Goal: Information Seeking & Learning: Learn about a topic

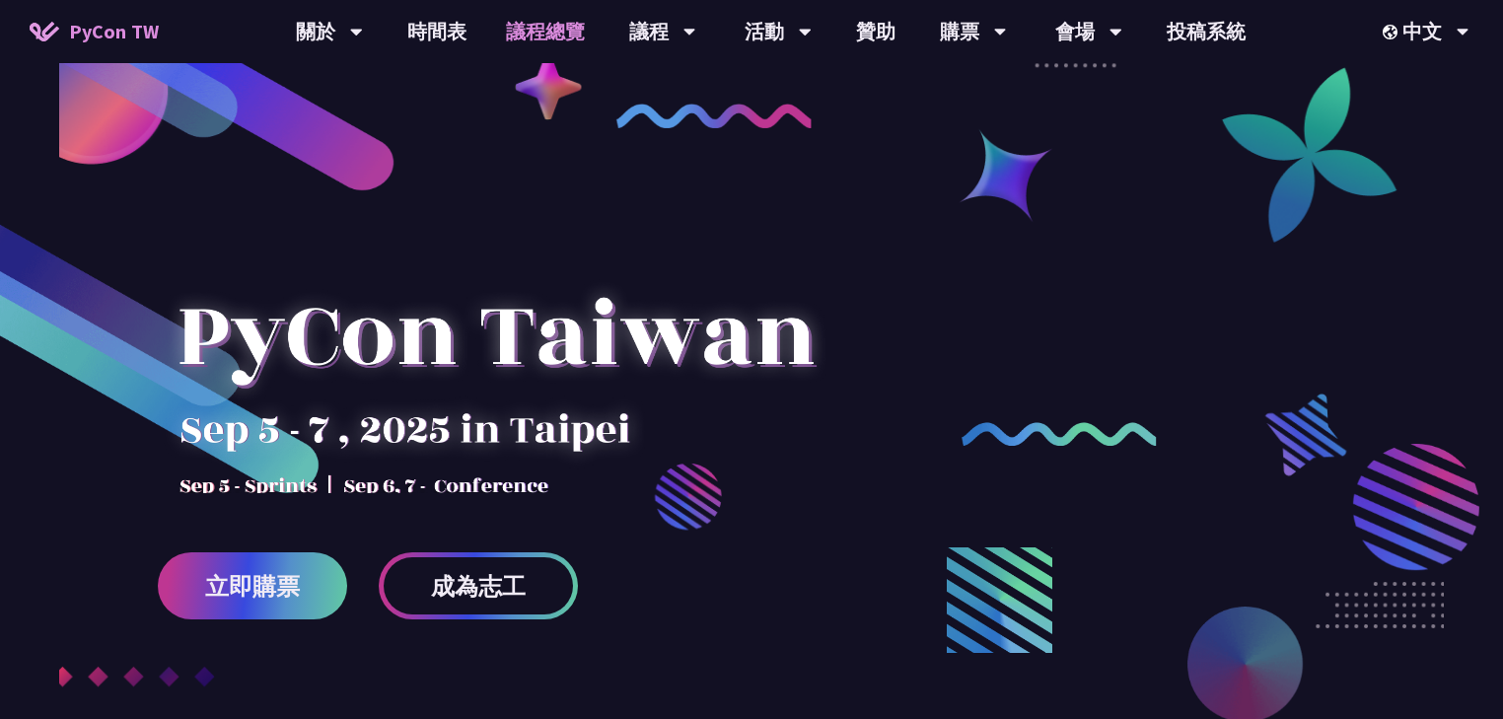
click at [537, 35] on link "議程總覽" at bounding box center [545, 31] width 118 height 63
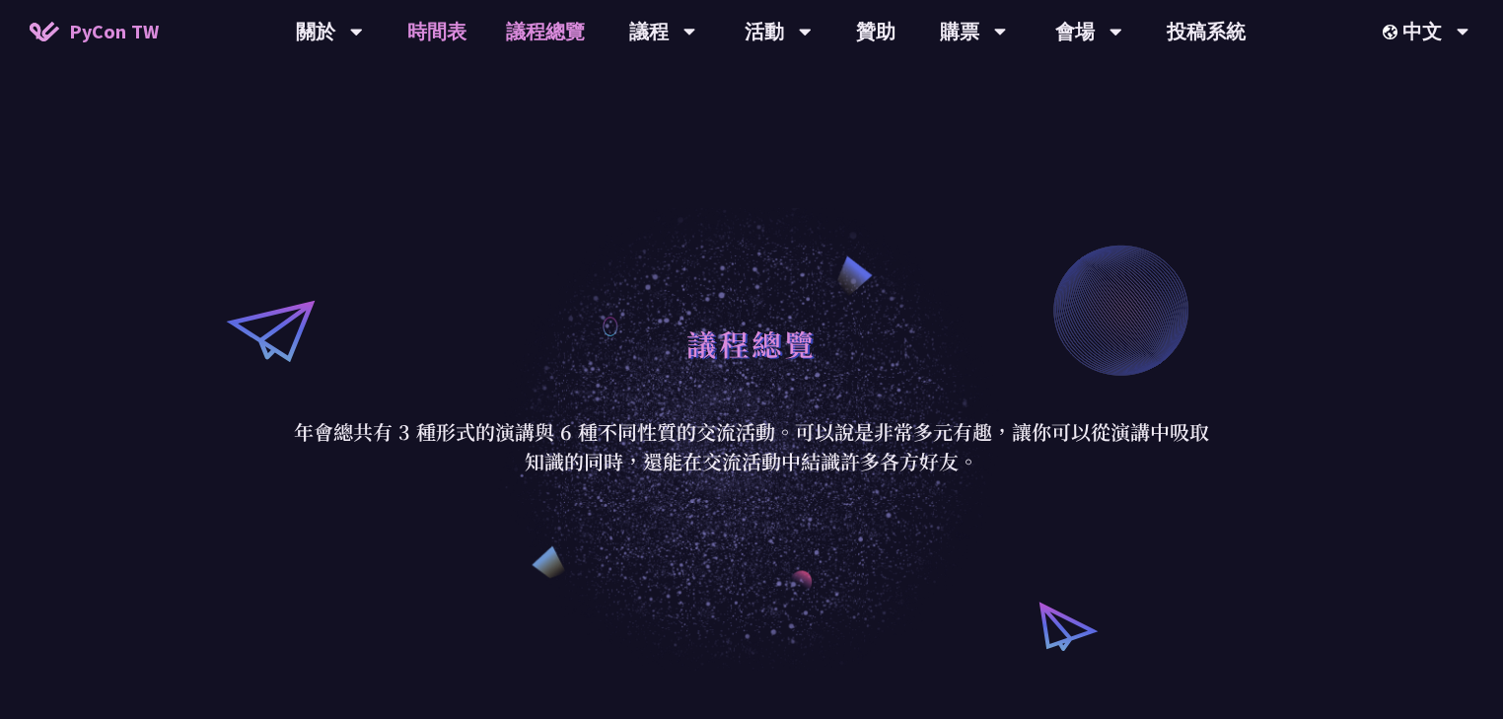
click at [434, 27] on link "時間表" at bounding box center [436, 31] width 99 height 63
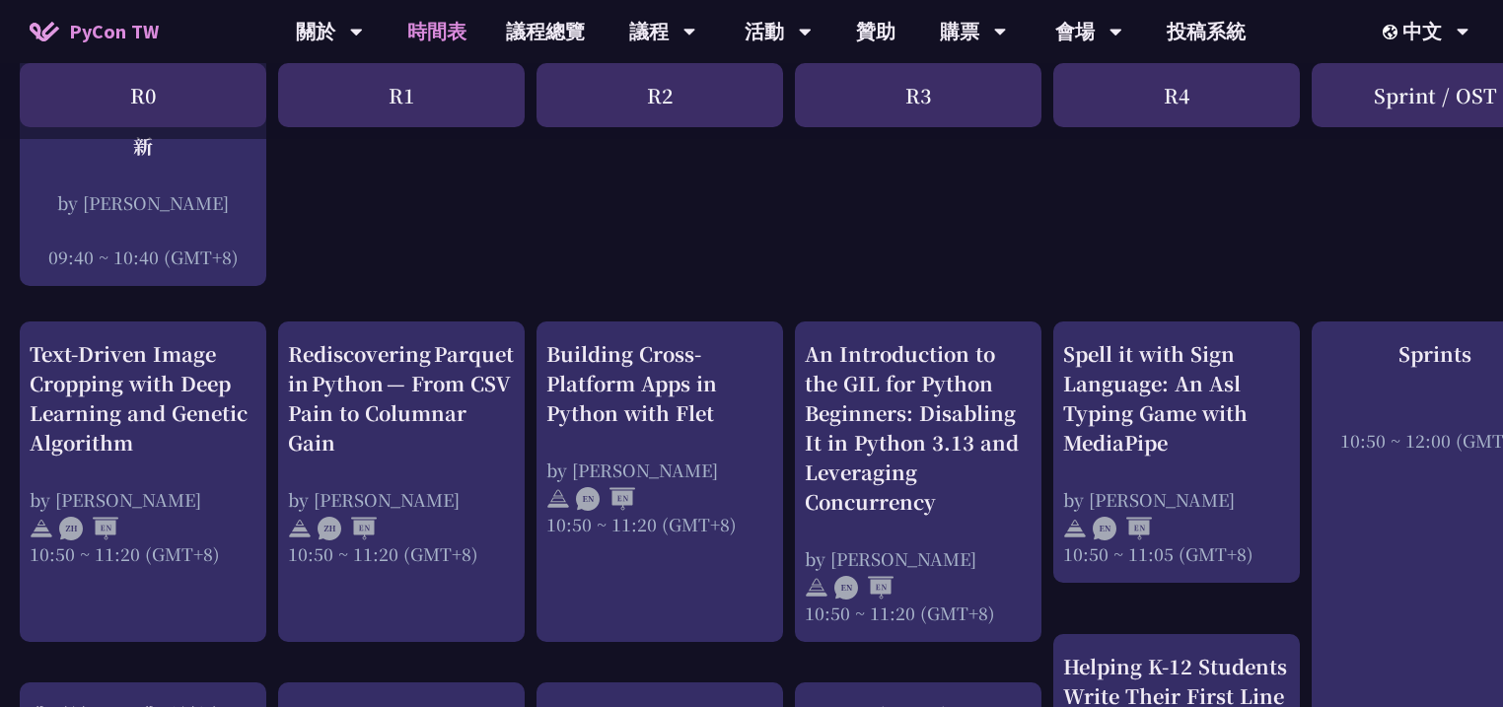
scroll to position [710, 0]
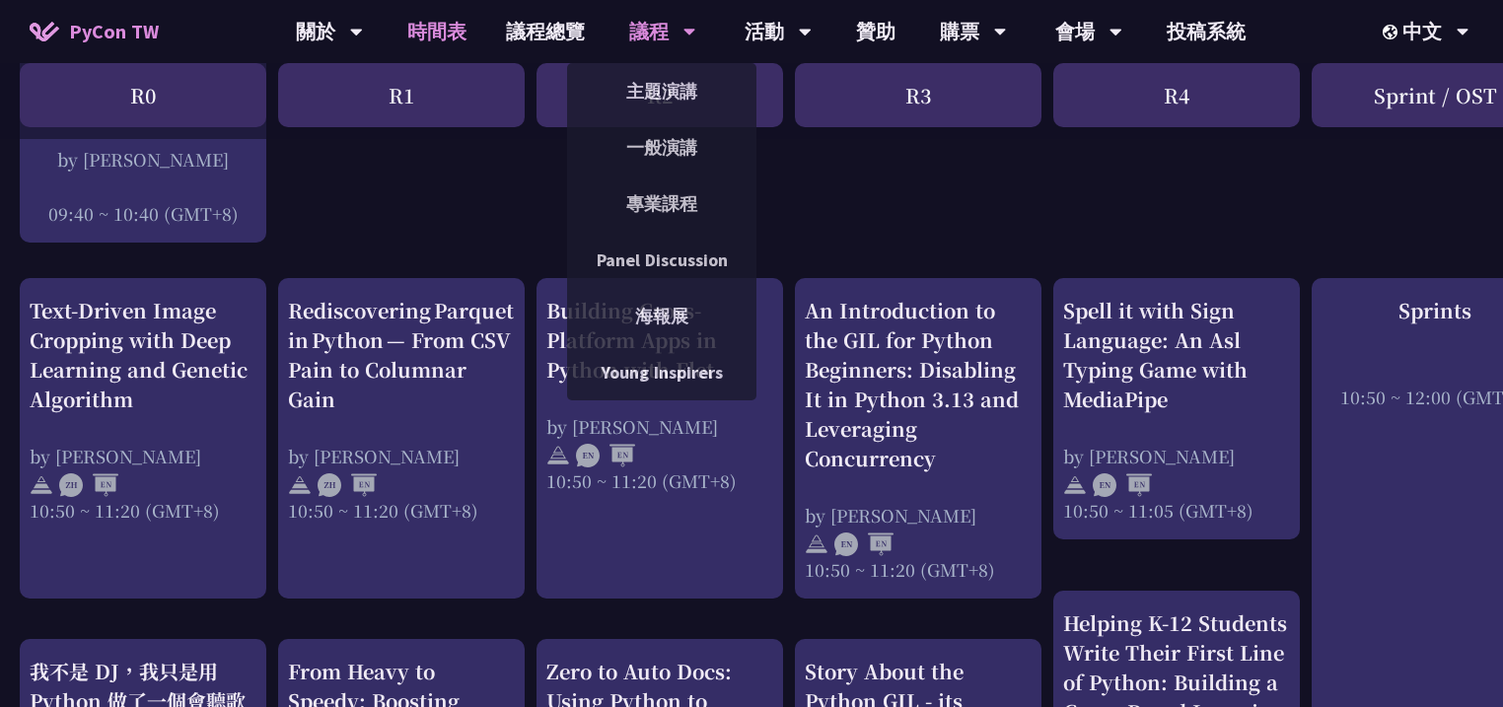
click at [363, 31] on div "議程" at bounding box center [329, 31] width 67 height 63
click at [653, 187] on link "專業課程" at bounding box center [661, 203] width 189 height 46
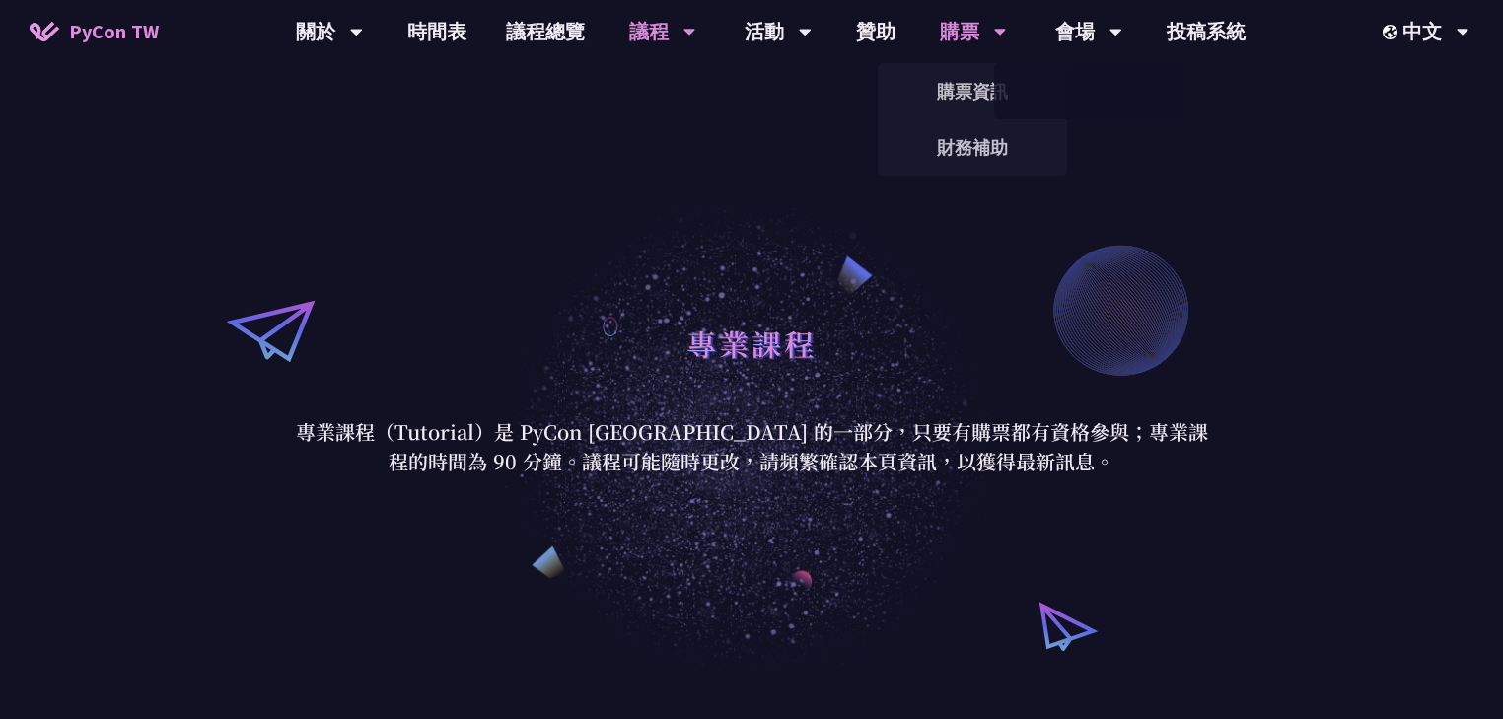
click at [363, 28] on div "購票" at bounding box center [329, 31] width 67 height 63
click at [962, 81] on link "購票資訊" at bounding box center [971, 91] width 189 height 46
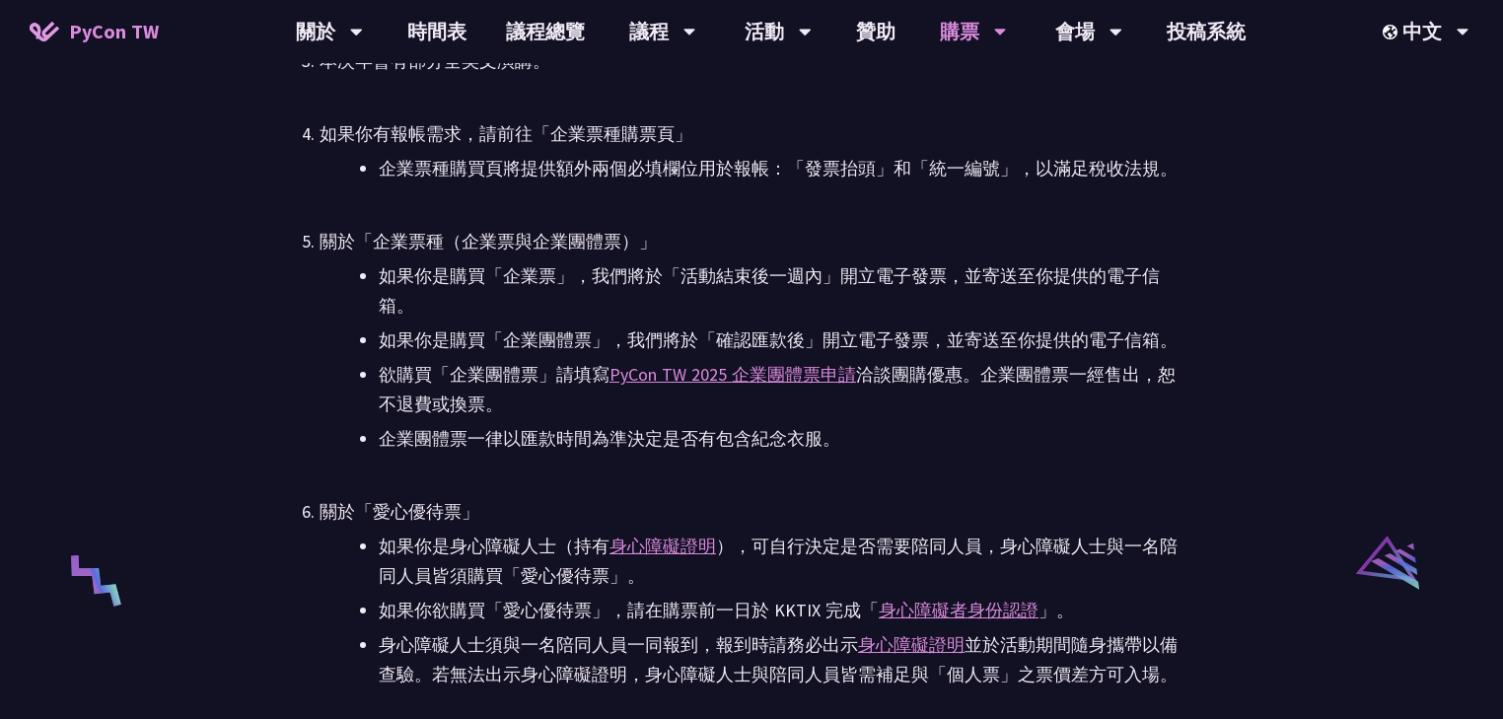
scroll to position [3392, 0]
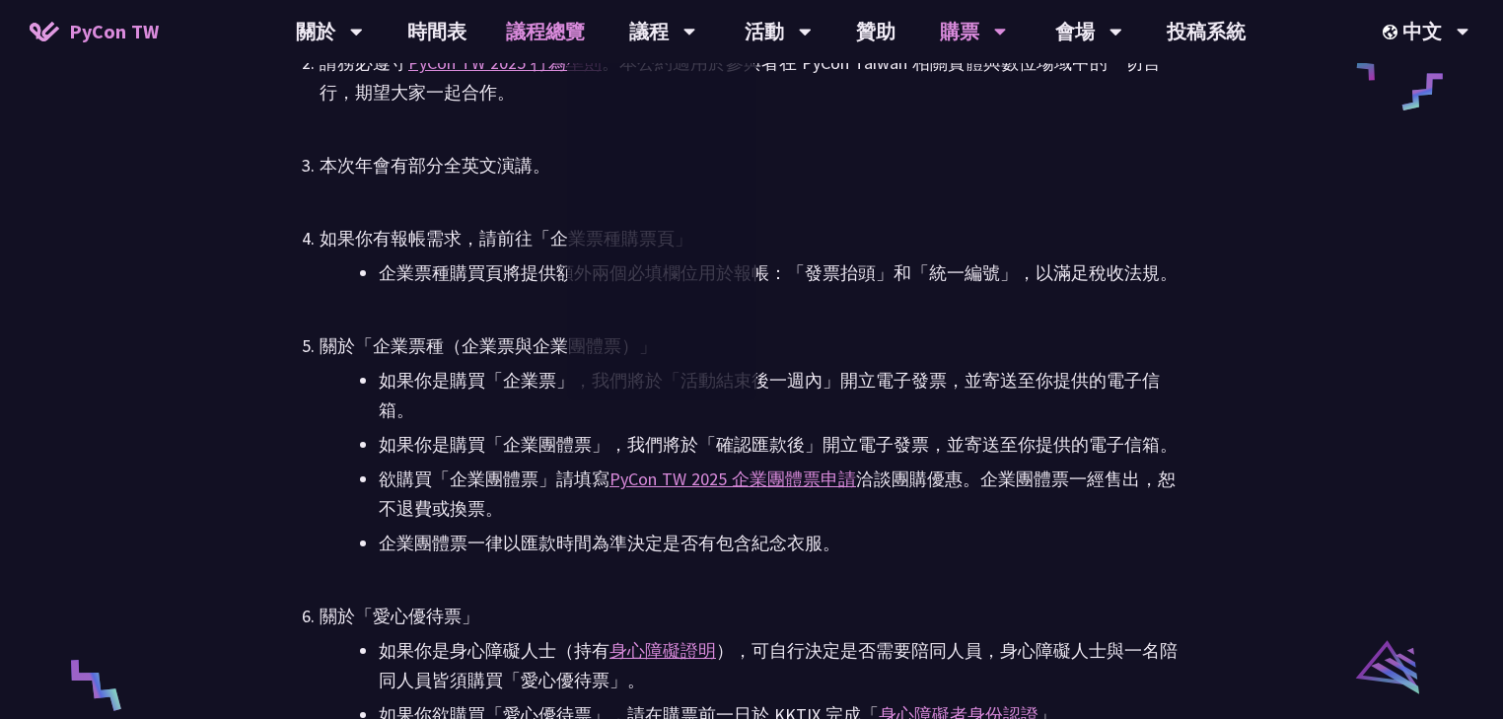
click at [528, 30] on link "議程總覽" at bounding box center [545, 31] width 118 height 63
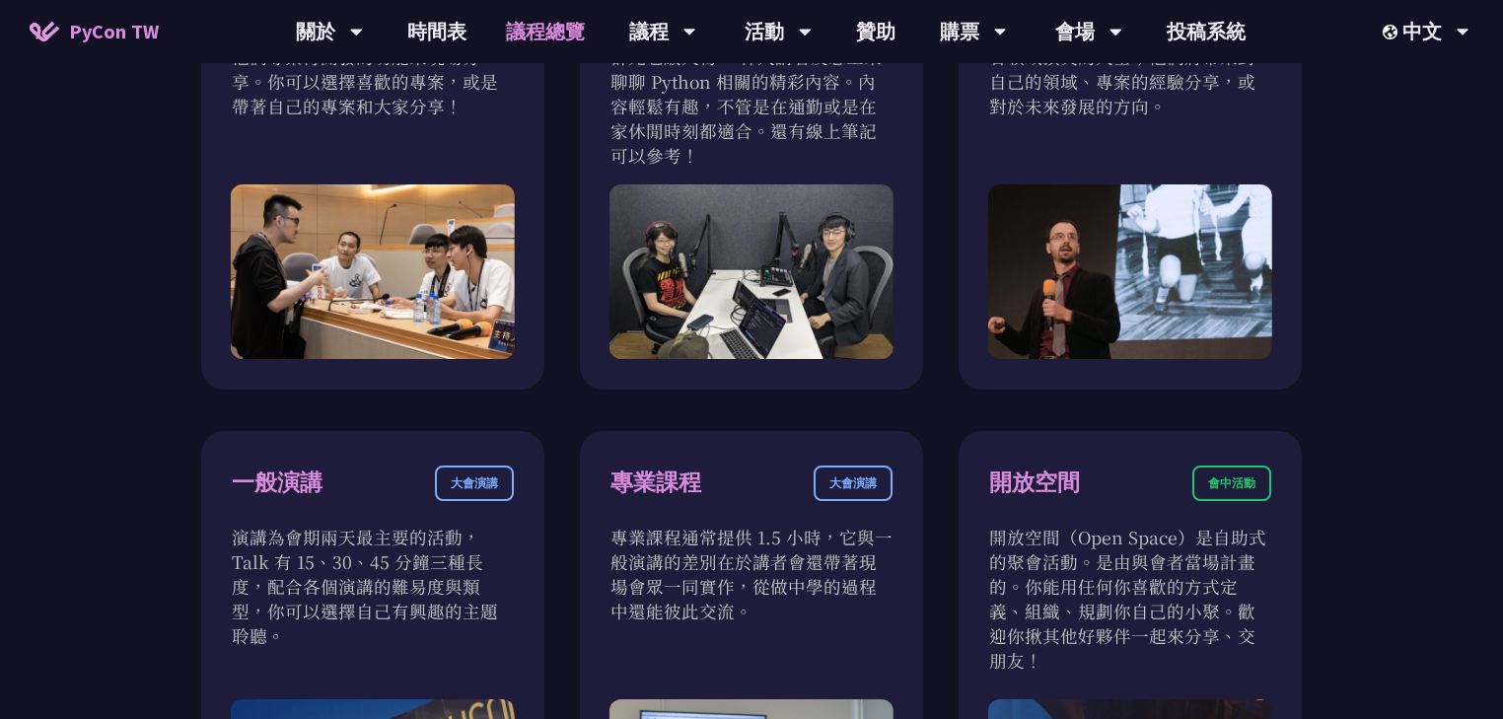
scroll to position [631, 0]
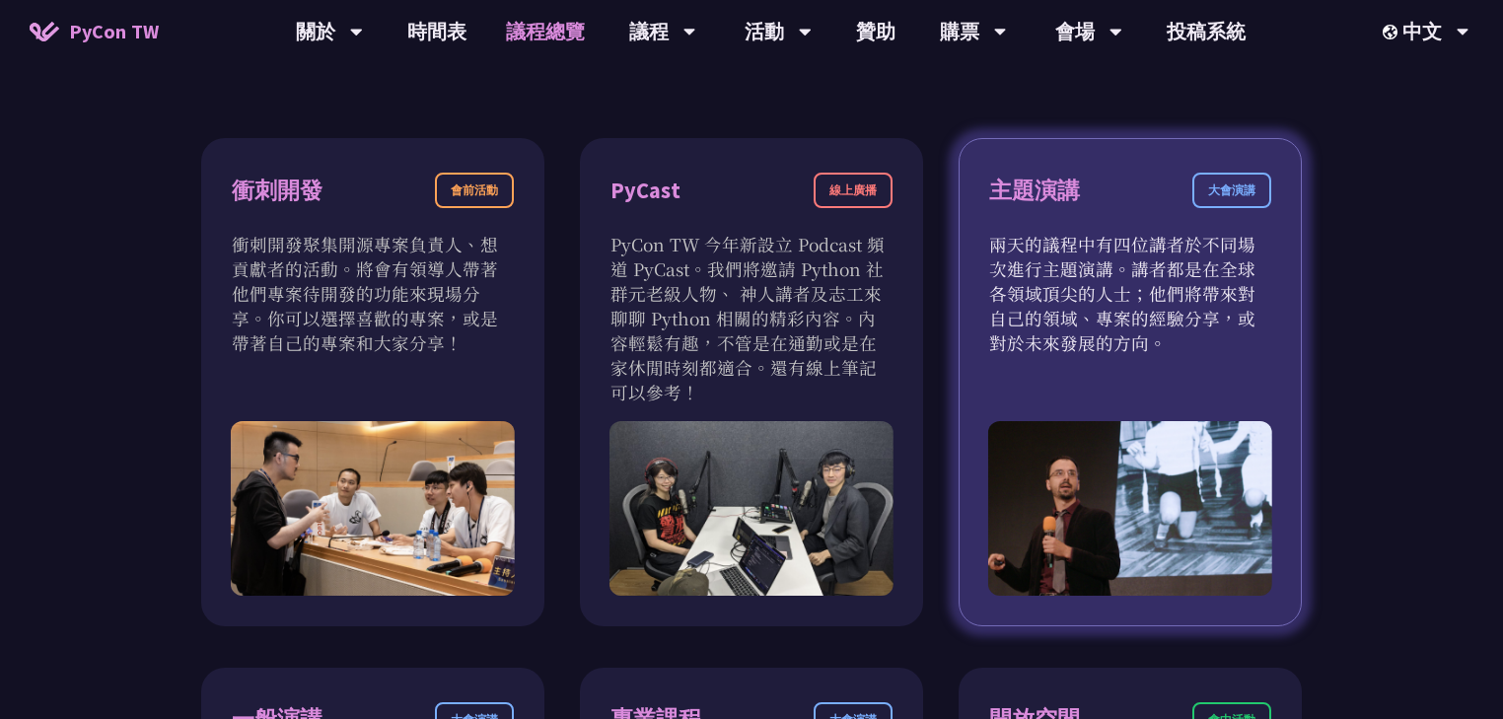
click at [1228, 184] on div "大會演講" at bounding box center [1231, 190] width 79 height 35
click at [1156, 361] on div "主題演講 大會演講 兩天的議程中有四位講者於不同場次進行主題演講。講者都是在全球各領域頂尖的人士；他們將帶來對自己的領域、專案的經驗分享，或對於未來發展的方向。" at bounding box center [1129, 382] width 343 height 488
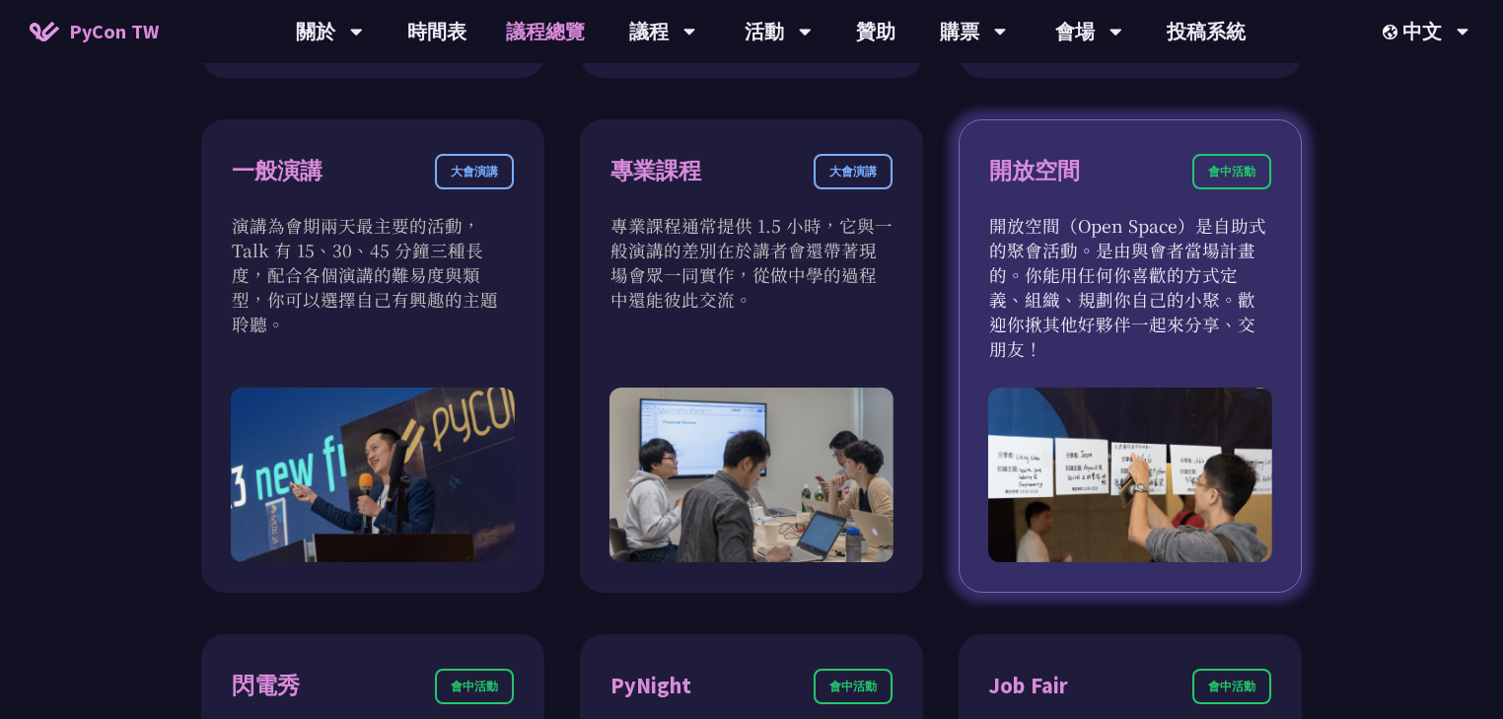
scroll to position [1183, 0]
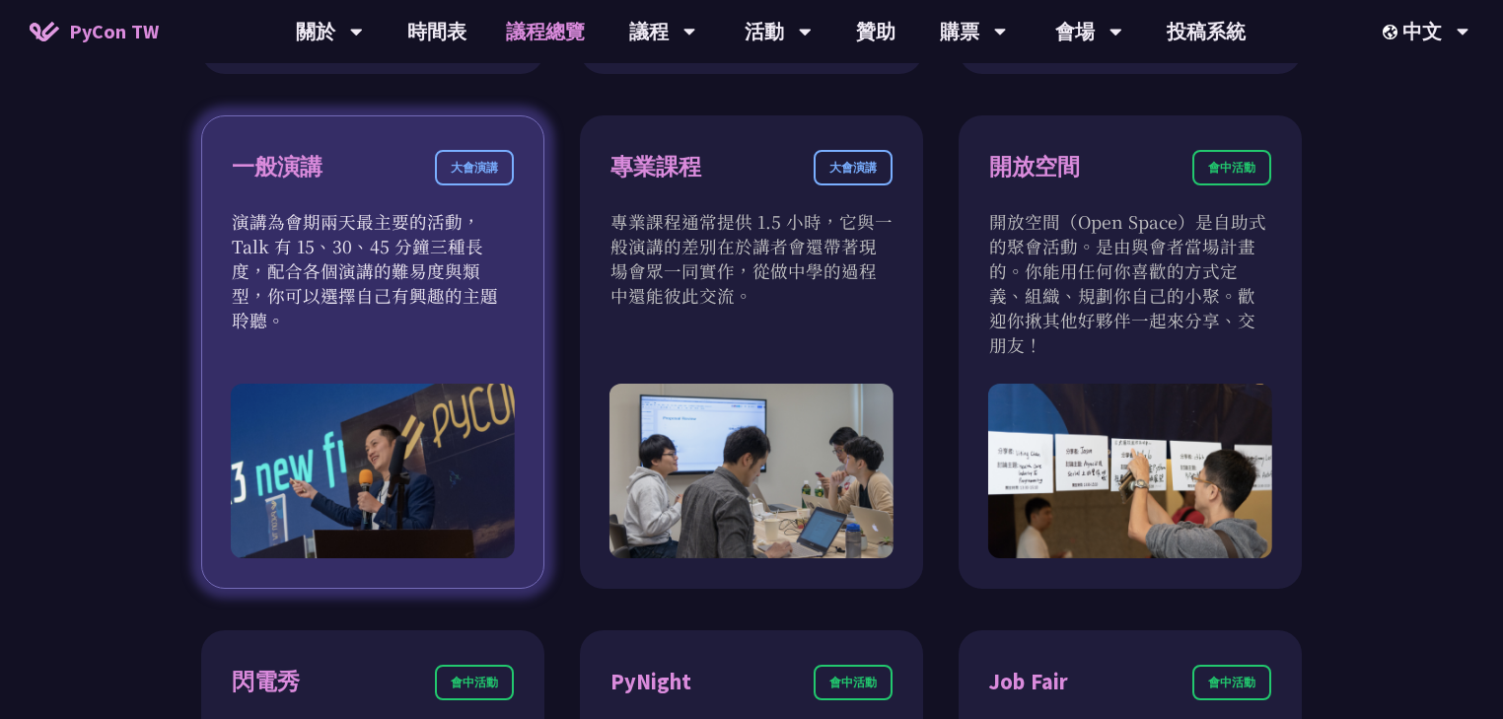
click at [467, 177] on div "大會演講" at bounding box center [474, 167] width 79 height 35
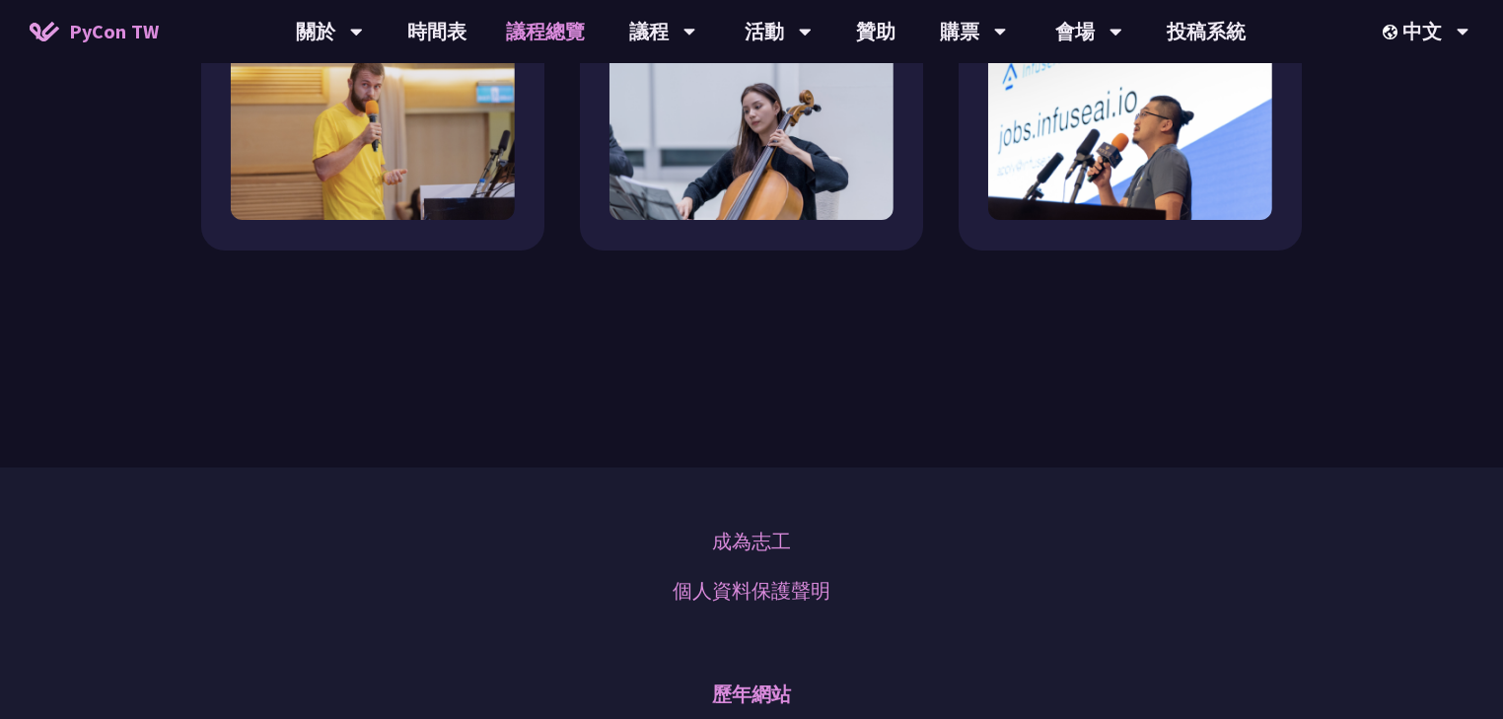
scroll to position [2481, 0]
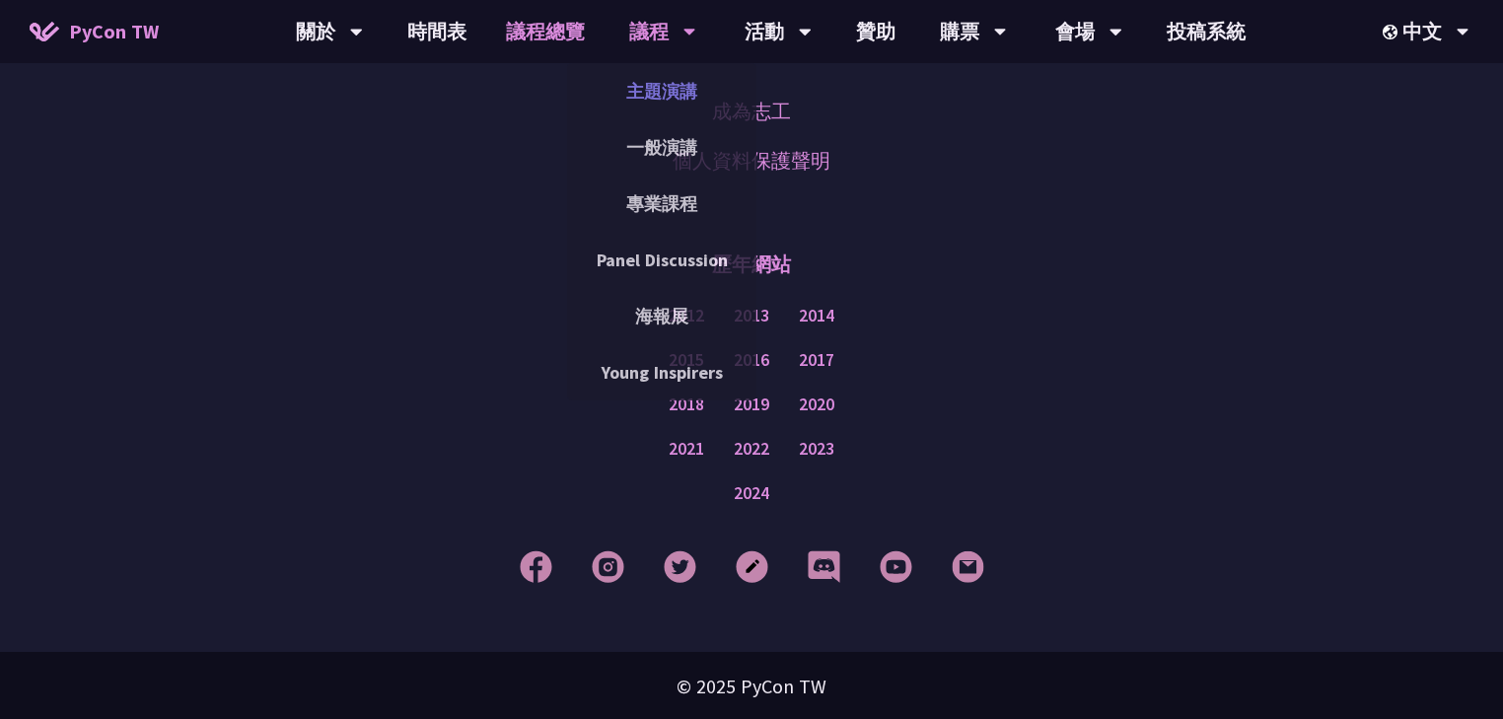
click at [657, 87] on link "主題演講" at bounding box center [661, 91] width 189 height 46
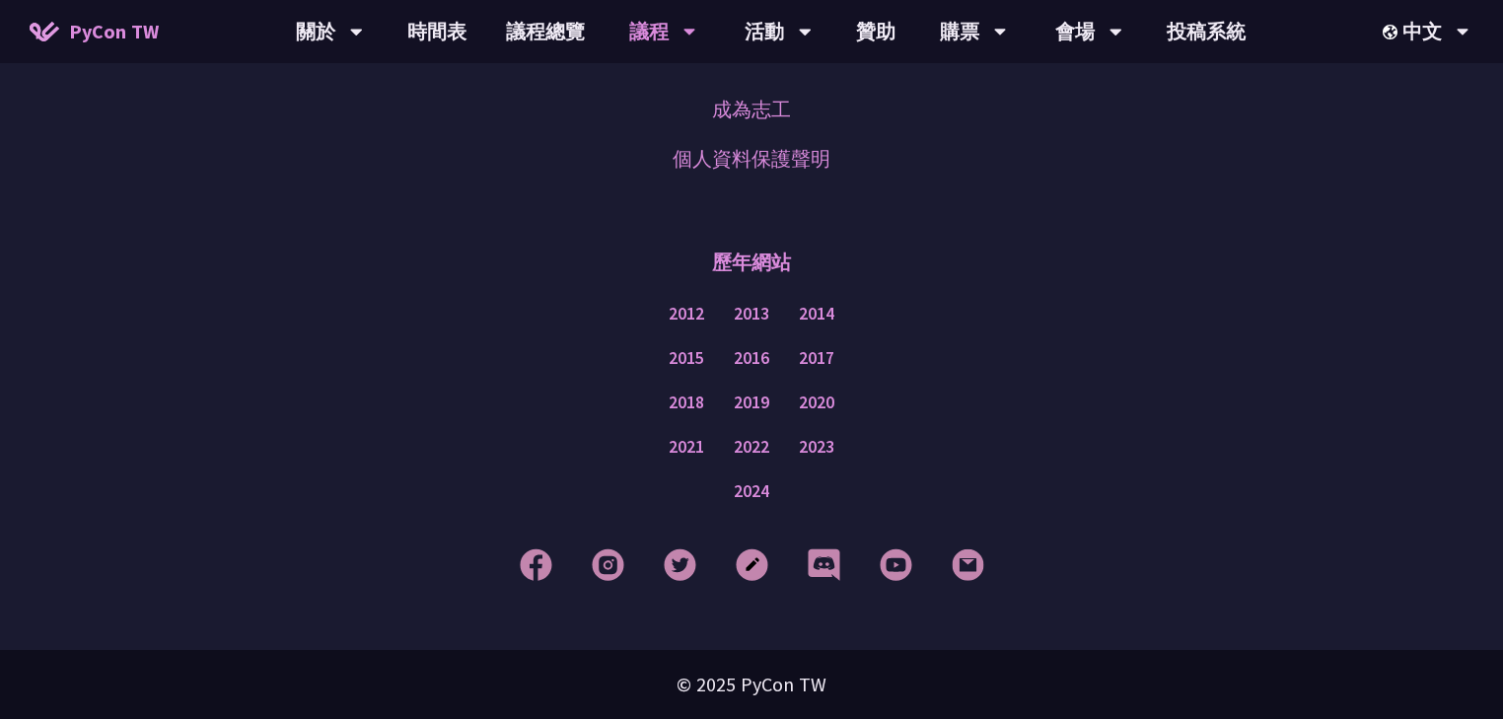
scroll to position [3581, 0]
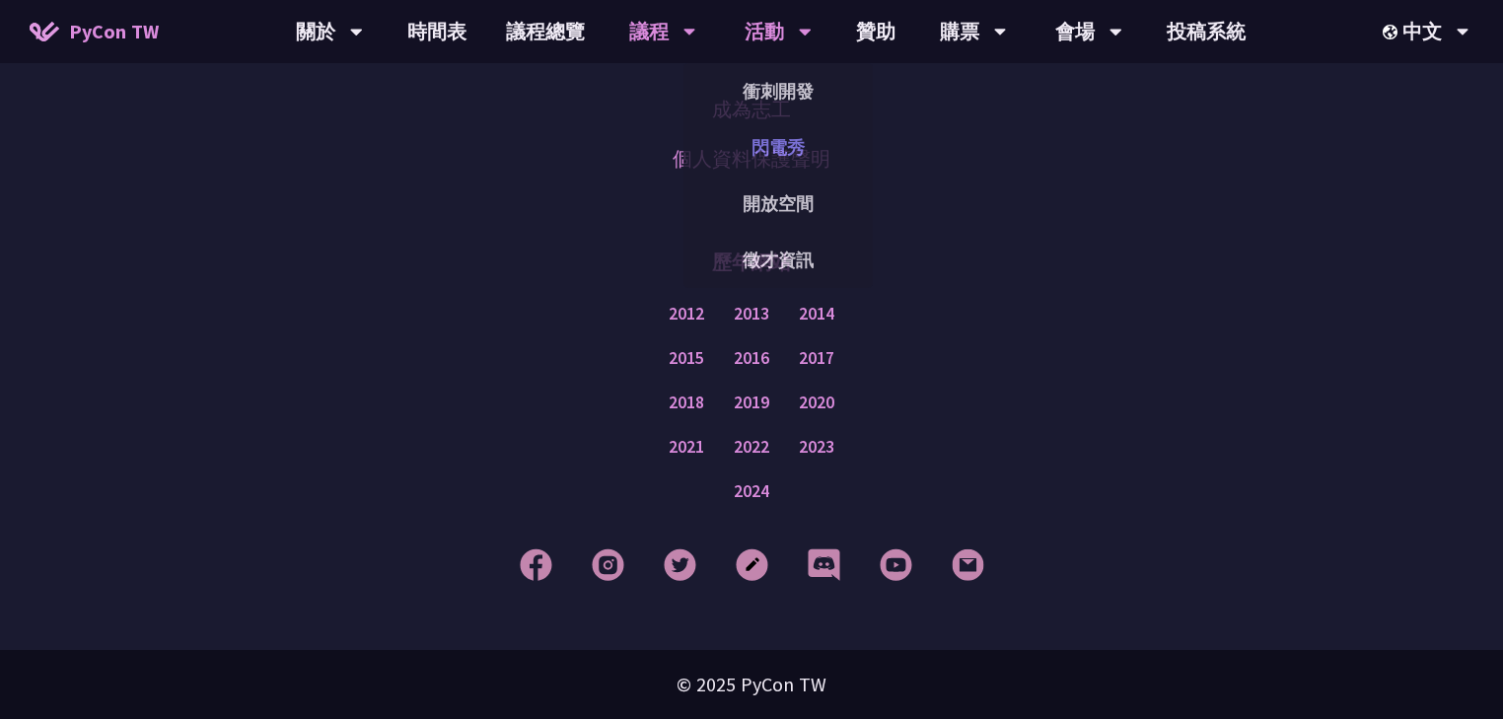
click at [773, 154] on link "閃電秀" at bounding box center [777, 147] width 189 height 46
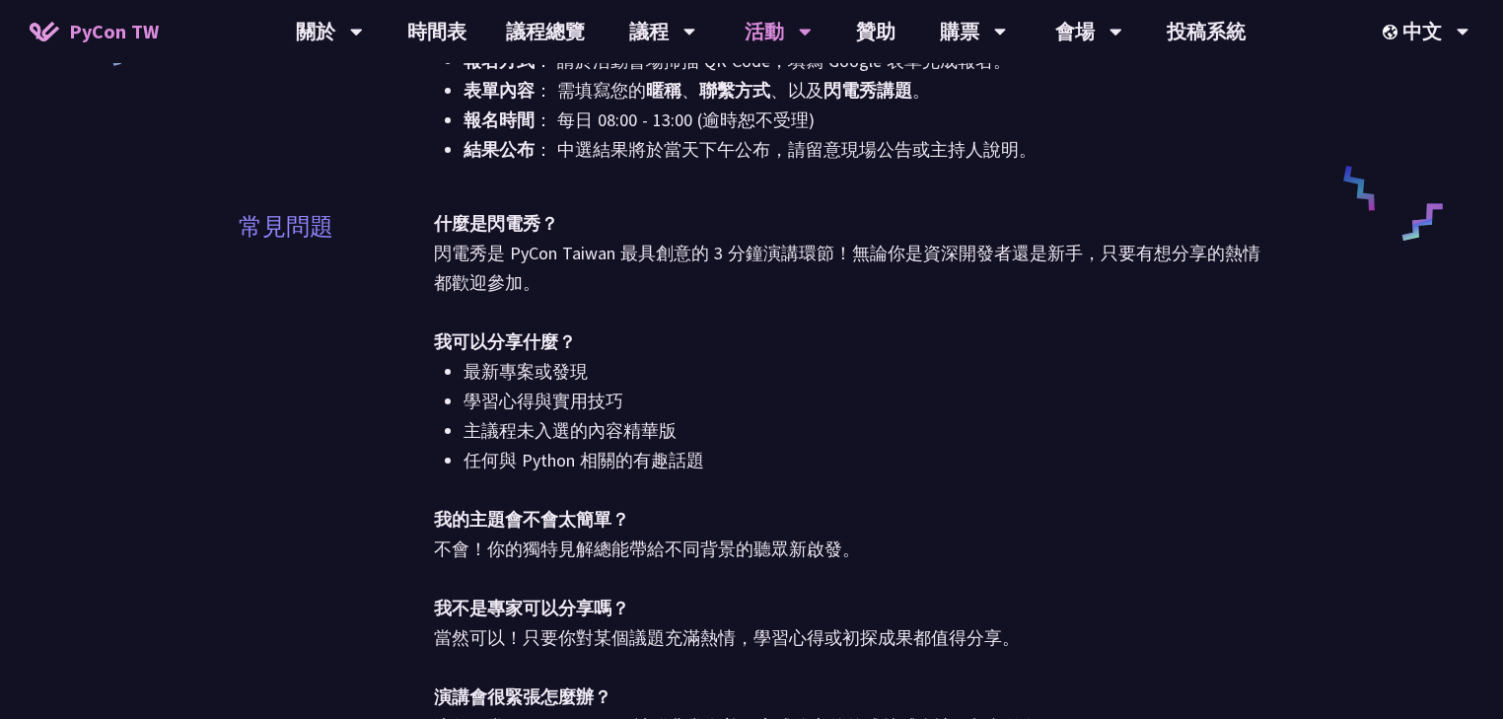
scroll to position [552, 0]
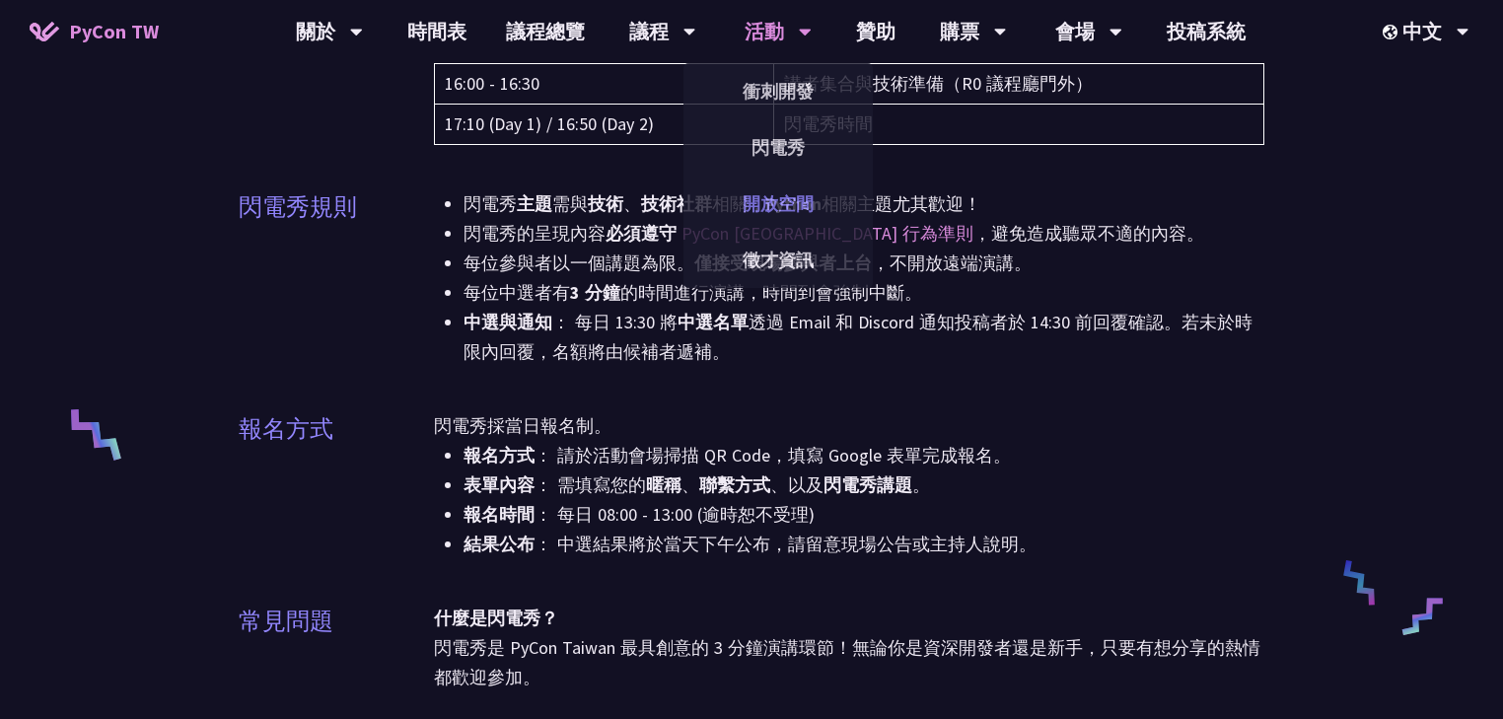
click at [800, 192] on link "開放空間" at bounding box center [777, 203] width 189 height 46
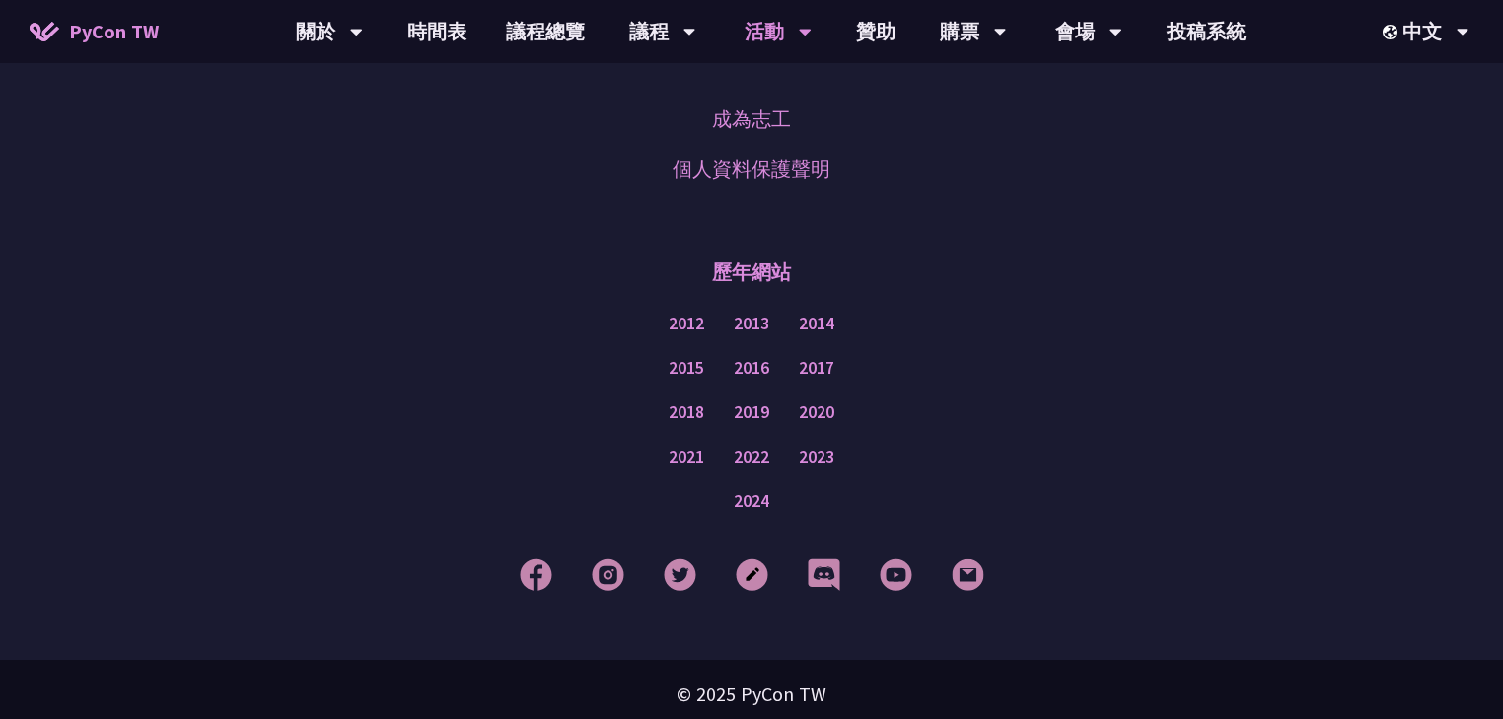
scroll to position [3715, 0]
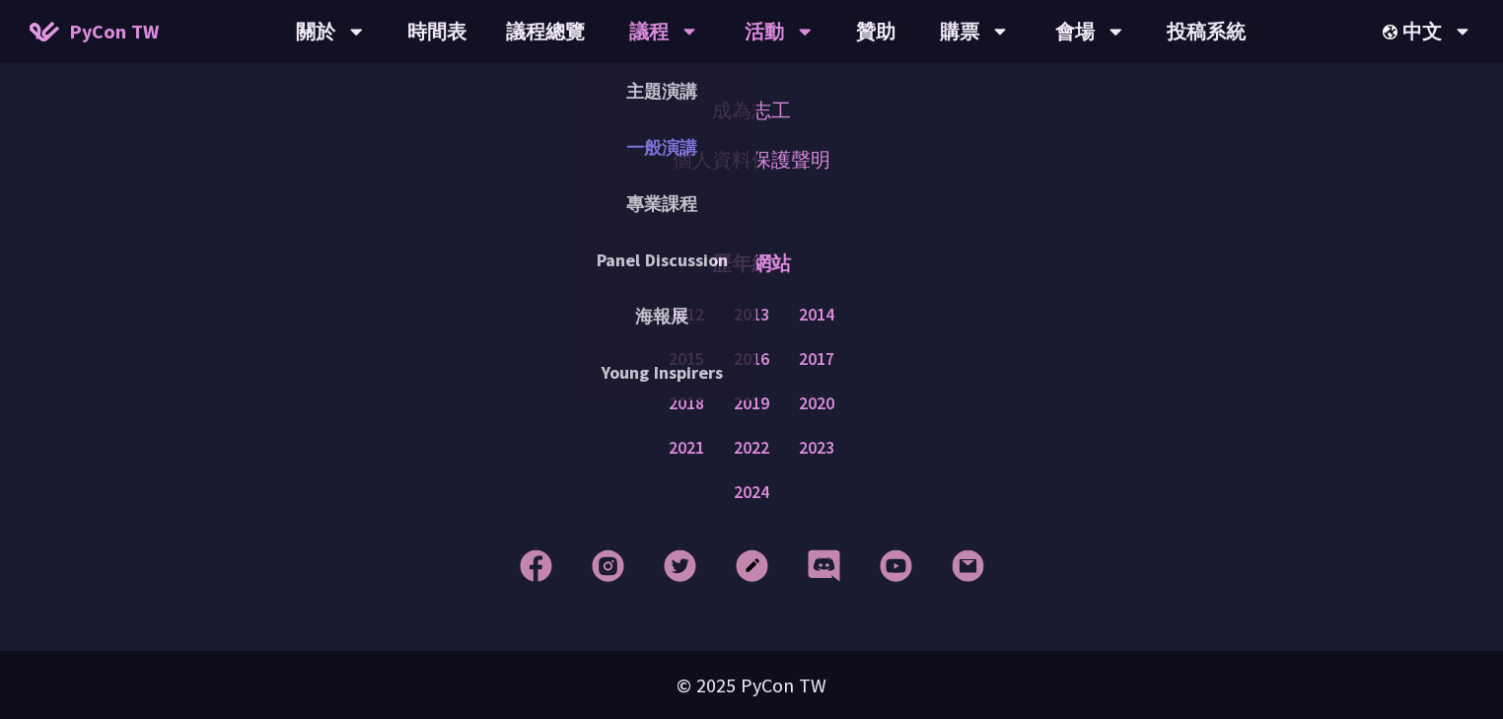
click at [650, 146] on link "一般演講" at bounding box center [661, 147] width 189 height 46
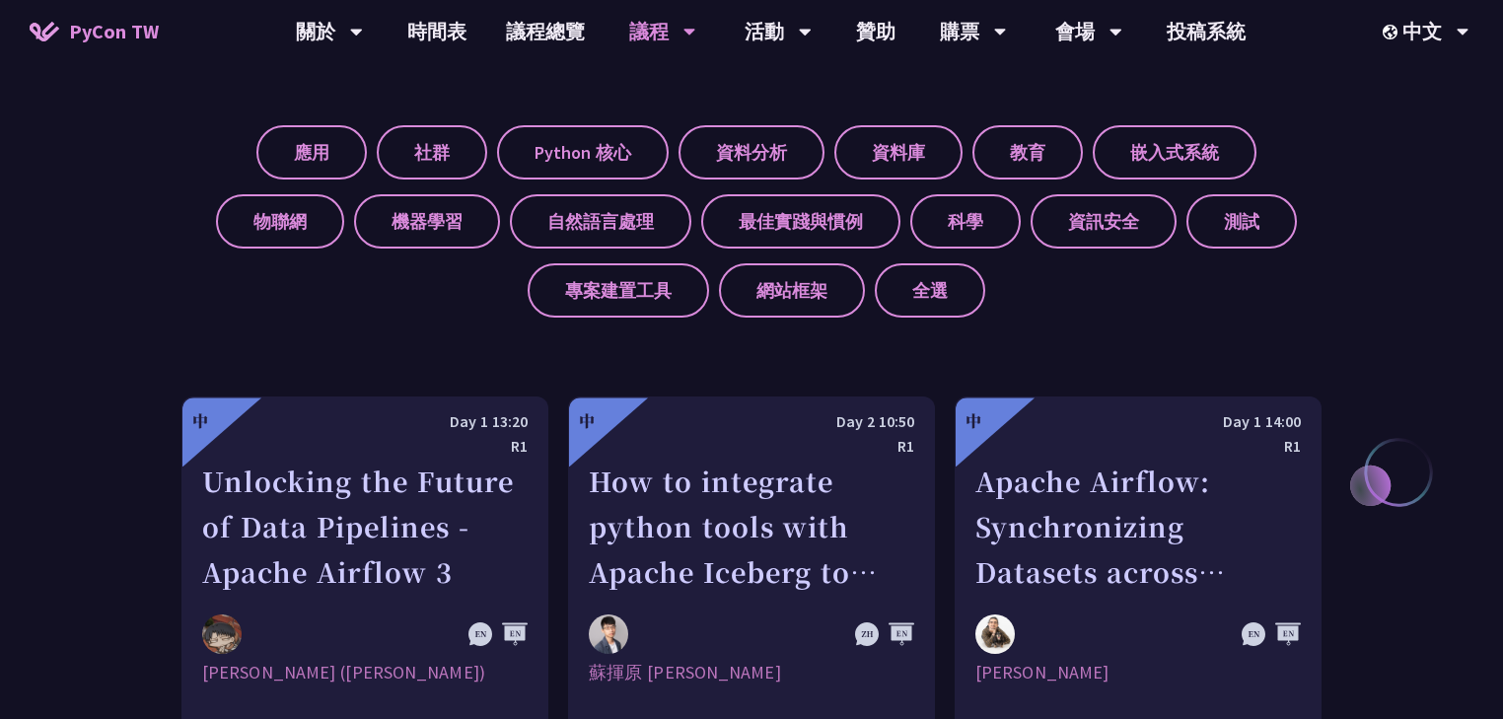
scroll to position [789, 0]
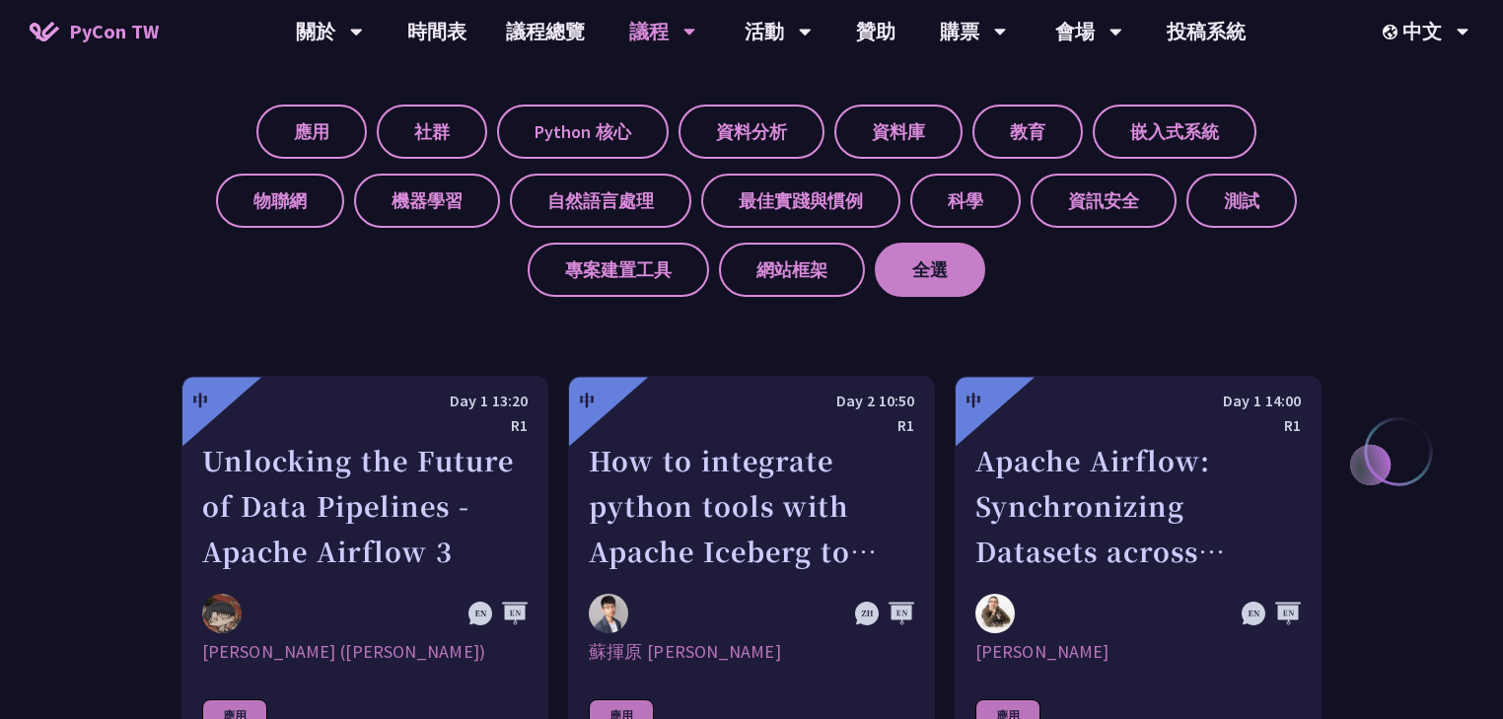
click at [915, 263] on label "全選" at bounding box center [930, 270] width 110 height 54
click at [0, 0] on input "全選" at bounding box center [0, 0] width 0 height 0
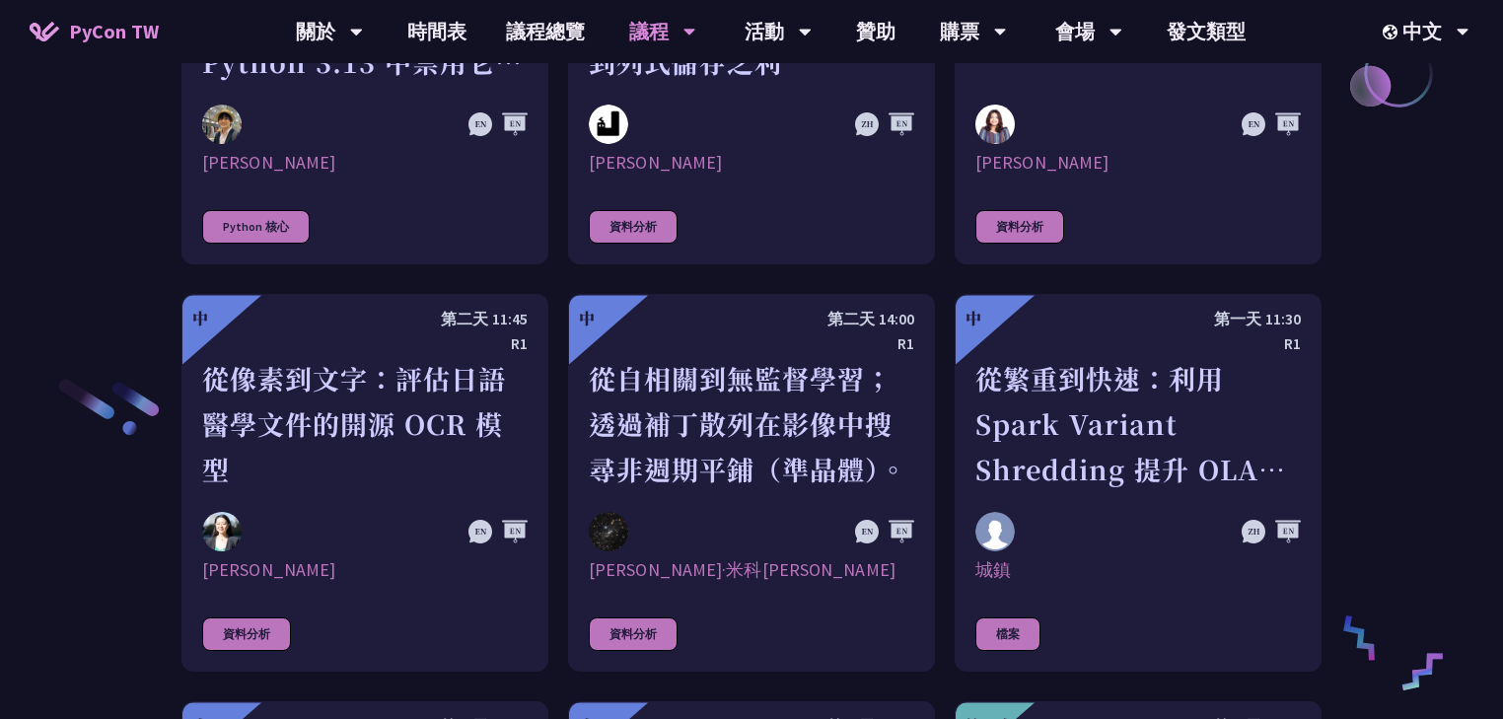
scroll to position [2997, 0]
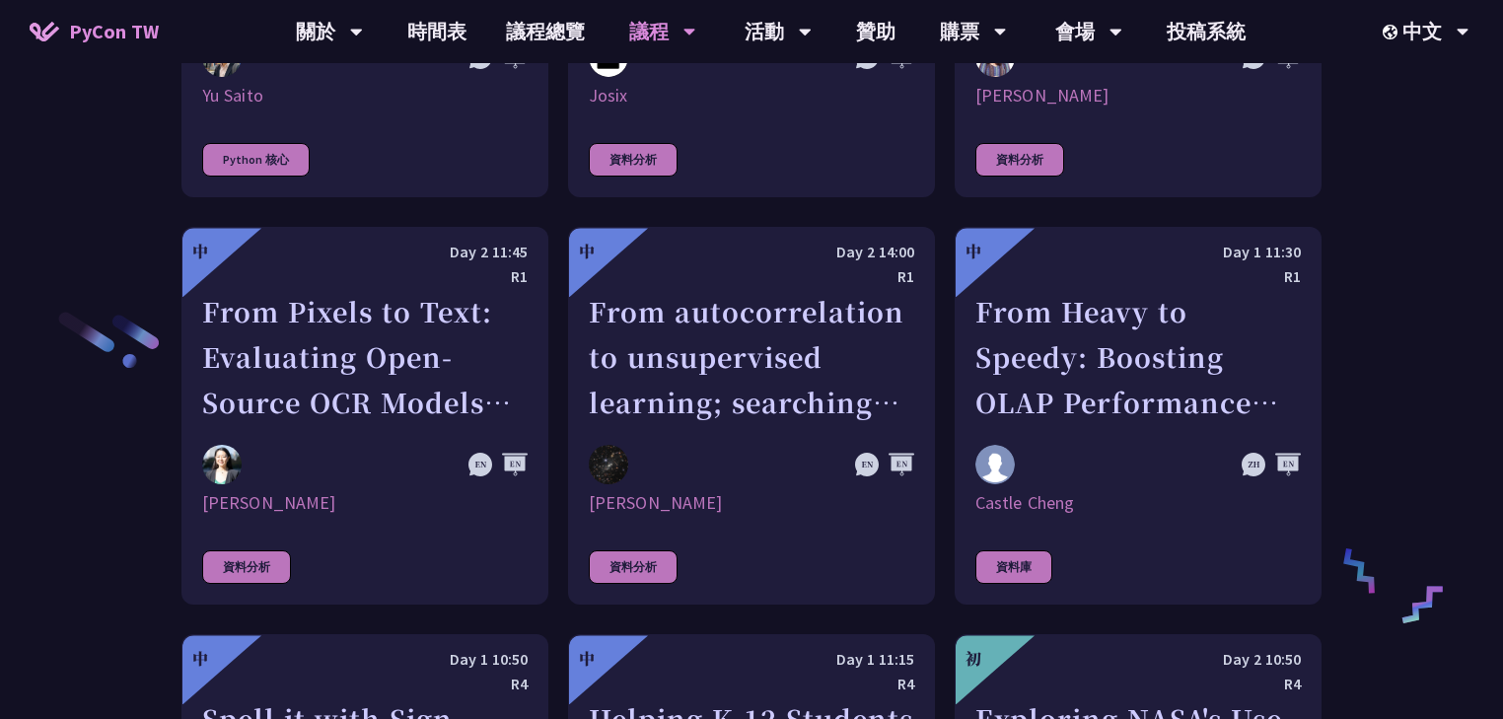
click at [1378, 223] on div "演講類別 應用 社群 Python 核心 資料分析 資料庫 教育 嵌入式系統 物聯網 機器學習 自然語言處理 最佳實踐與慣例 科學 資訊安全 測試 專案建置工…" at bounding box center [751, 652] width 1503 height 5959
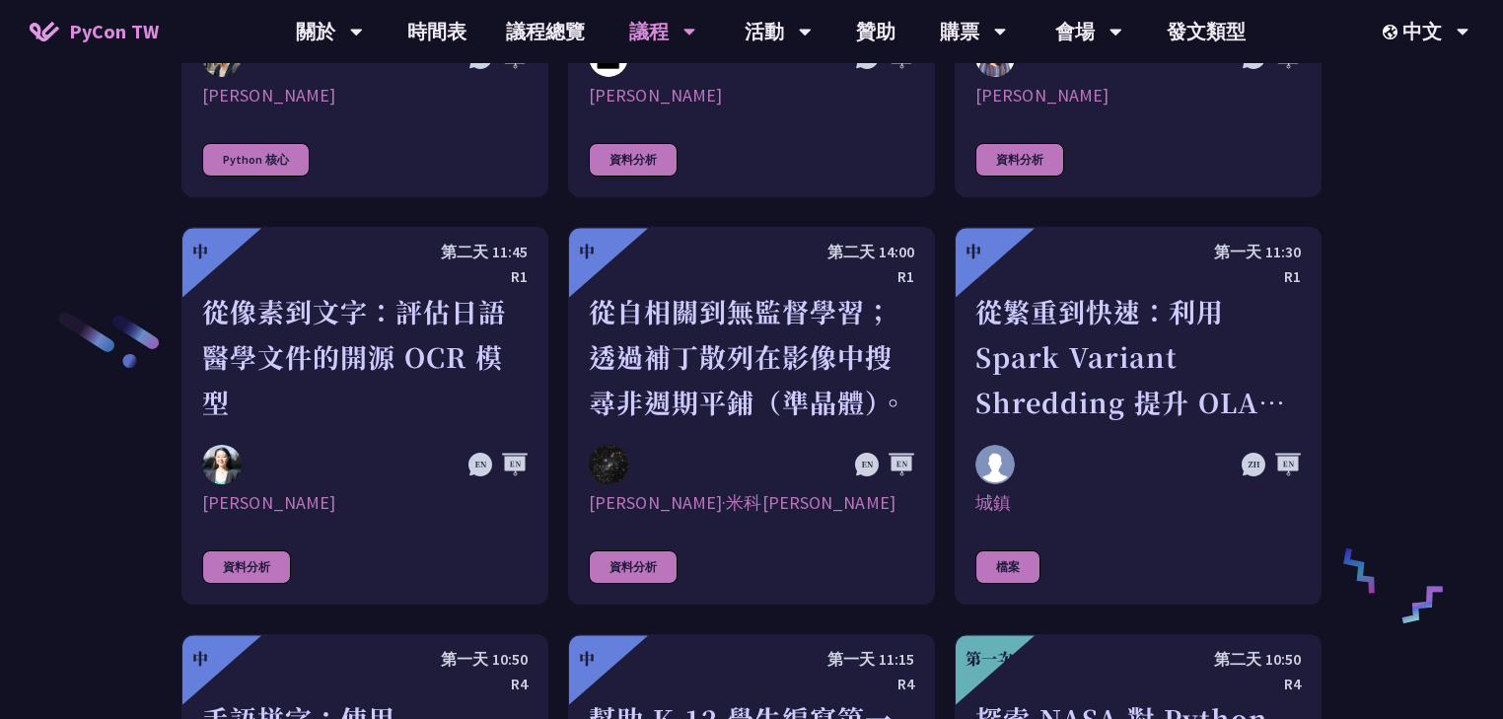
click at [1381, 189] on div "演講類別 應用 社群 Python 核心 資料分析 檔案 教育 嵌入式系統 物聯網 機器學習 自然語言處理 最佳實踐與慣例 科學 資訊安全 測試 專案建置工具…" at bounding box center [751, 652] width 1503 height 5959
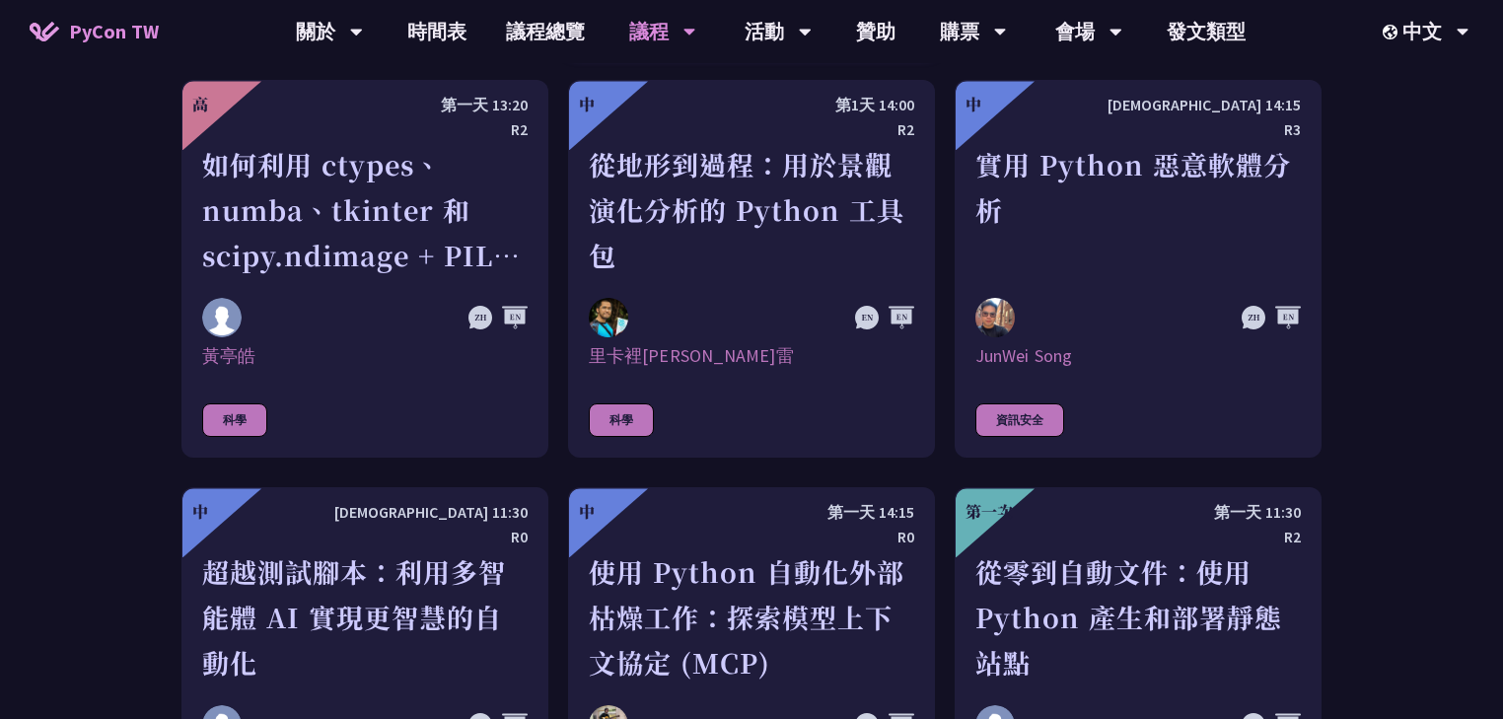
scroll to position [5048, 0]
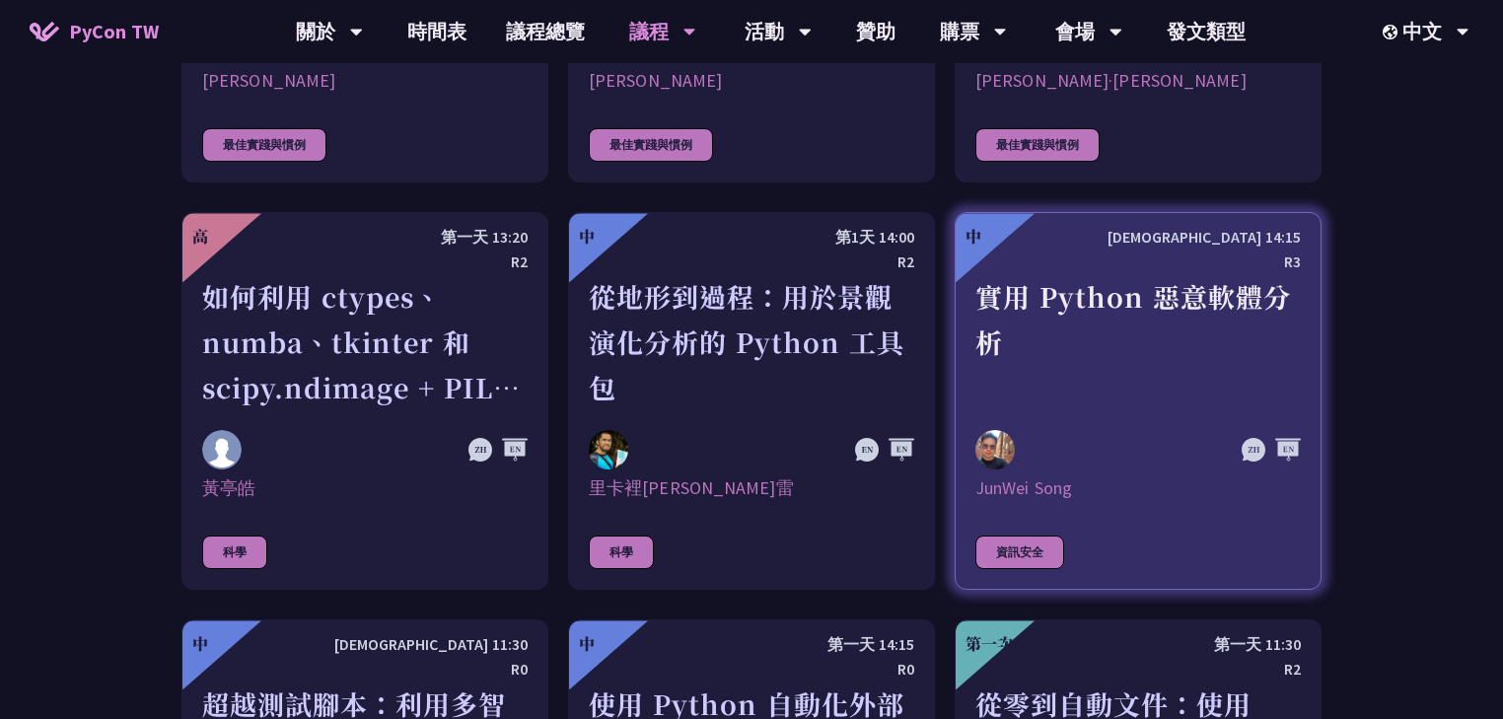
click at [1216, 277] on font "實用 Python 惡意軟體分析" at bounding box center [1132, 319] width 315 height 84
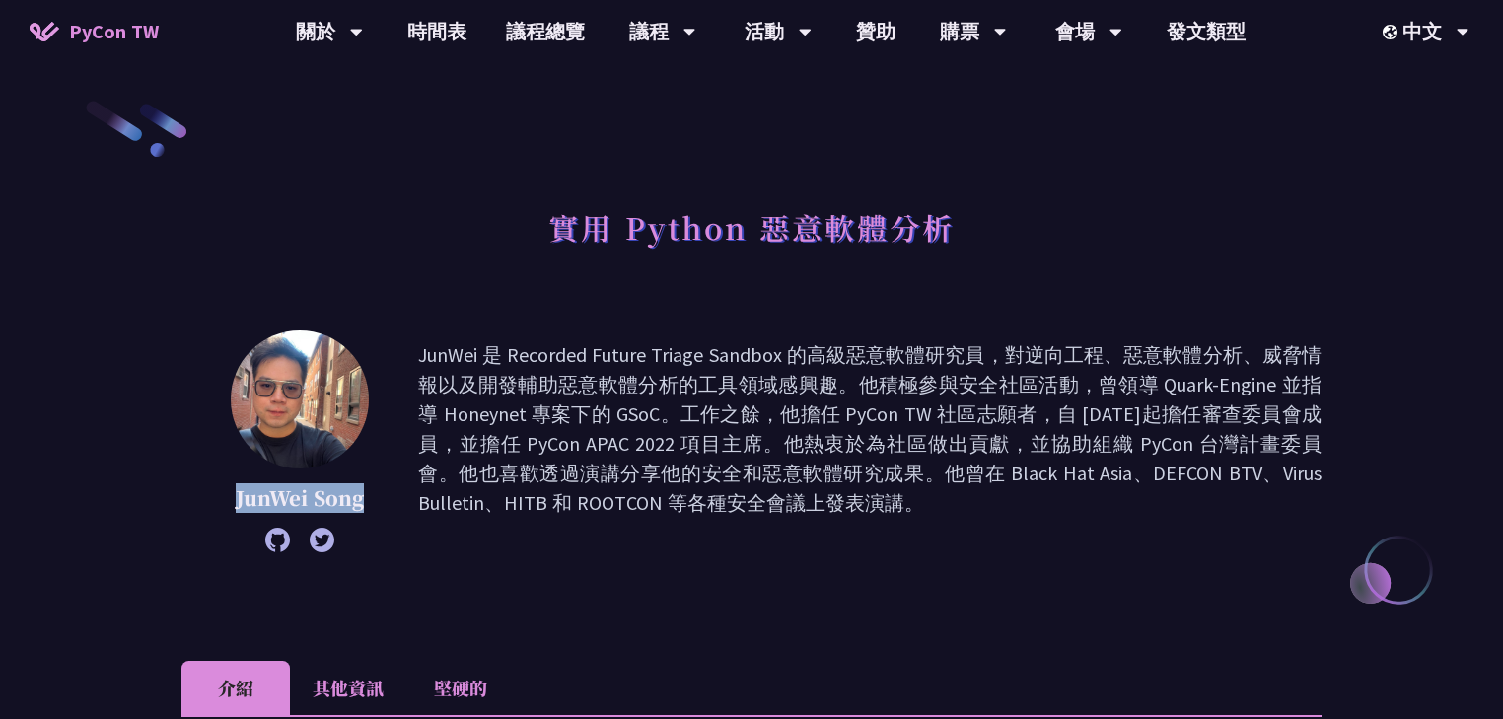
drag, startPoint x: 233, startPoint y: 501, endPoint x: 365, endPoint y: 503, distance: 132.1
click at [365, 497] on p "JunWei Song" at bounding box center [300, 498] width 138 height 30
click at [379, 505] on div "JunWei Song JunWei 是 Recorded Future Triage Sandbox 的高級惡意軟體研究員，對逆向工程、惡意軟體分析、威脅情…" at bounding box center [751, 441] width 1140 height 222
drag, startPoint x: 376, startPoint y: 501, endPoint x: 279, endPoint y: 503, distance: 96.6
click at [231, 505] on div "JunWei Song JunWei 是 Recorded Future Triage Sandbox 的高級惡意軟體研究員，對逆向工程、惡意軟體分析、威脅情…" at bounding box center [751, 441] width 1140 height 222
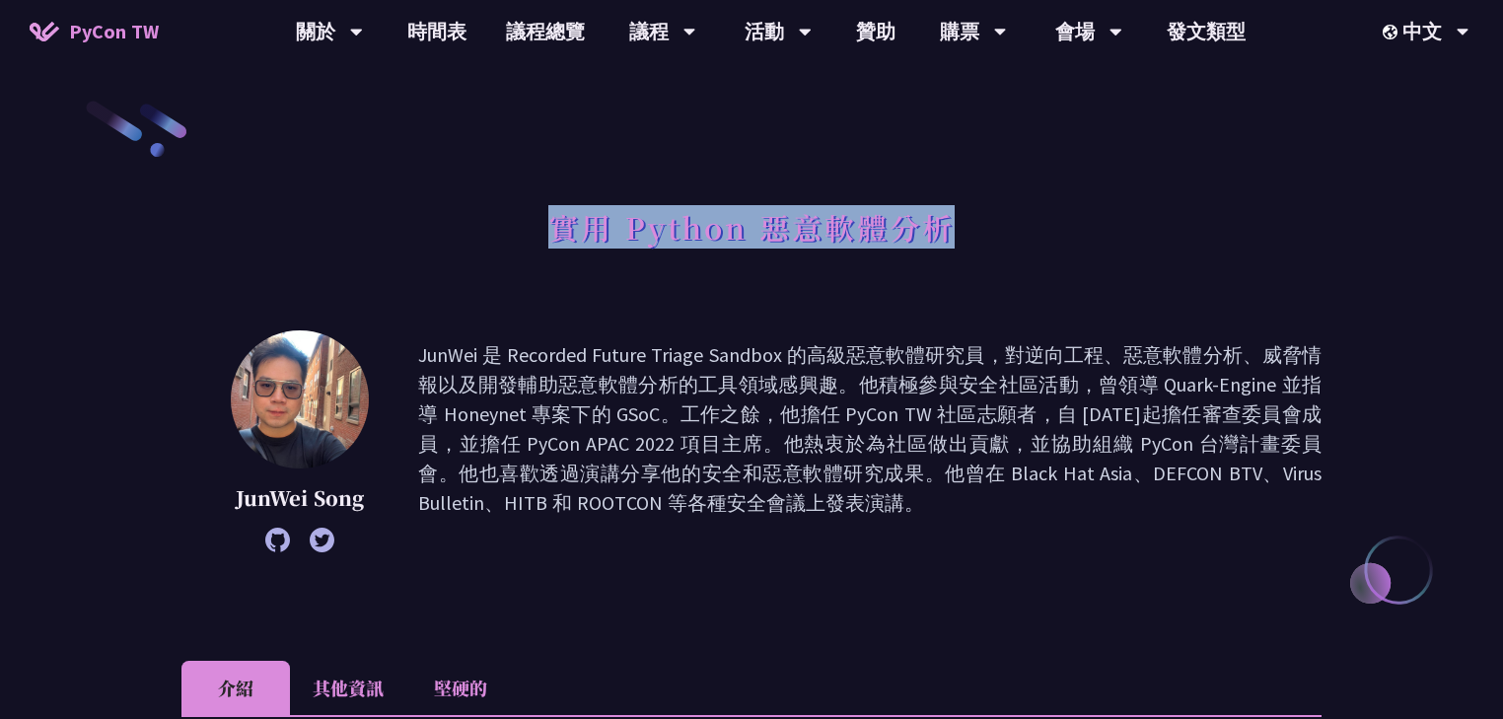
drag, startPoint x: 555, startPoint y: 225, endPoint x: 951, endPoint y: 229, distance: 396.4
click at [951, 229] on font "實用 Python 惡意軟體分析" at bounding box center [751, 226] width 406 height 43
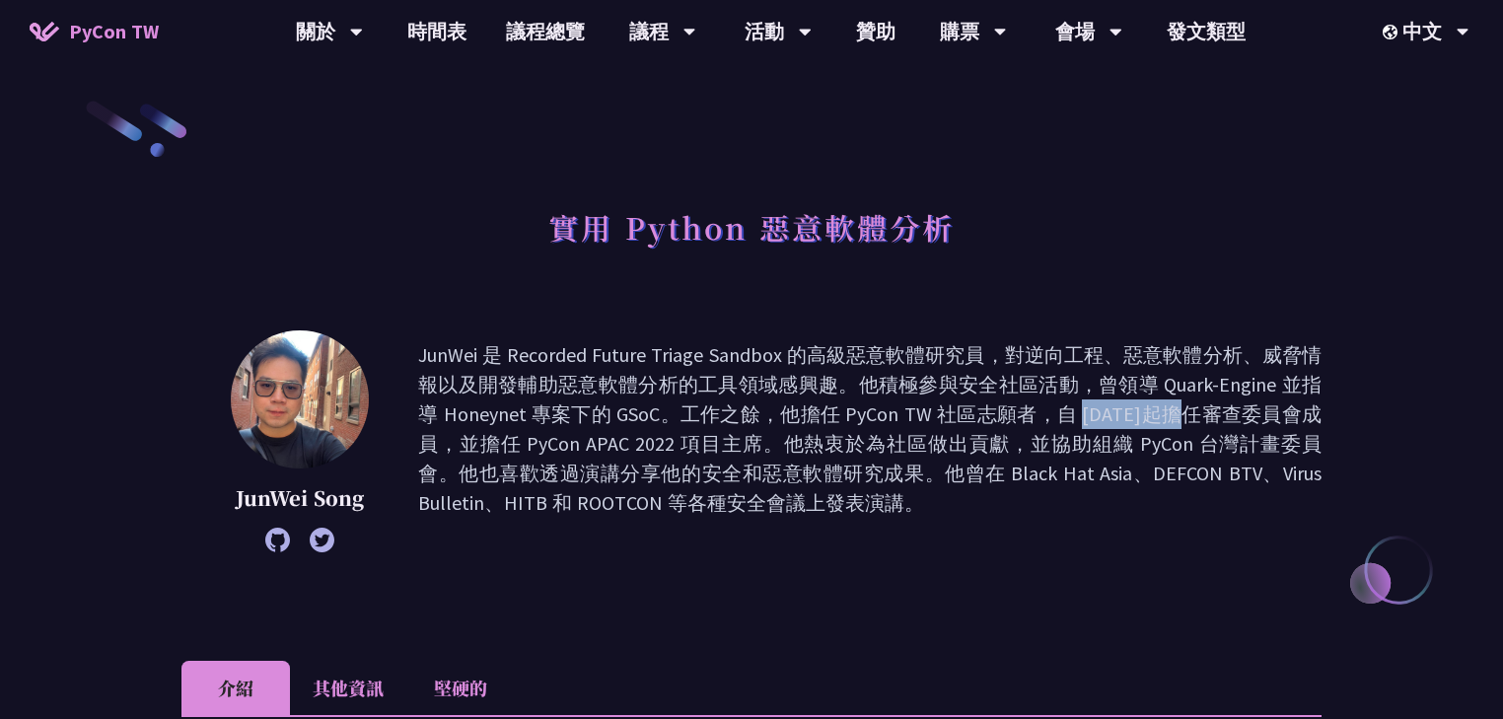
drag, startPoint x: 844, startPoint y: 414, endPoint x: 927, endPoint y: 414, distance: 82.8
click at [927, 414] on font "JunWei 是 Recorded Future Triage Sandbox 的高級惡意軟體研究員，對逆向工程、惡意軟體分析、威脅情報以及開發輔助惡意軟體分…" at bounding box center [869, 428] width 903 height 173
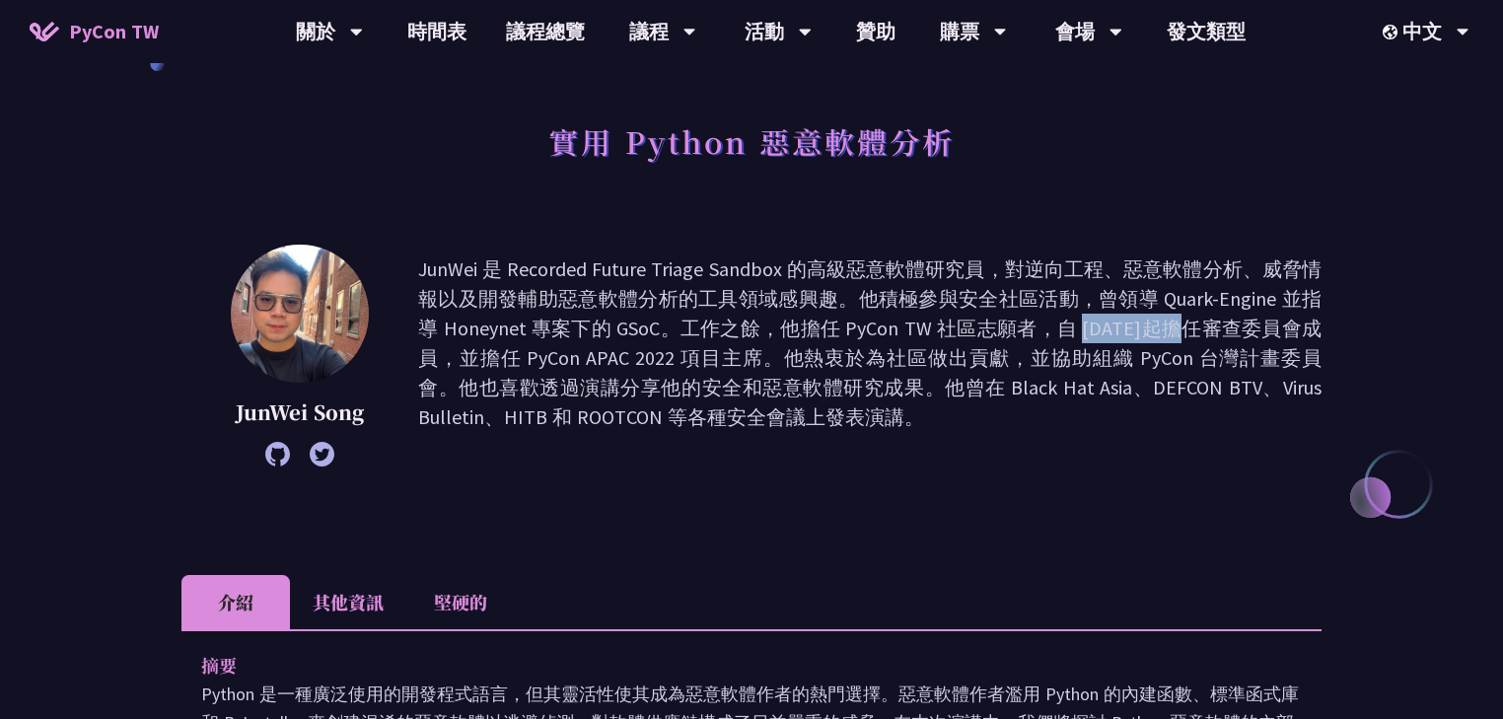
scroll to position [552, 0]
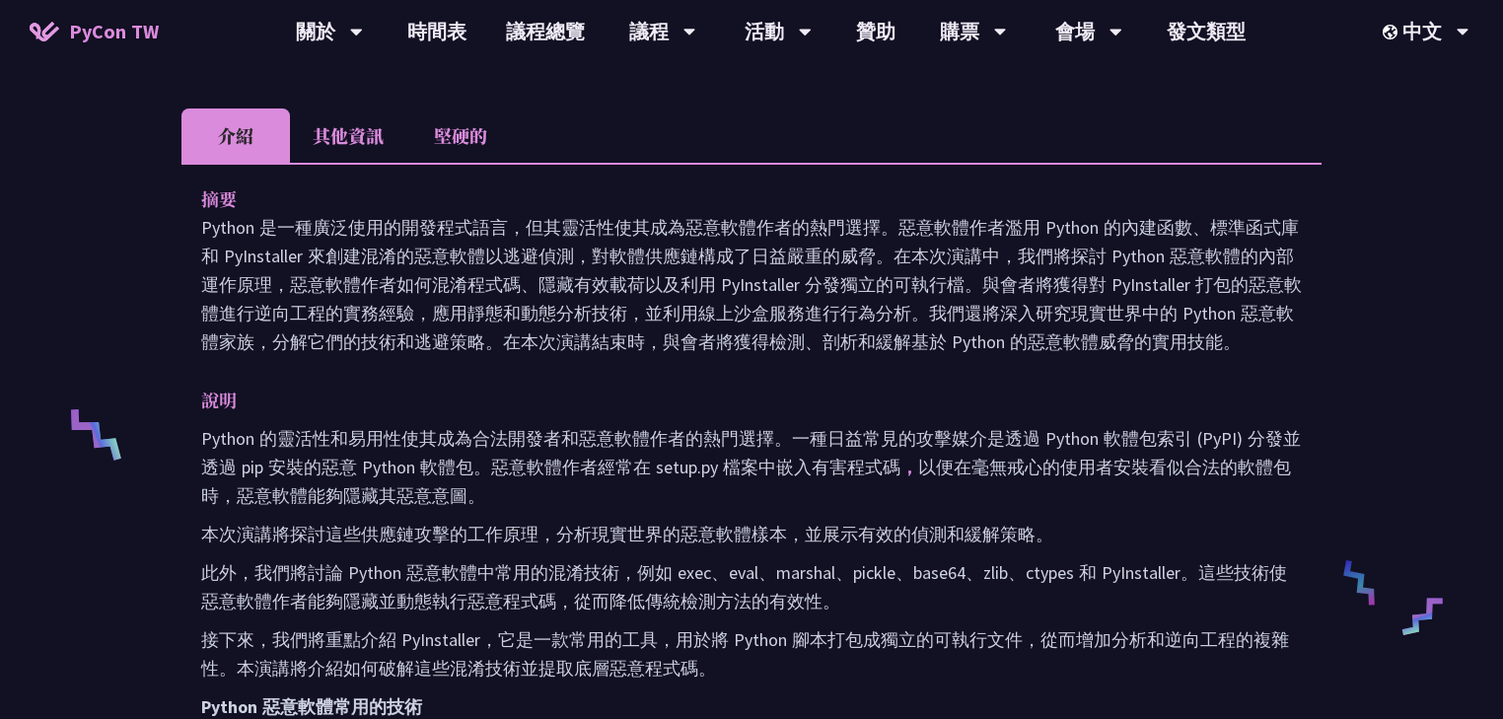
click at [355, 127] on li "其他資訊" at bounding box center [348, 135] width 116 height 54
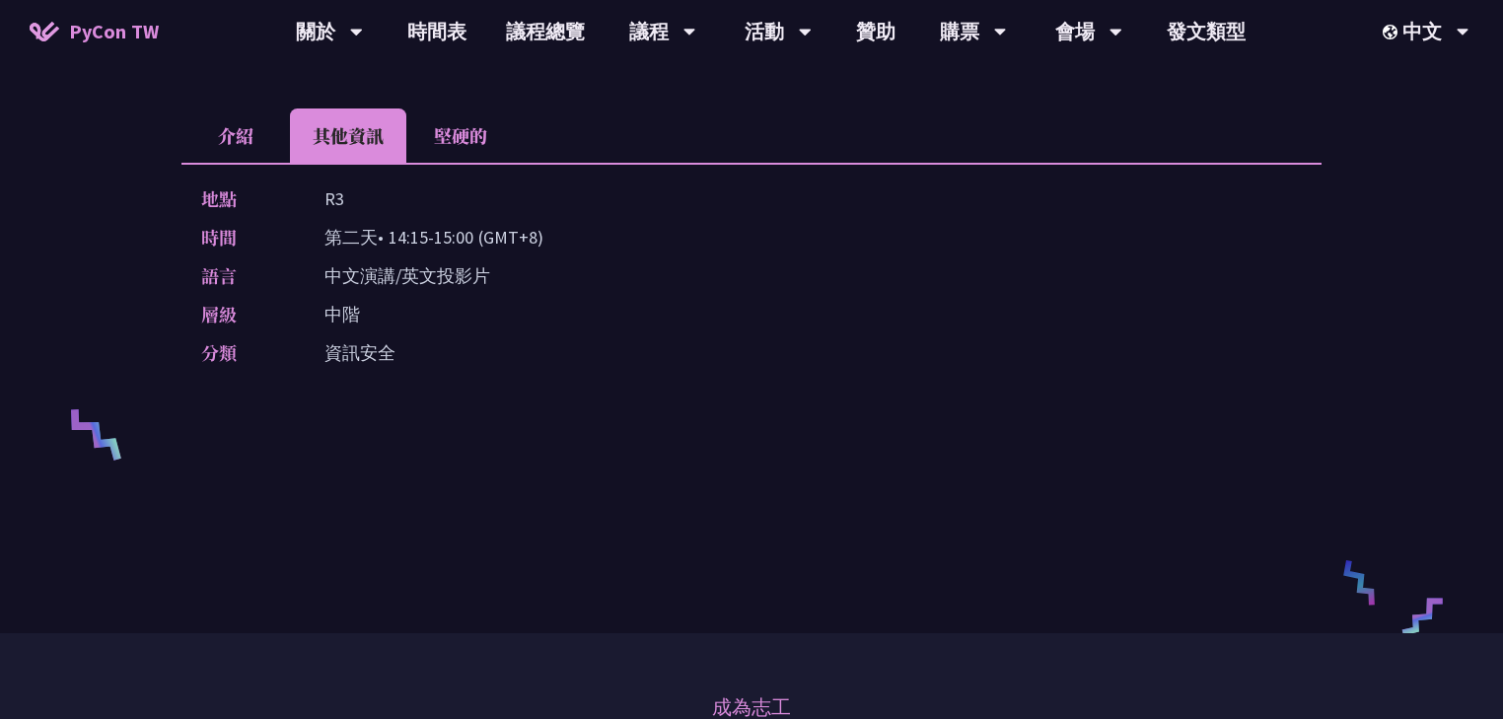
click at [474, 135] on font "堅硬的" at bounding box center [460, 135] width 53 height 26
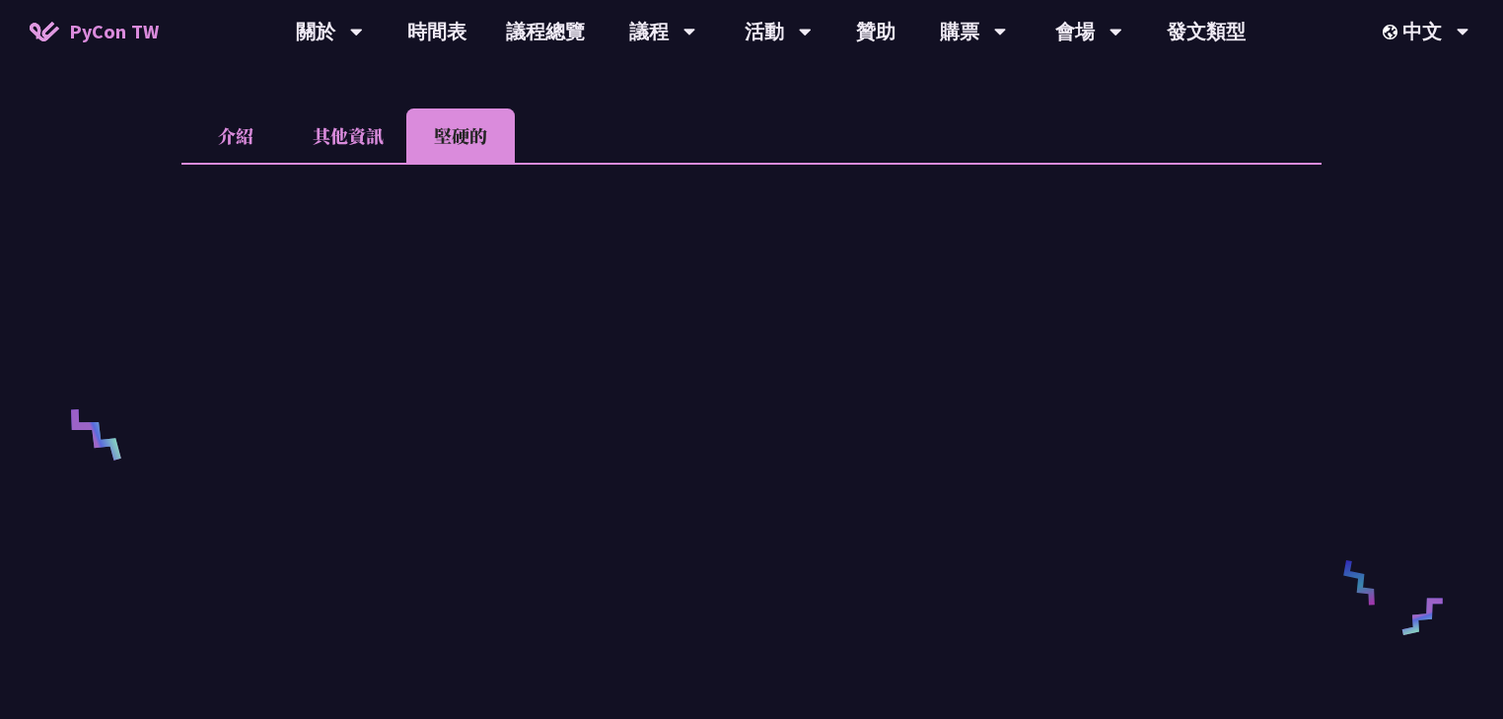
click at [356, 133] on li "其他資訊" at bounding box center [348, 135] width 116 height 54
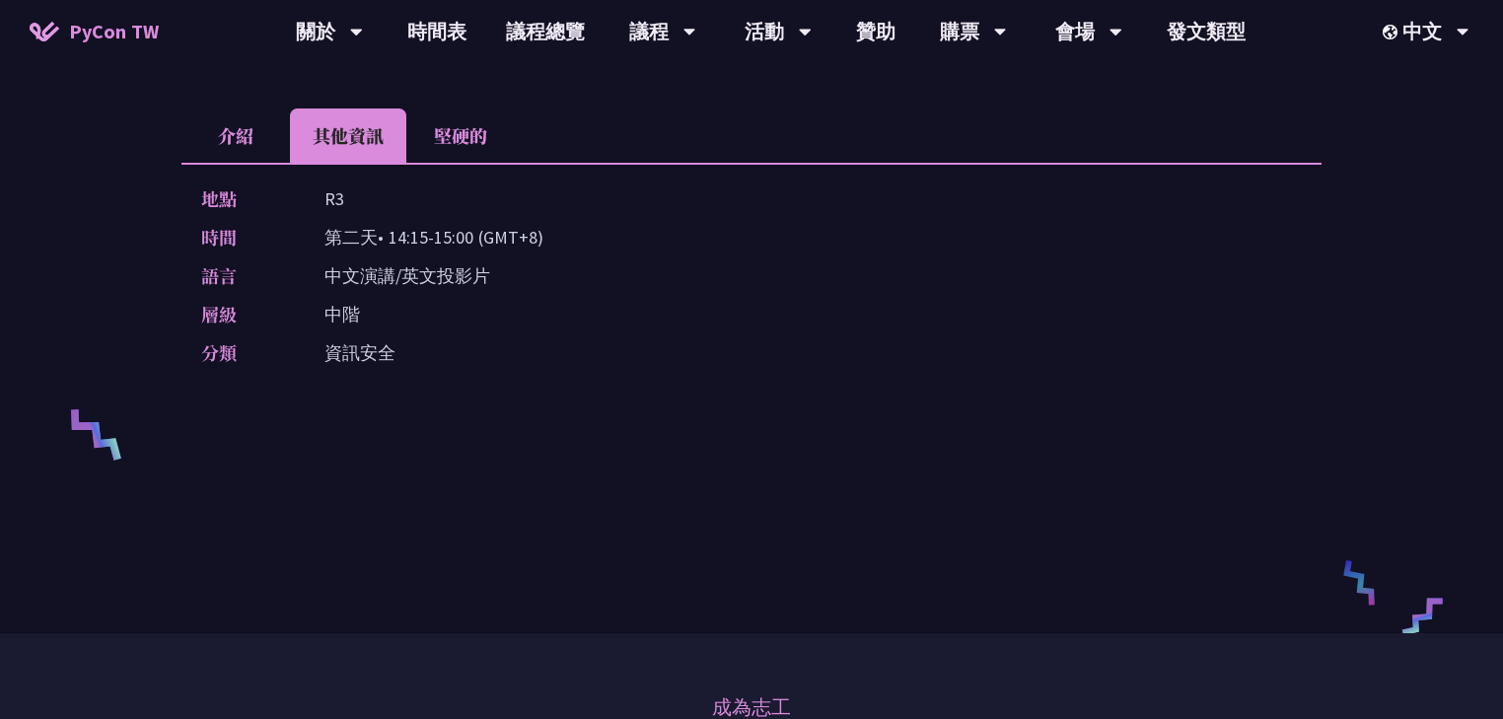
click at [240, 135] on li "介紹" at bounding box center [235, 135] width 108 height 54
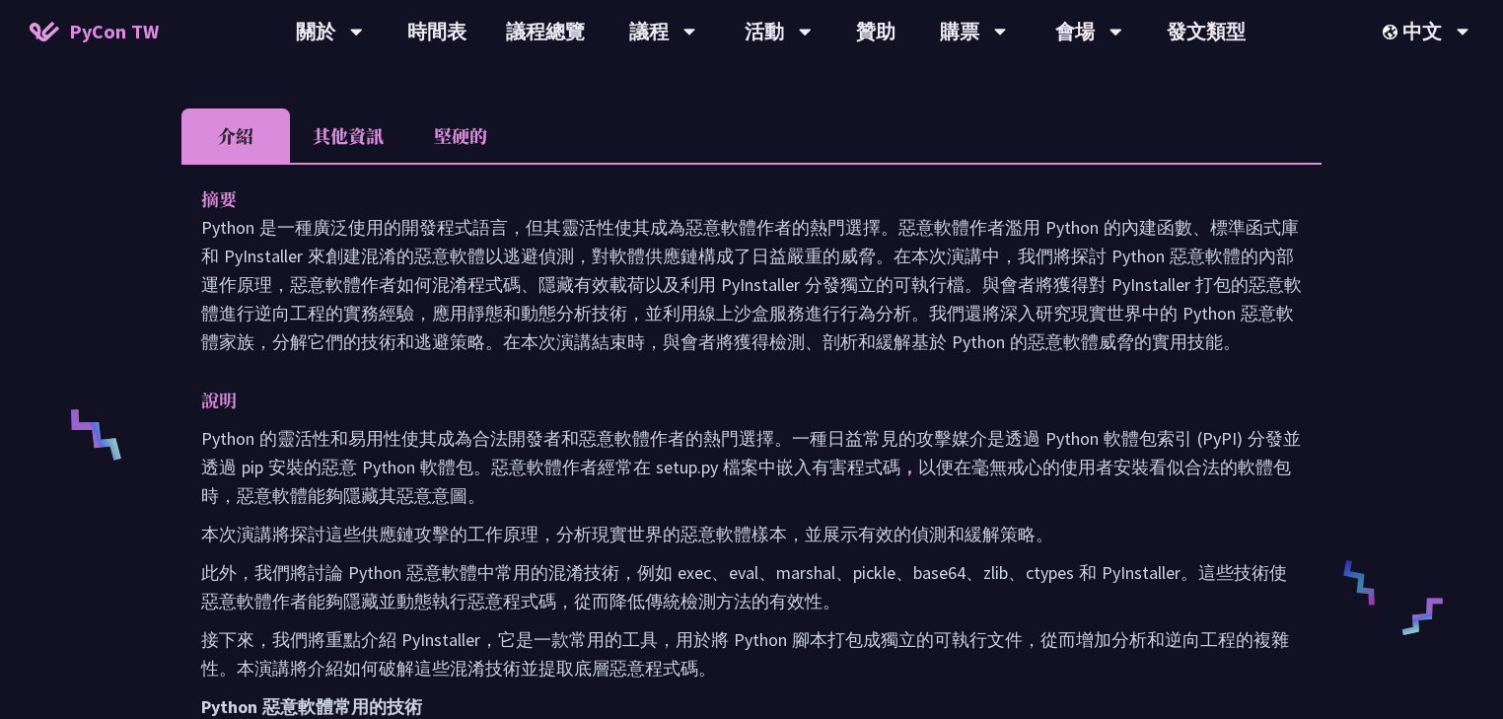
click at [346, 136] on li "其他資訊" at bounding box center [348, 135] width 116 height 54
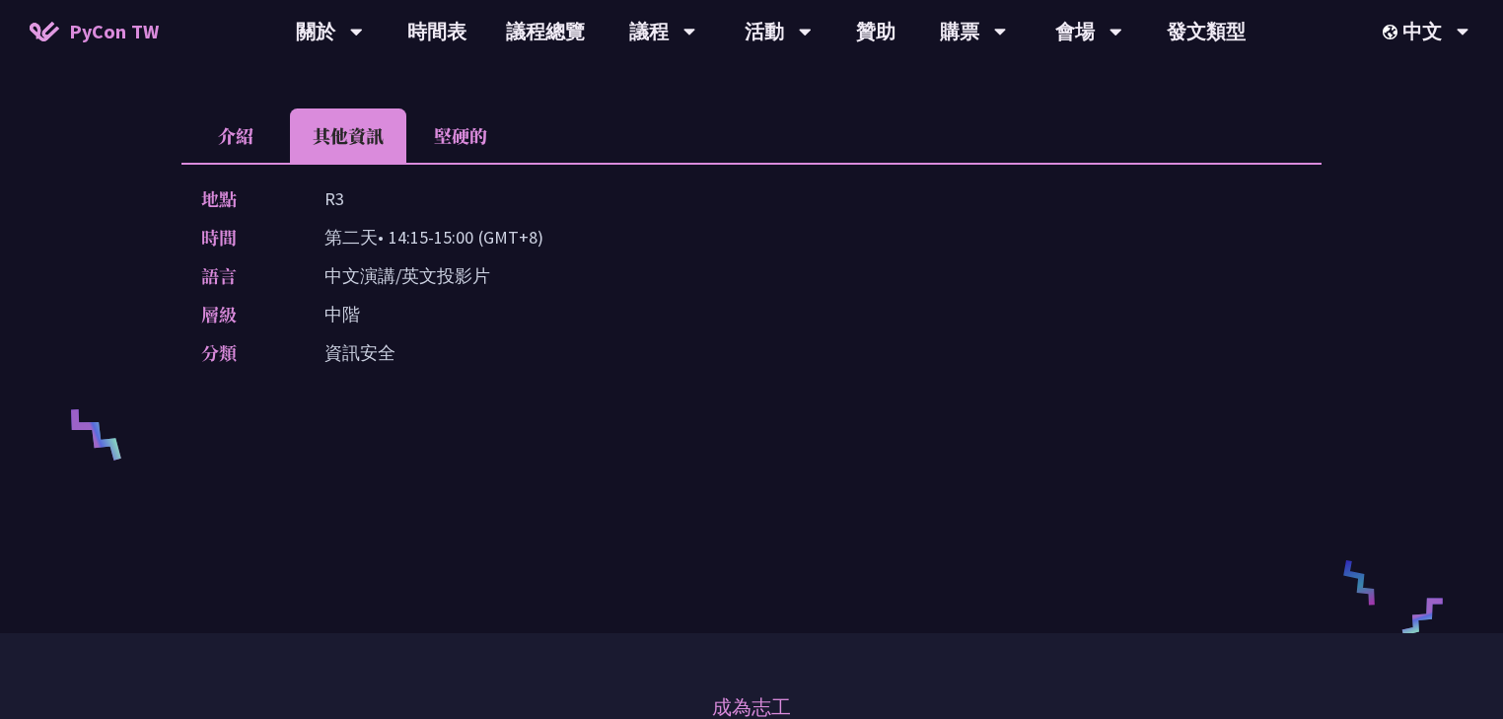
click at [355, 356] on p "資訊安全" at bounding box center [359, 352] width 71 height 29
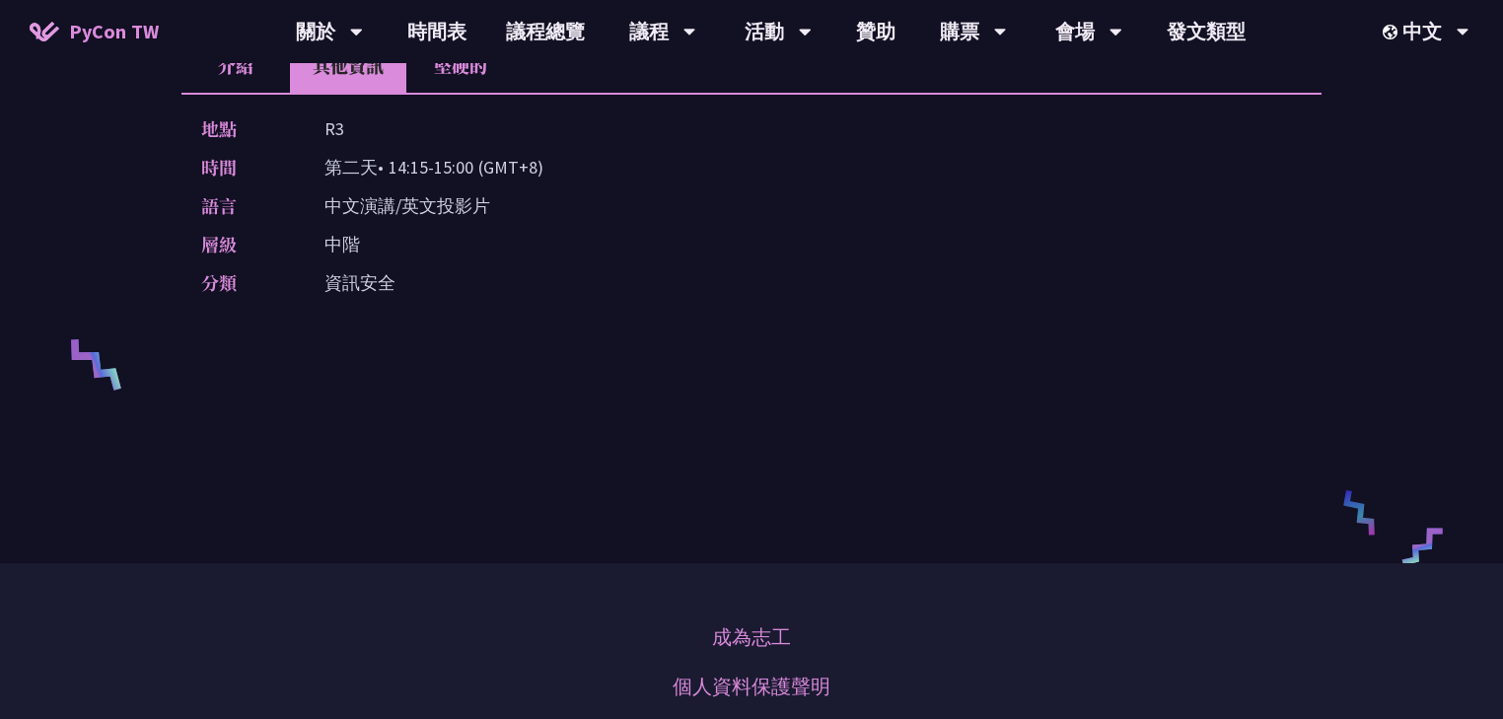
scroll to position [439, 0]
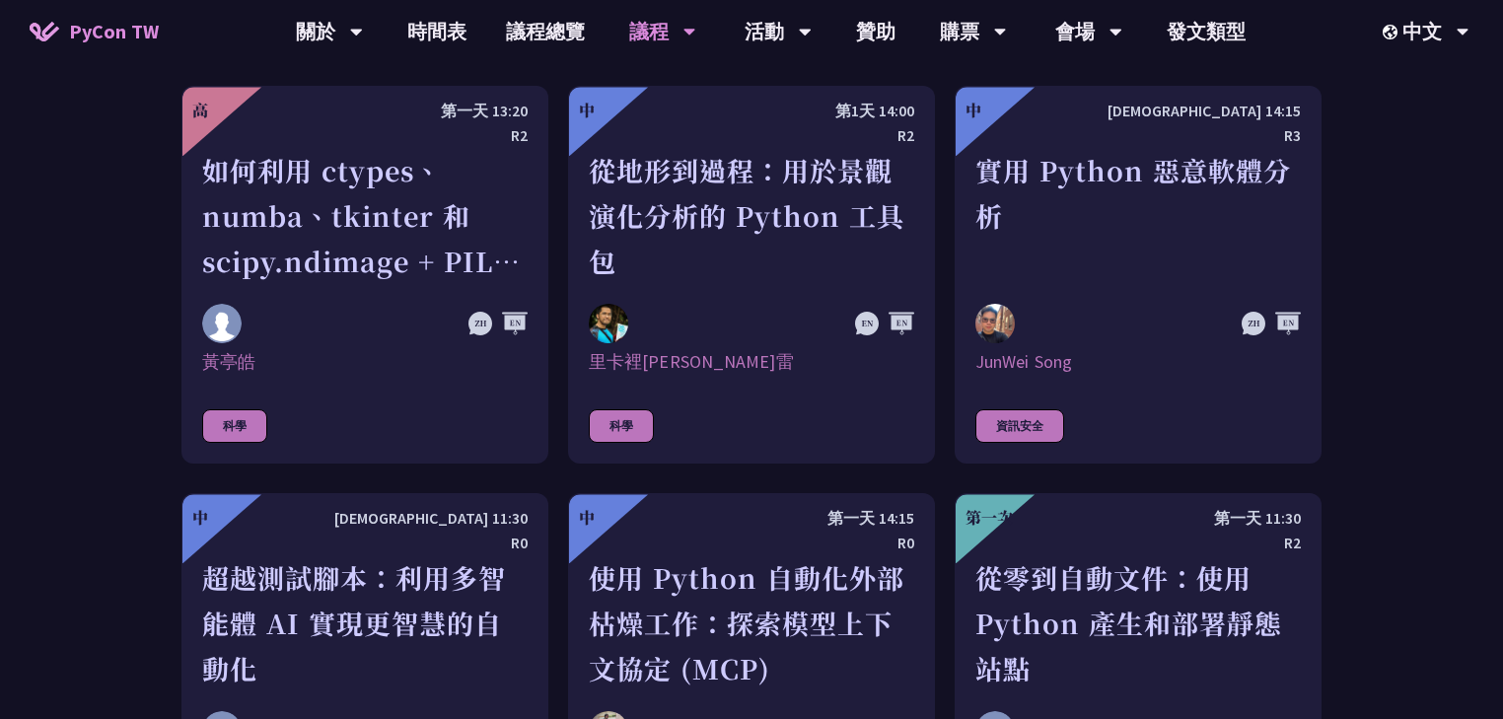
scroll to position [5171, 0]
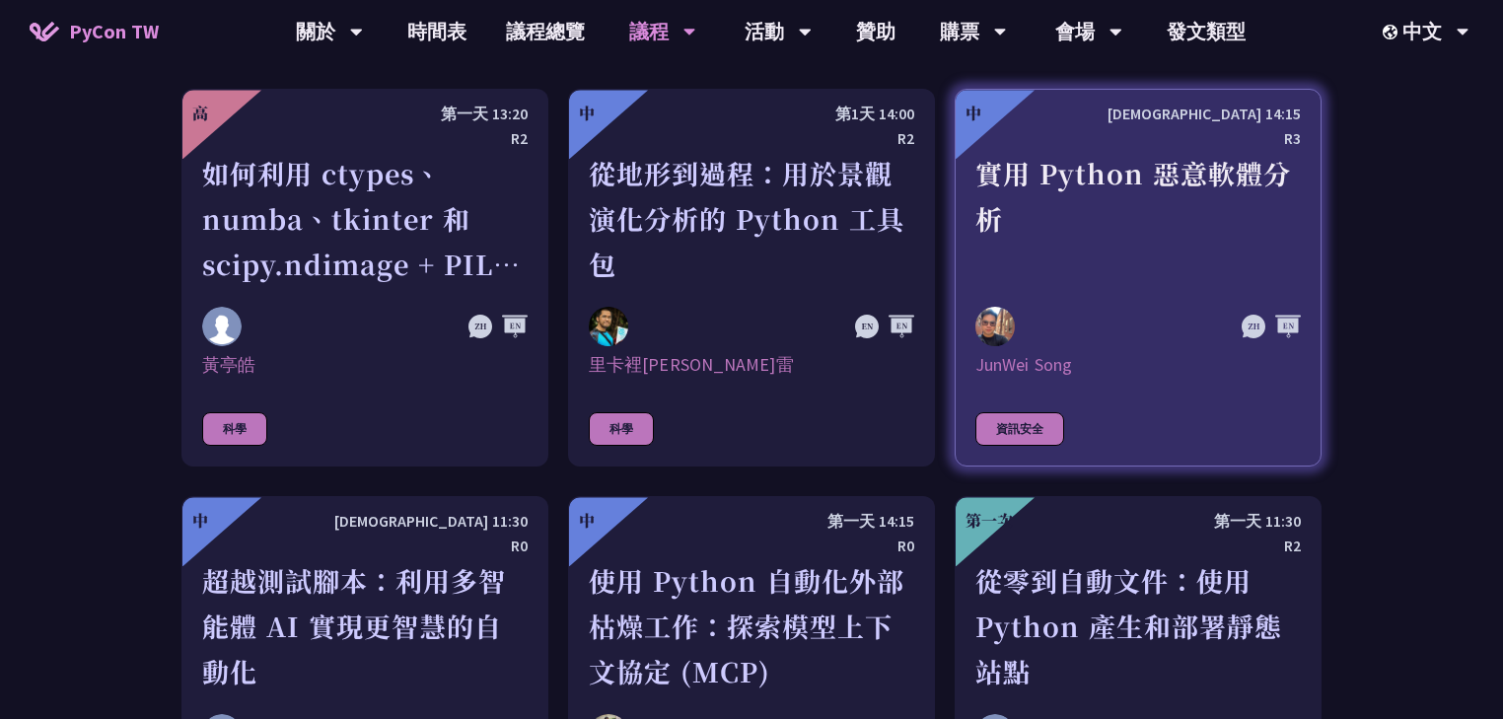
click at [1007, 421] on font "資訊安全" at bounding box center [1019, 428] width 47 height 15
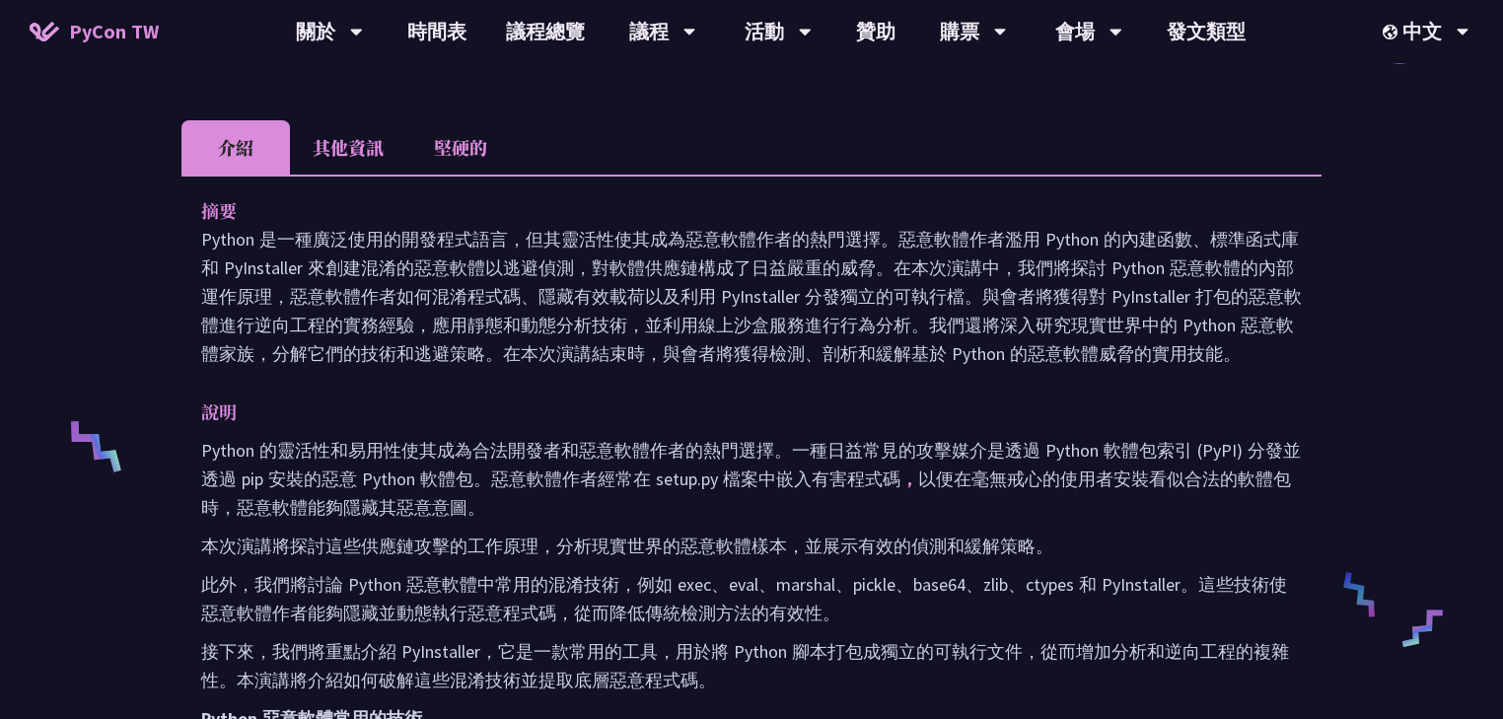
scroll to position [552, 0]
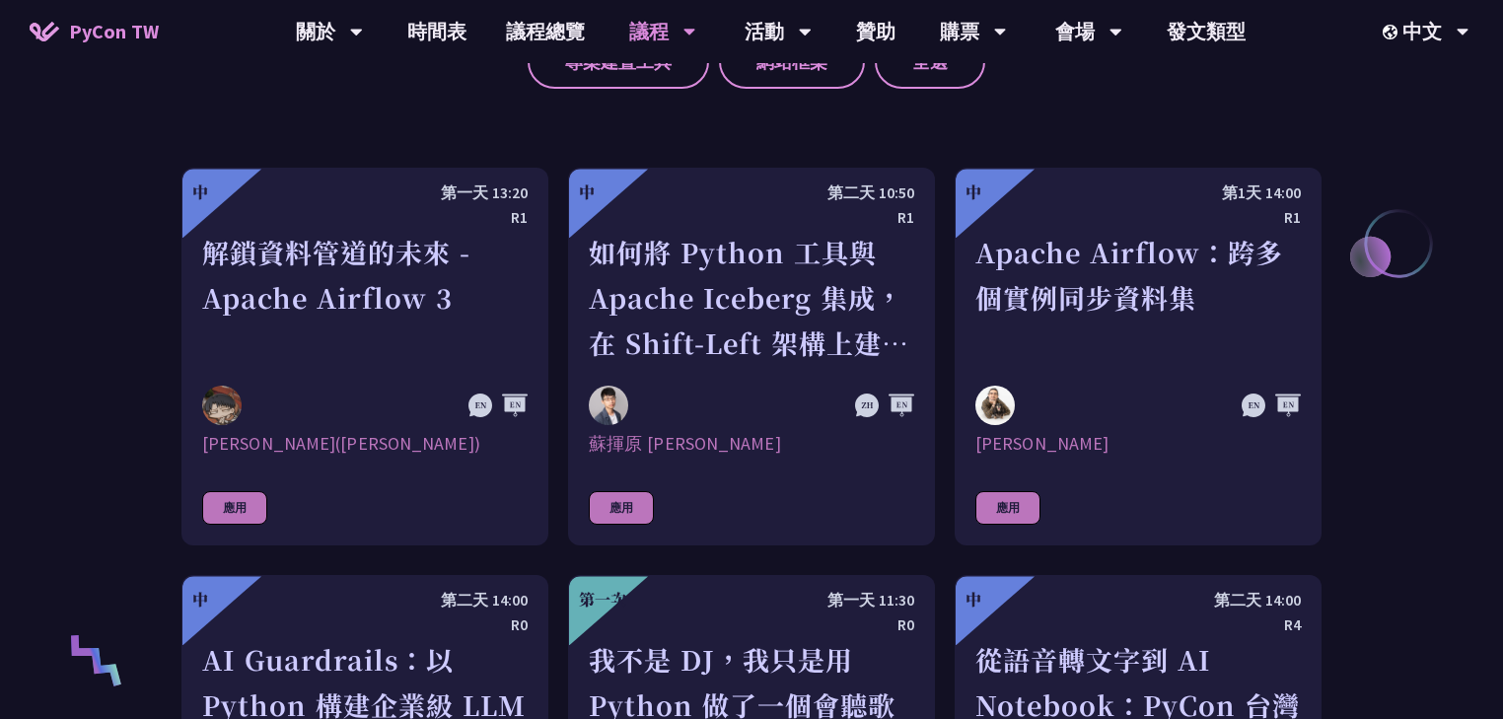
scroll to position [602, 0]
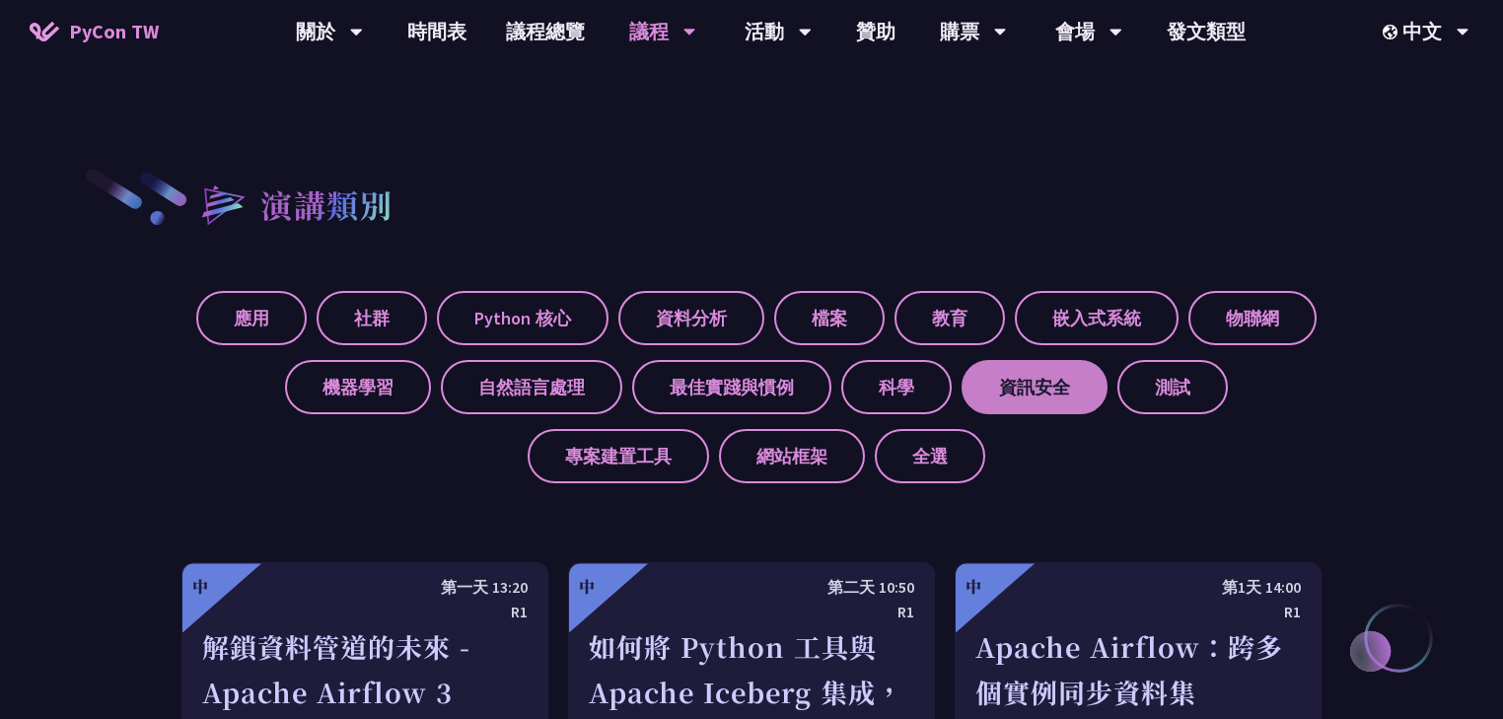
click at [999, 385] on font "資訊安全" at bounding box center [1034, 387] width 71 height 23
click at [0, 0] on input "資訊安全" at bounding box center [0, 0] width 0 height 0
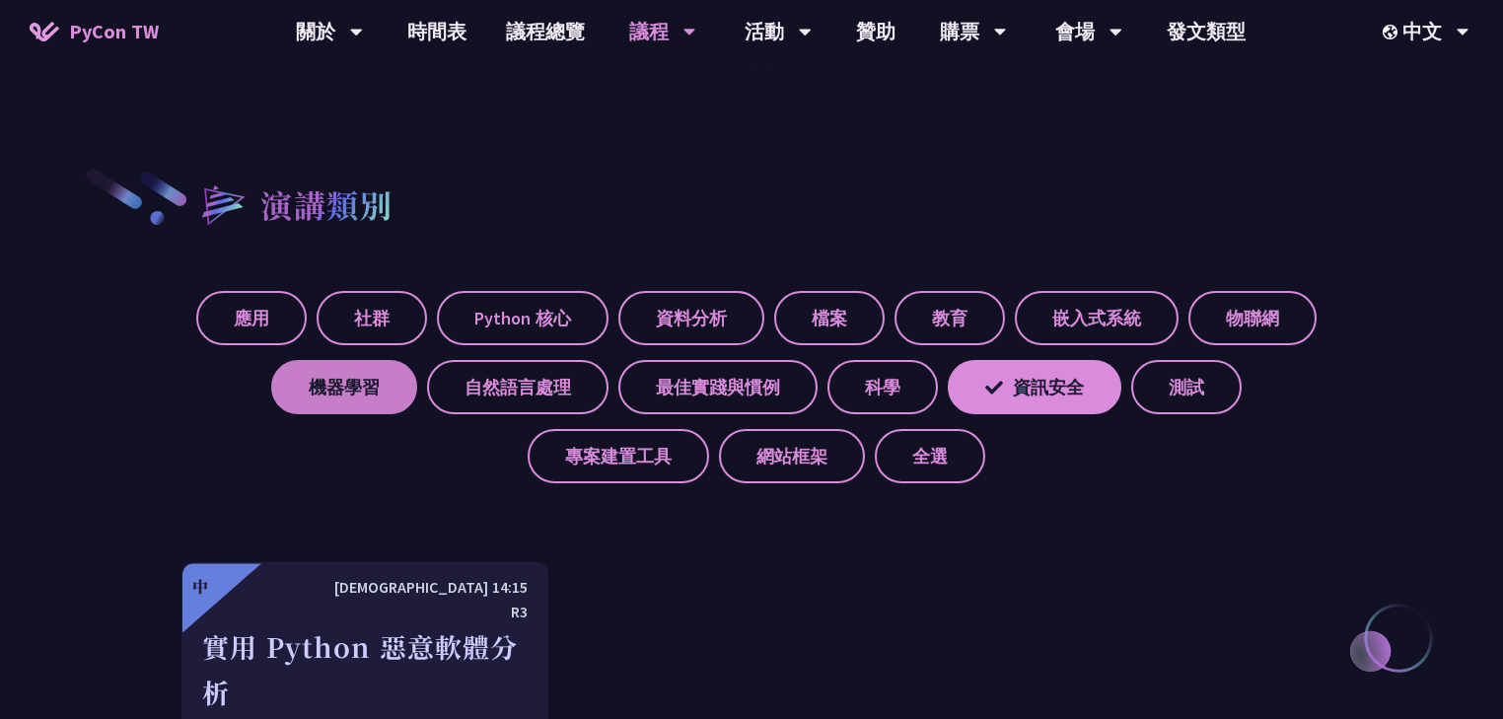
click at [367, 390] on font "機器學習" at bounding box center [344, 387] width 71 height 23
click at [0, 0] on input "機器學習" at bounding box center [0, 0] width 0 height 0
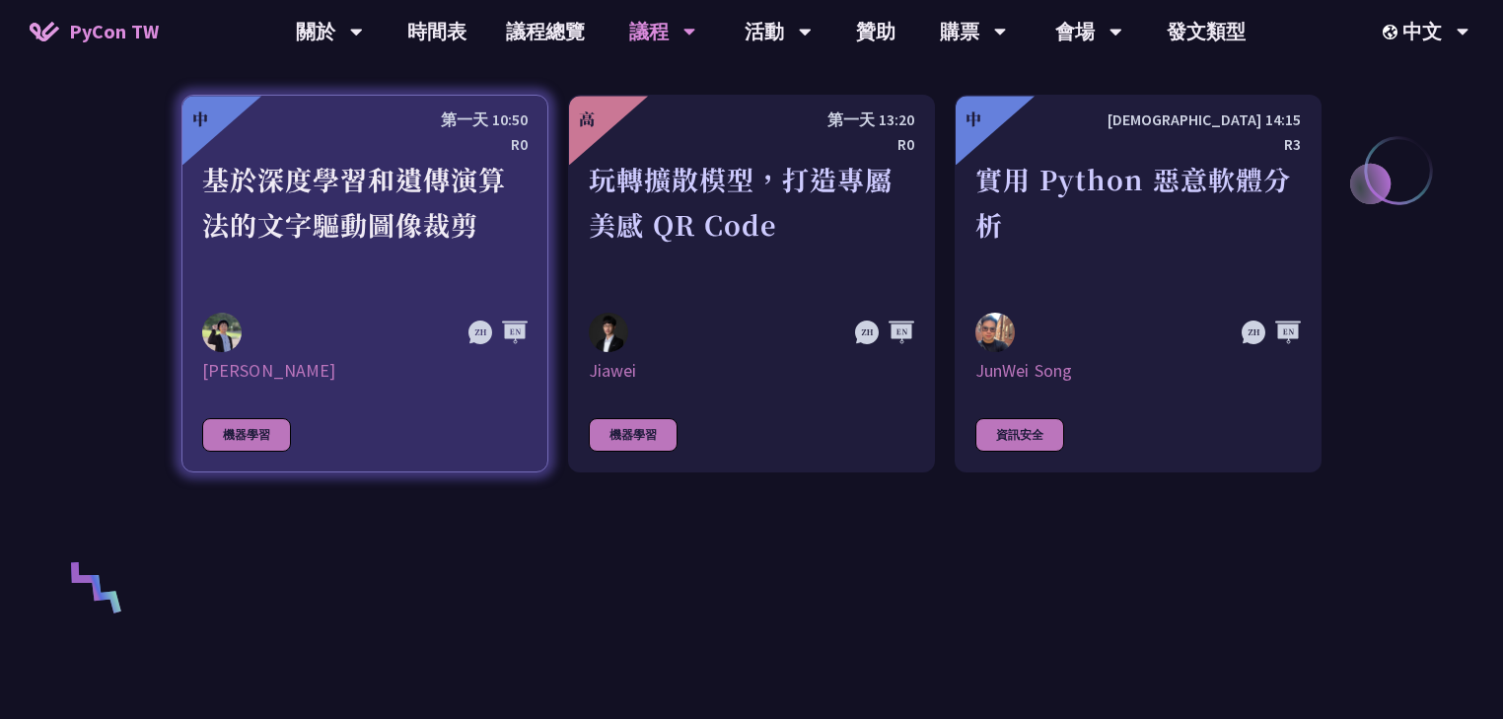
scroll to position [1076, 0]
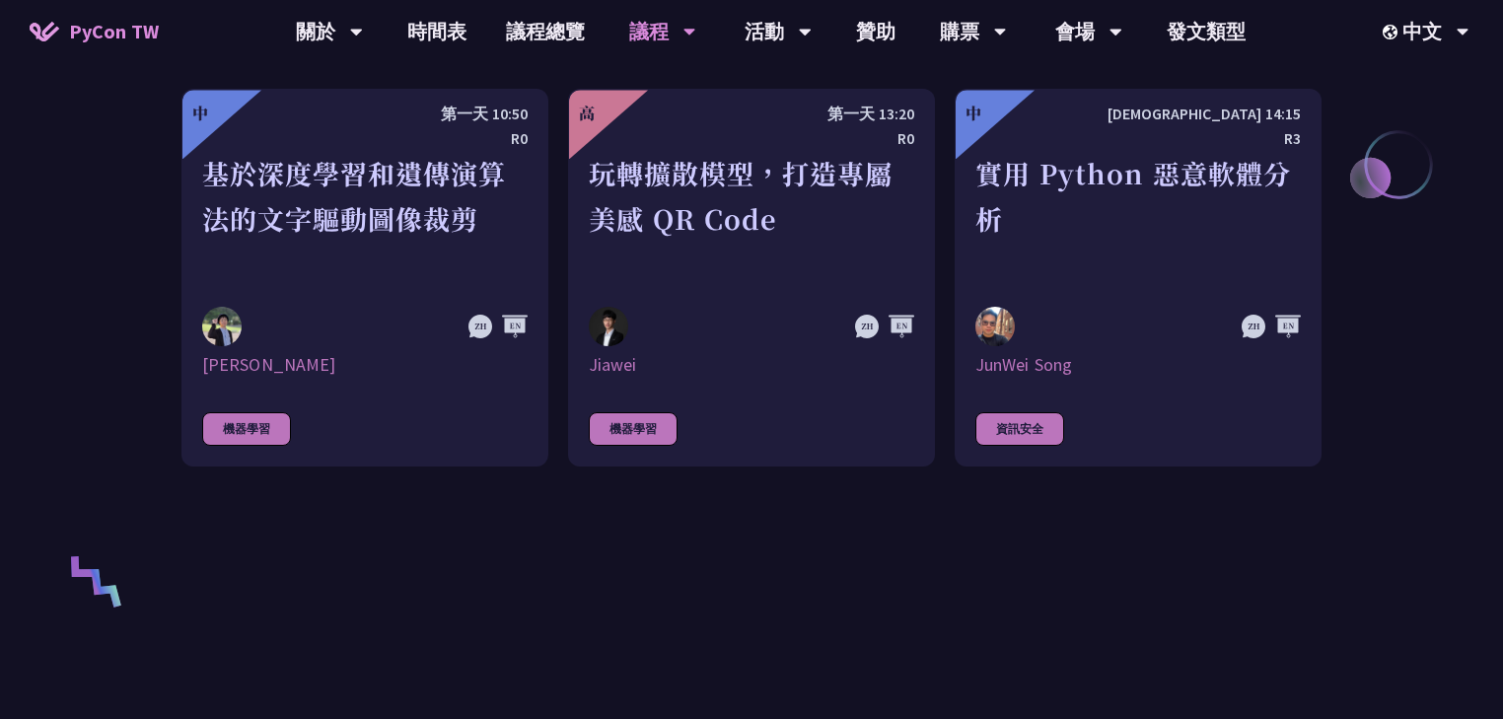
click at [707, 186] on font "玩轉擴散模型，打造專屬美感 QR Code" at bounding box center [741, 196] width 304 height 84
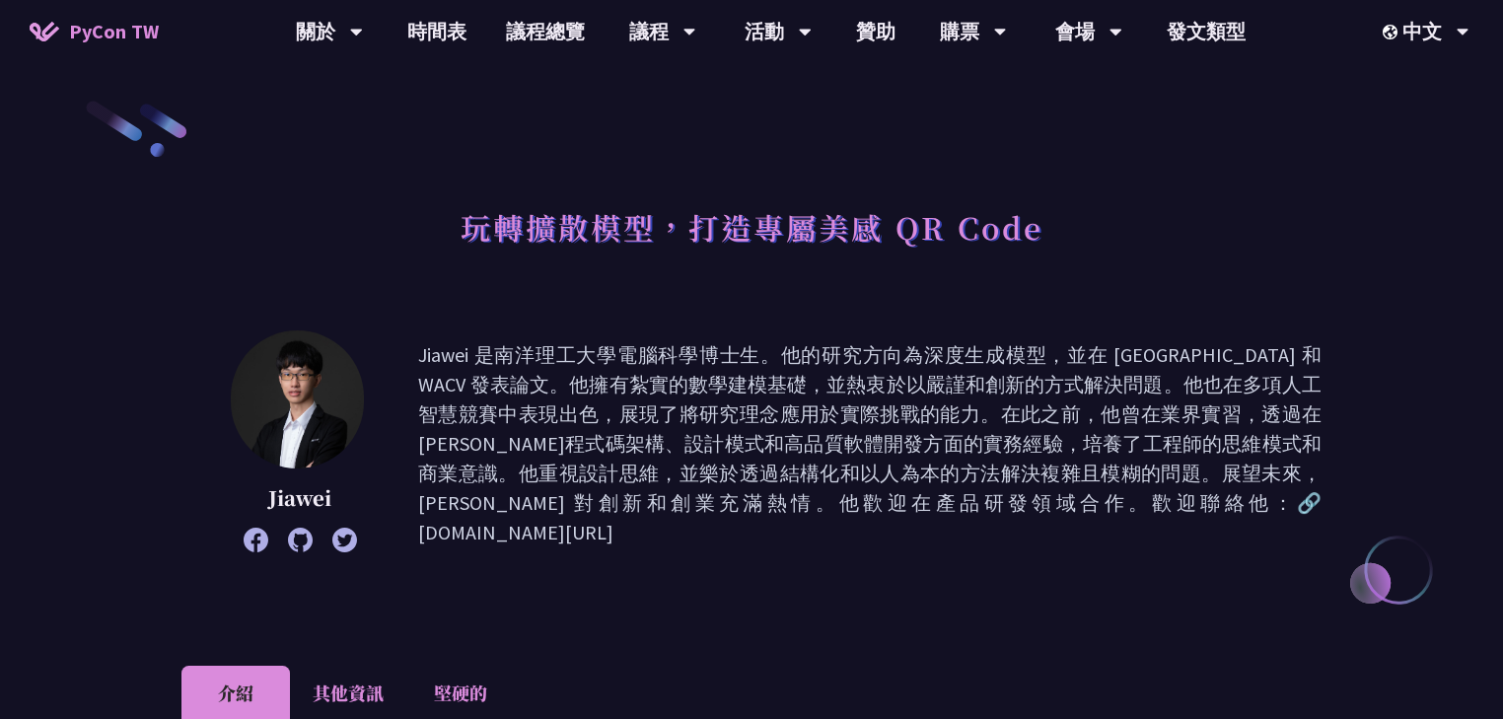
click at [249, 536] on icon at bounding box center [256, 539] width 25 height 25
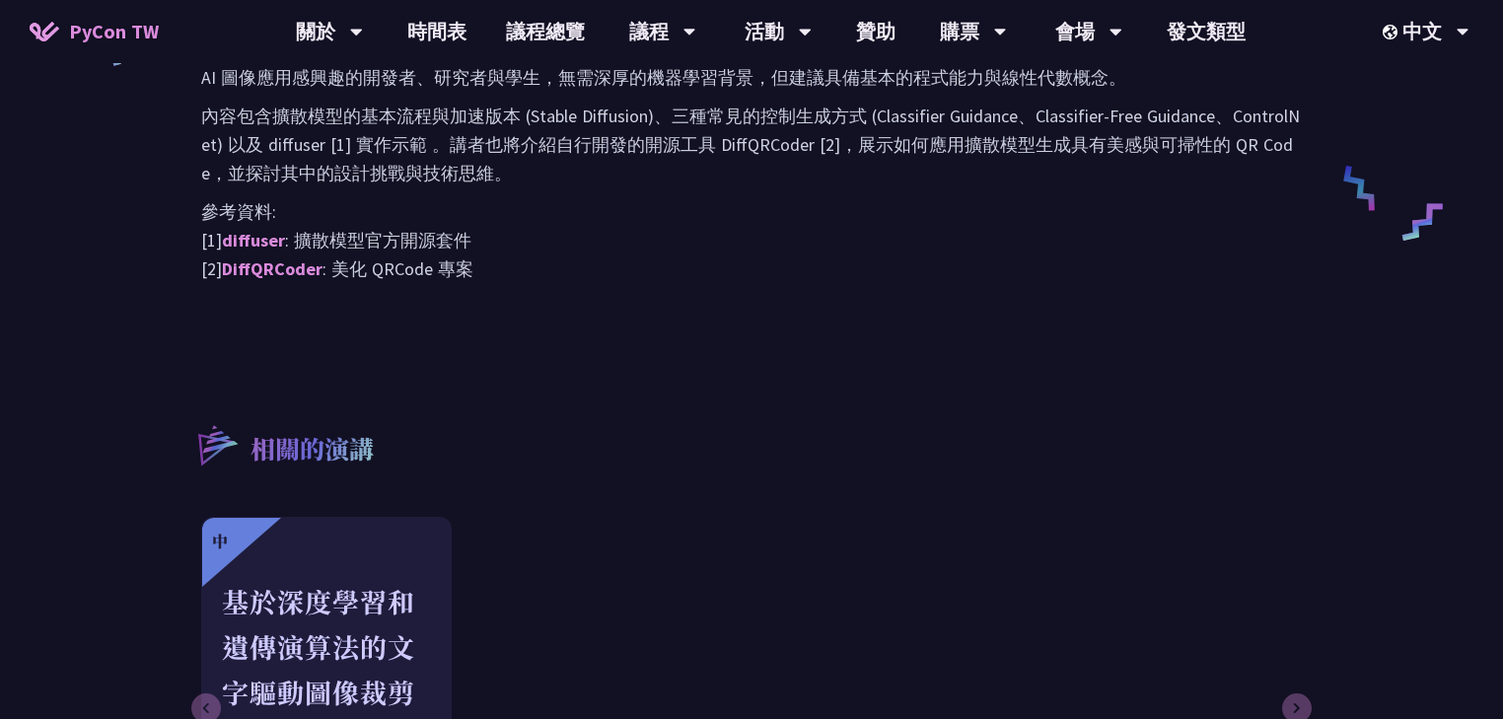
scroll to position [552, 0]
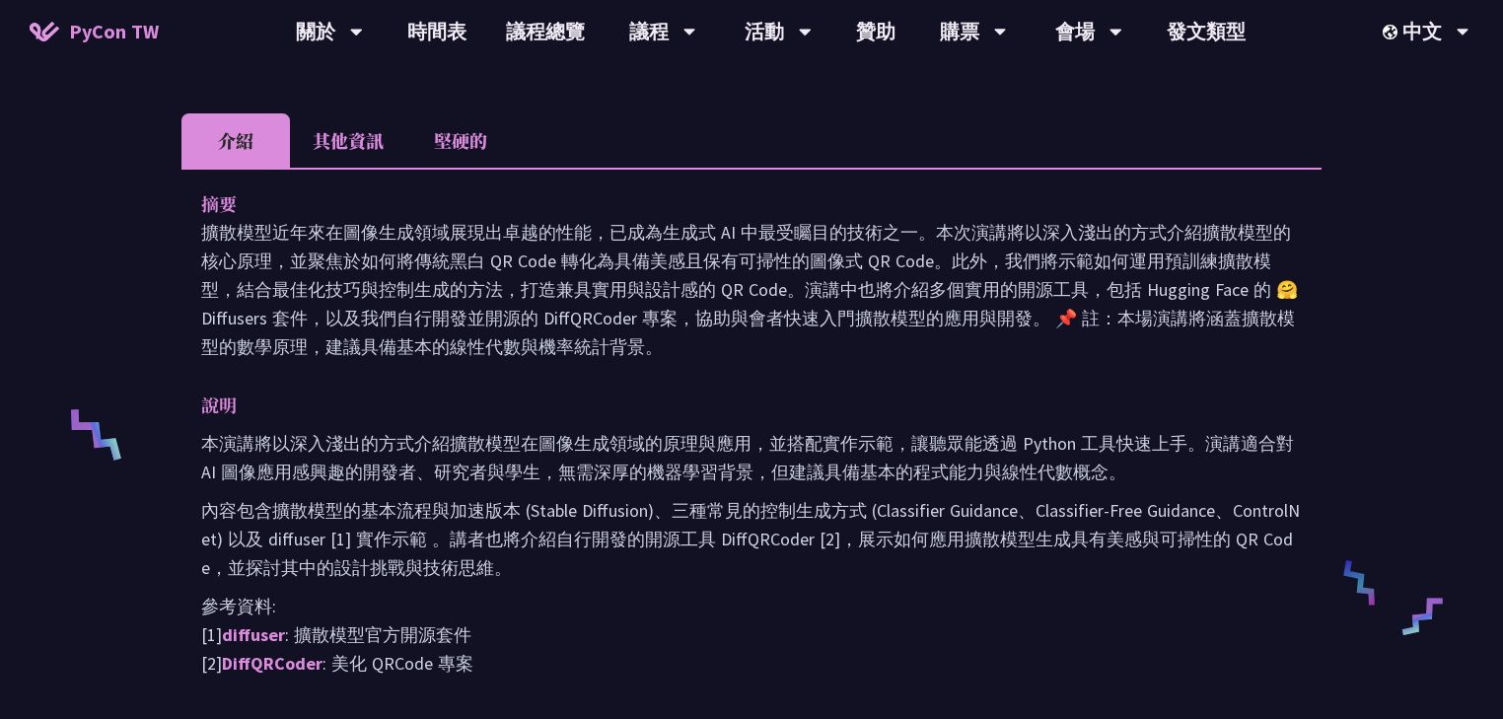
click at [369, 134] on font "其他資訊" at bounding box center [348, 140] width 71 height 26
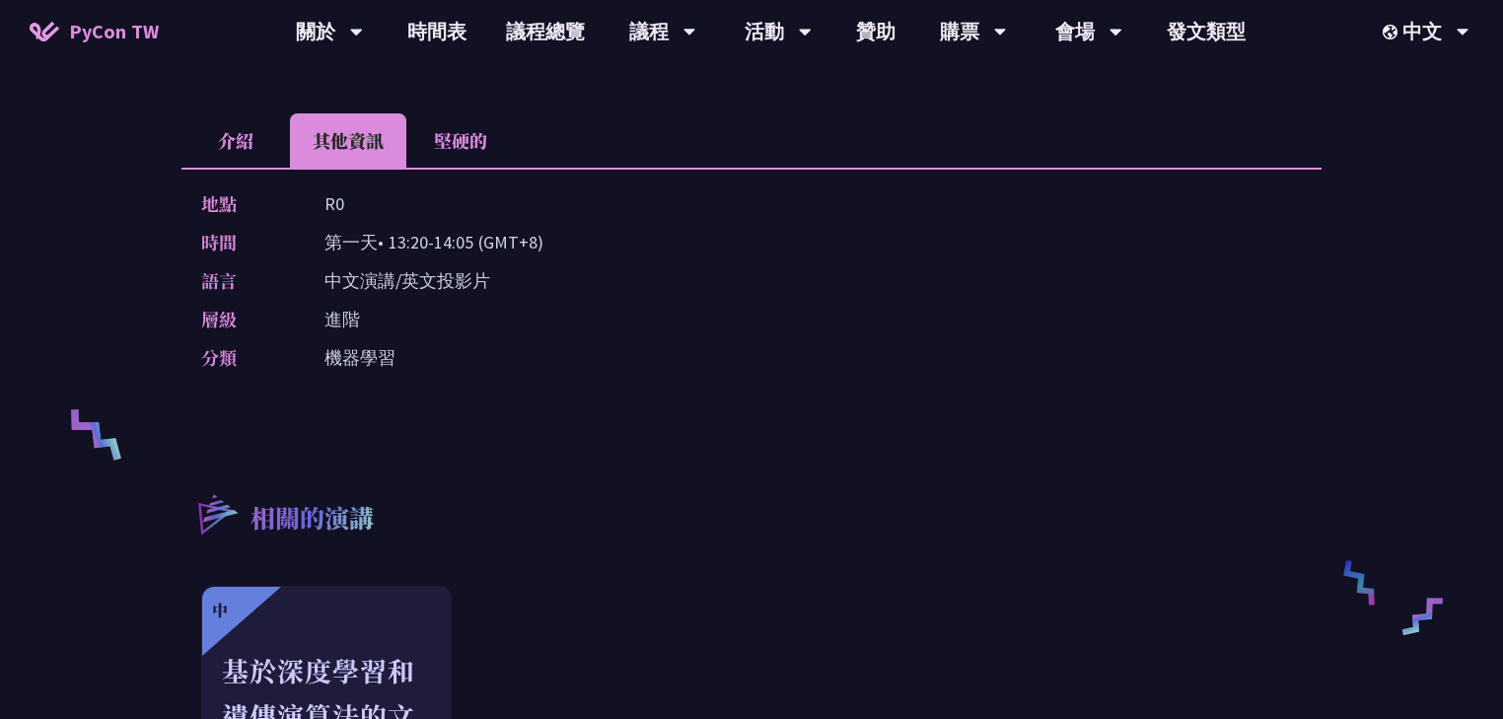
click at [463, 136] on font "堅硬的" at bounding box center [460, 140] width 53 height 26
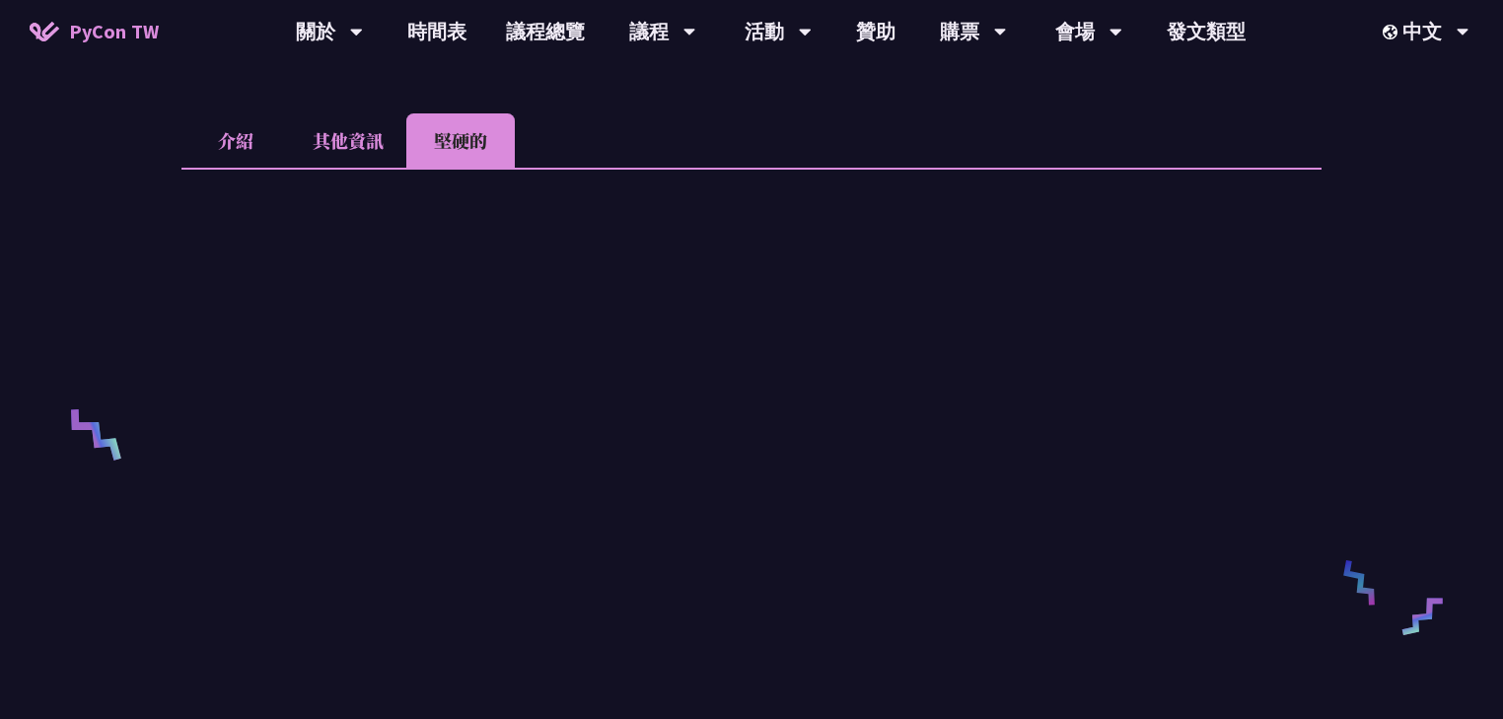
click at [367, 135] on font "其他資訊" at bounding box center [348, 140] width 71 height 26
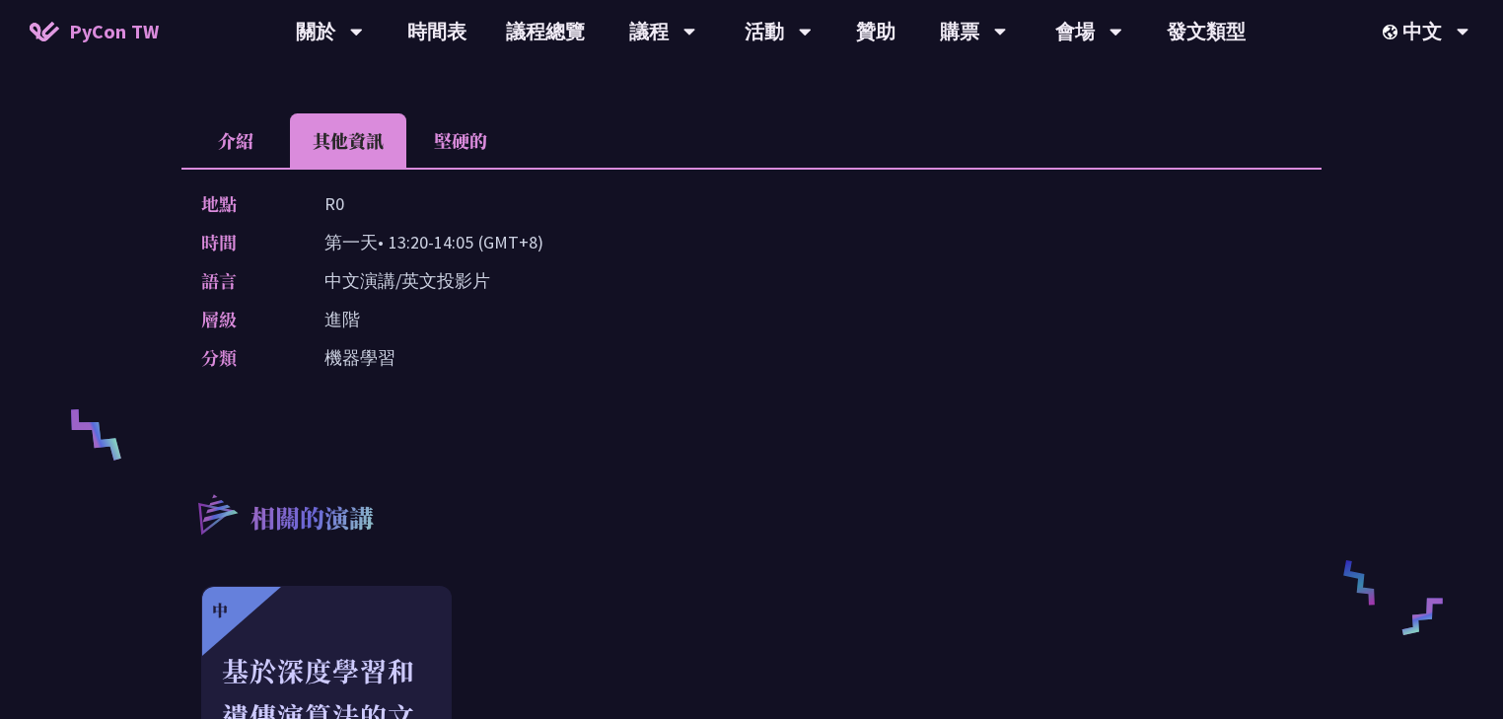
click at [237, 133] on font "介紹" at bounding box center [235, 140] width 35 height 26
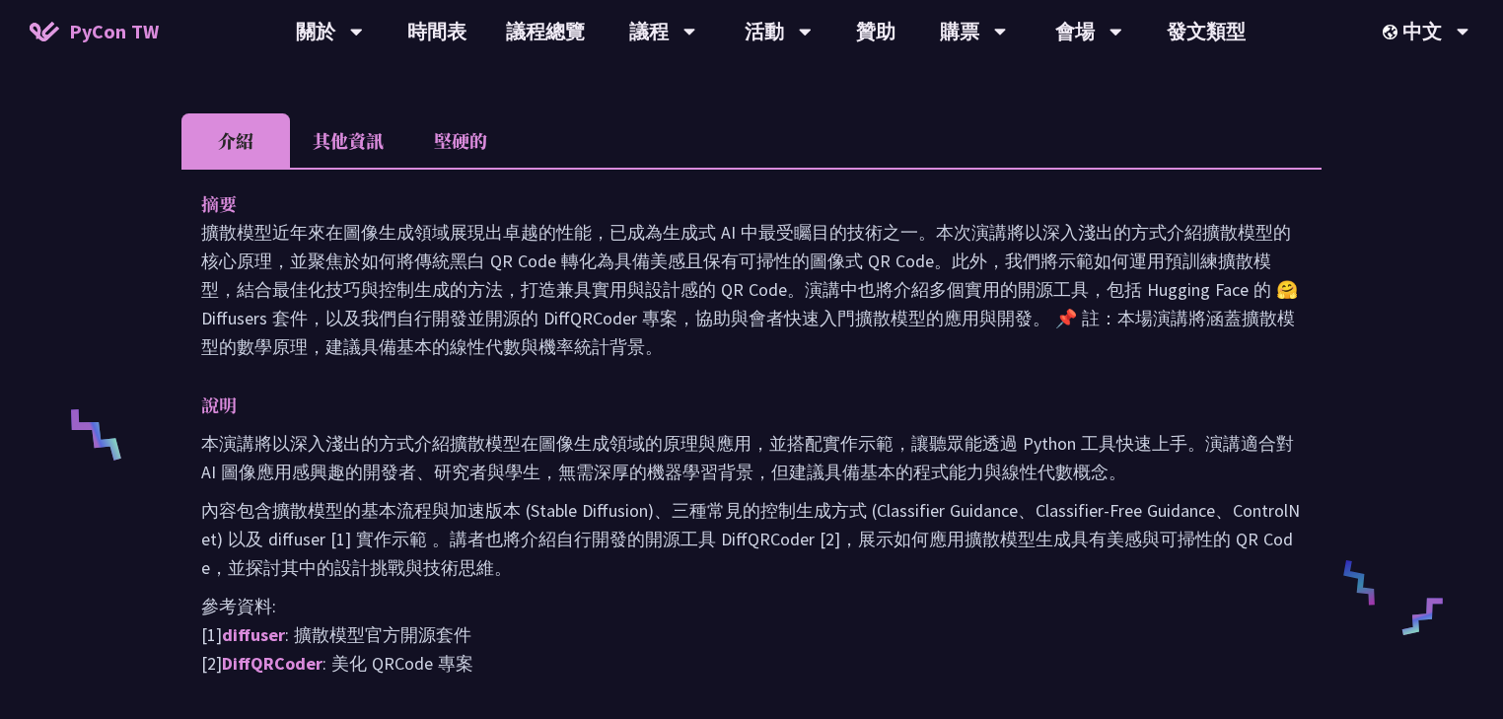
click at [734, 506] on p "內容包含擴散模型的基本流程與加速版本 (Stable Diffusion)、三種常見的控制生成方式 (Classifier Guidance、Classifi…" at bounding box center [751, 539] width 1100 height 86
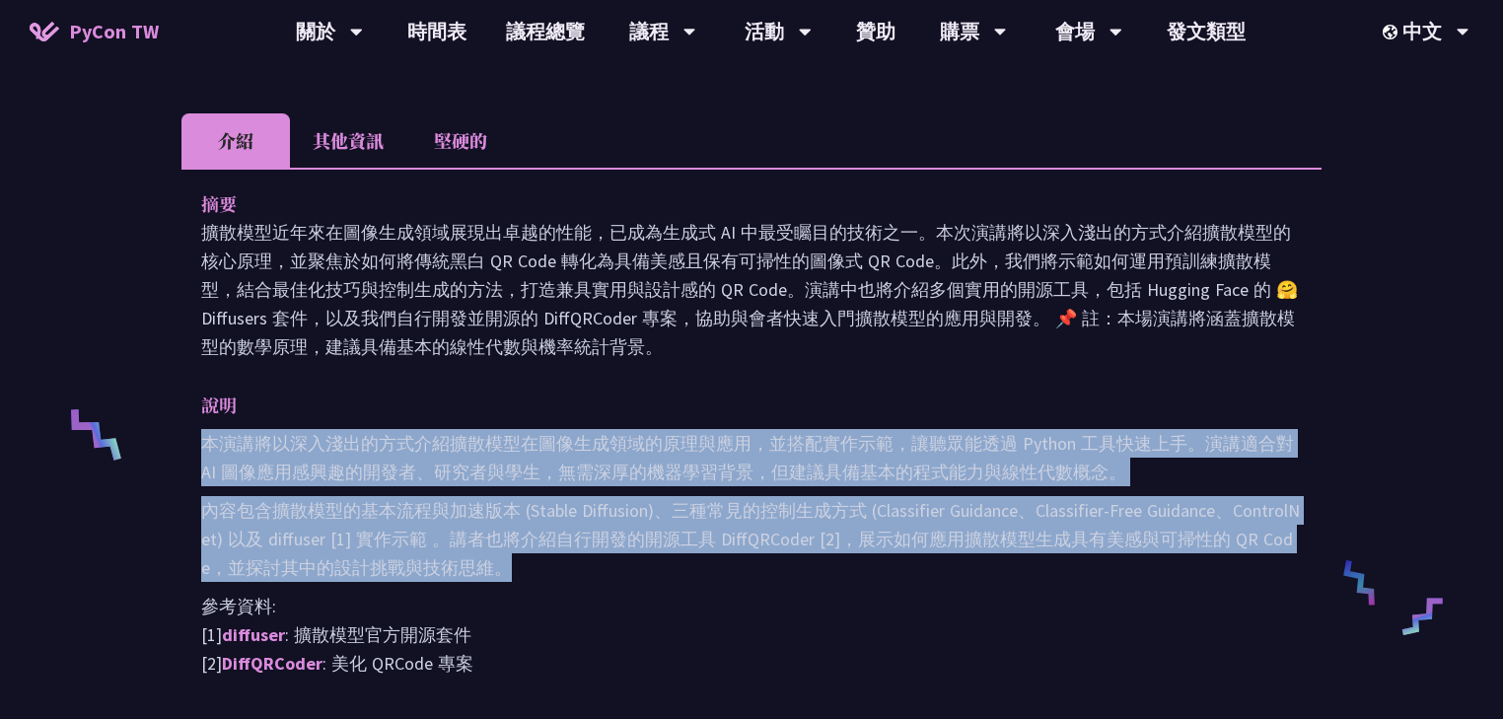
drag, startPoint x: 515, startPoint y: 567, endPoint x: 193, endPoint y: 444, distance: 344.2
click at [193, 444] on div "摘要 擴散模型近年來在圖像生成領域展現出卓越的性能，已成為生成式 AI 中最受矚目的技術之一。本次演講將以深入淺出的方式介紹擴散模型的核心原理，並聚焦於如何將…" at bounding box center [751, 447] width 1140 height 559
click at [580, 567] on p "內容包含擴散模型的基本流程與加速版本 (Stable Diffusion)、三種常見的控制生成方式 (Classifier Guidance、Classifi…" at bounding box center [751, 539] width 1100 height 86
drag, startPoint x: 517, startPoint y: 561, endPoint x: 191, endPoint y: 430, distance: 350.8
click at [191, 430] on div "摘要 擴散模型近年來在圖像生成領域展現出卓越的性能，已成為生成式 AI 中最受矚目的技術之一。本次演講將以深入淺出的方式介紹擴散模型的核心原理，並聚焦於如何將…" at bounding box center [751, 447] width 1140 height 559
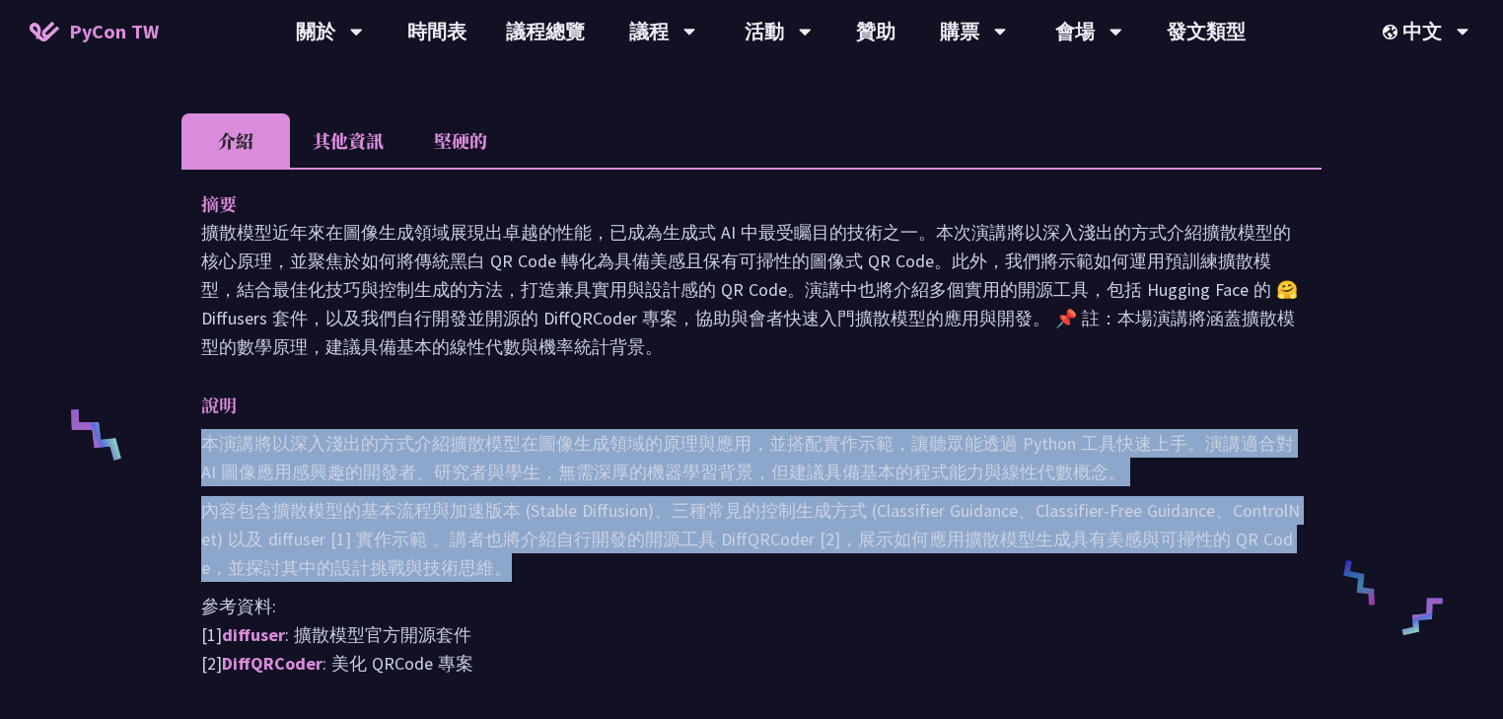
click at [639, 555] on p "內容包含擴散模型的基本流程與加速版本 (Stable Diffusion)、三種常見的控制生成方式 (Classifier Guidance、Classifi…" at bounding box center [751, 539] width 1100 height 86
click at [521, 566] on p "內容包含擴散模型的基本流程與加速版本 (Stable Diffusion)、三種常見的控制生成方式 (Classifier Guidance、Classifi…" at bounding box center [751, 539] width 1100 height 86
click at [525, 564] on p "內容包含擴散模型的基本流程與加速版本 (Stable Diffusion)、三種常見的控制生成方式 (Classifier Guidance、Classifi…" at bounding box center [751, 539] width 1100 height 86
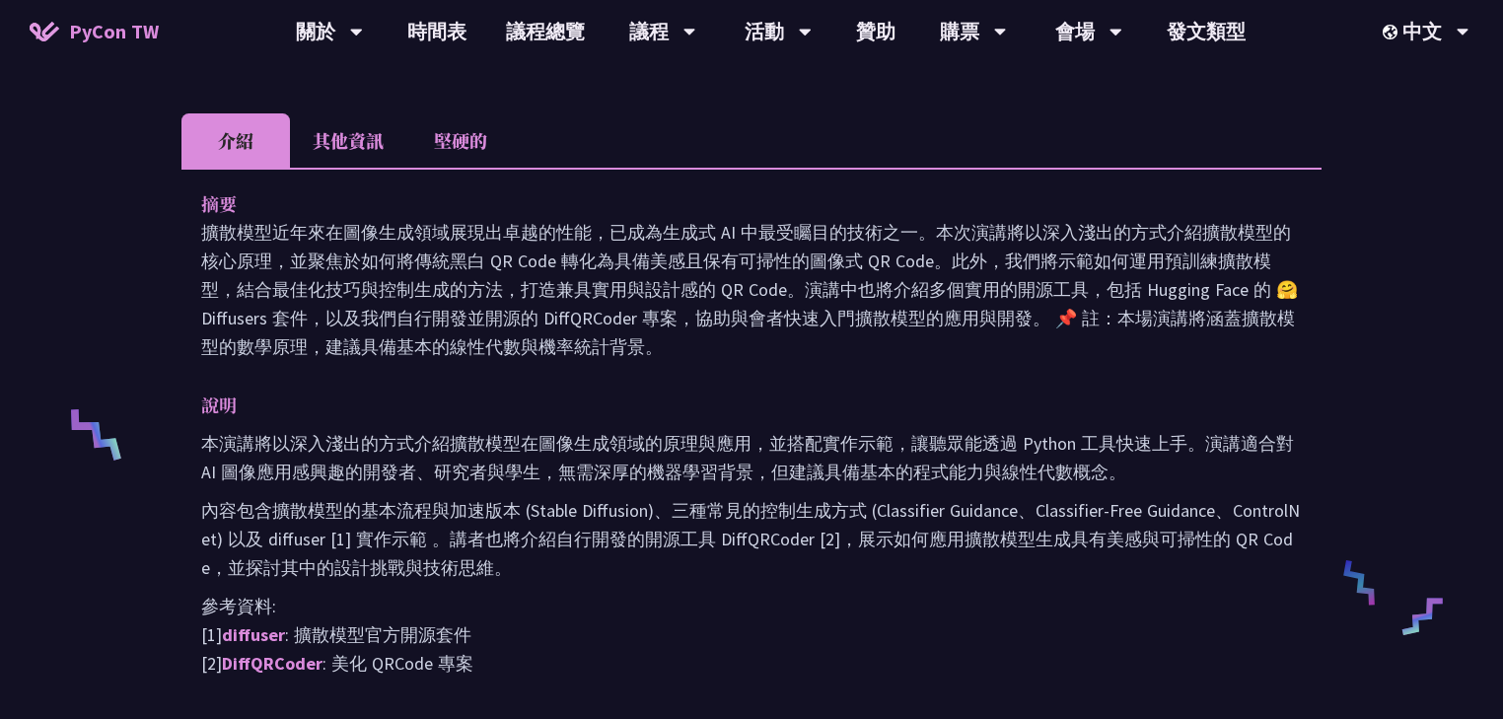
click at [525, 563] on p "內容包含擴散模型的基本流程與加速版本 (Stable Diffusion)、三種常見的控制生成方式 (Classifier Guidance、Classifi…" at bounding box center [751, 539] width 1100 height 86
drag, startPoint x: 452, startPoint y: 560, endPoint x: 201, endPoint y: 402, distance: 296.0
click at [201, 402] on div "說明 本演講將以深入淺出的方式介紹擴散模型在圖像生成領域的原理與應用，並搭配實作示範，讓聽眾能透過 Python 工具快速上手。演講適合對 AI 圖像應用感興…" at bounding box center [751, 533] width 1100 height 287
click at [797, 432] on p "本演講將以深入淺出的方式介紹擴散模型在圖像生成領域的原理與應用，並搭配實作示範，讓聽眾能透過 Python 工具快速上手。演講適合對 AI 圖像應用感興趣的開…" at bounding box center [751, 457] width 1100 height 57
click at [679, 347] on p "擴散模型近年來在圖像生成領域展現出卓越的性能，已成為生成式 AI 中最受矚目的技術之一。本次演講將以深入淺出的方式介紹擴散模型的核心原理，並聚焦於如何將傳統黑…" at bounding box center [751, 289] width 1100 height 143
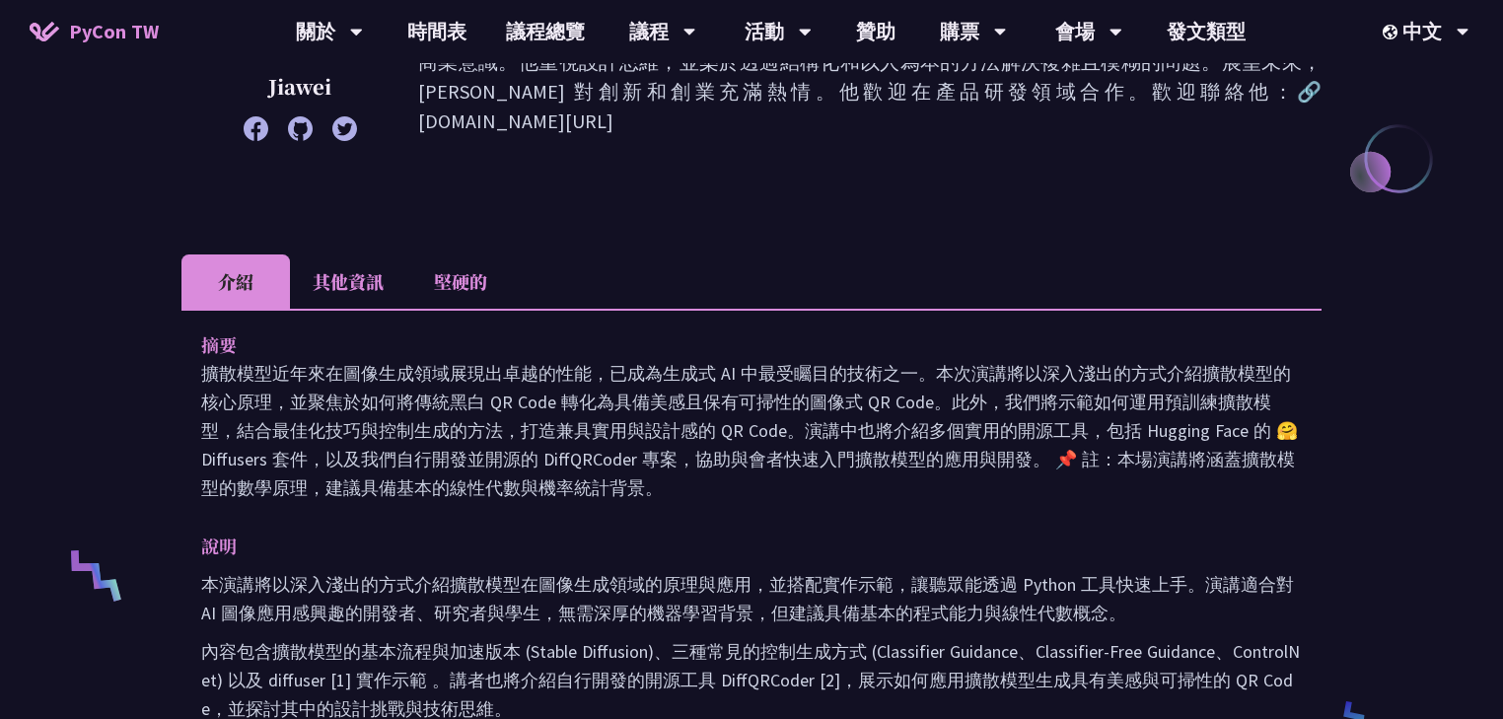
scroll to position [315, 0]
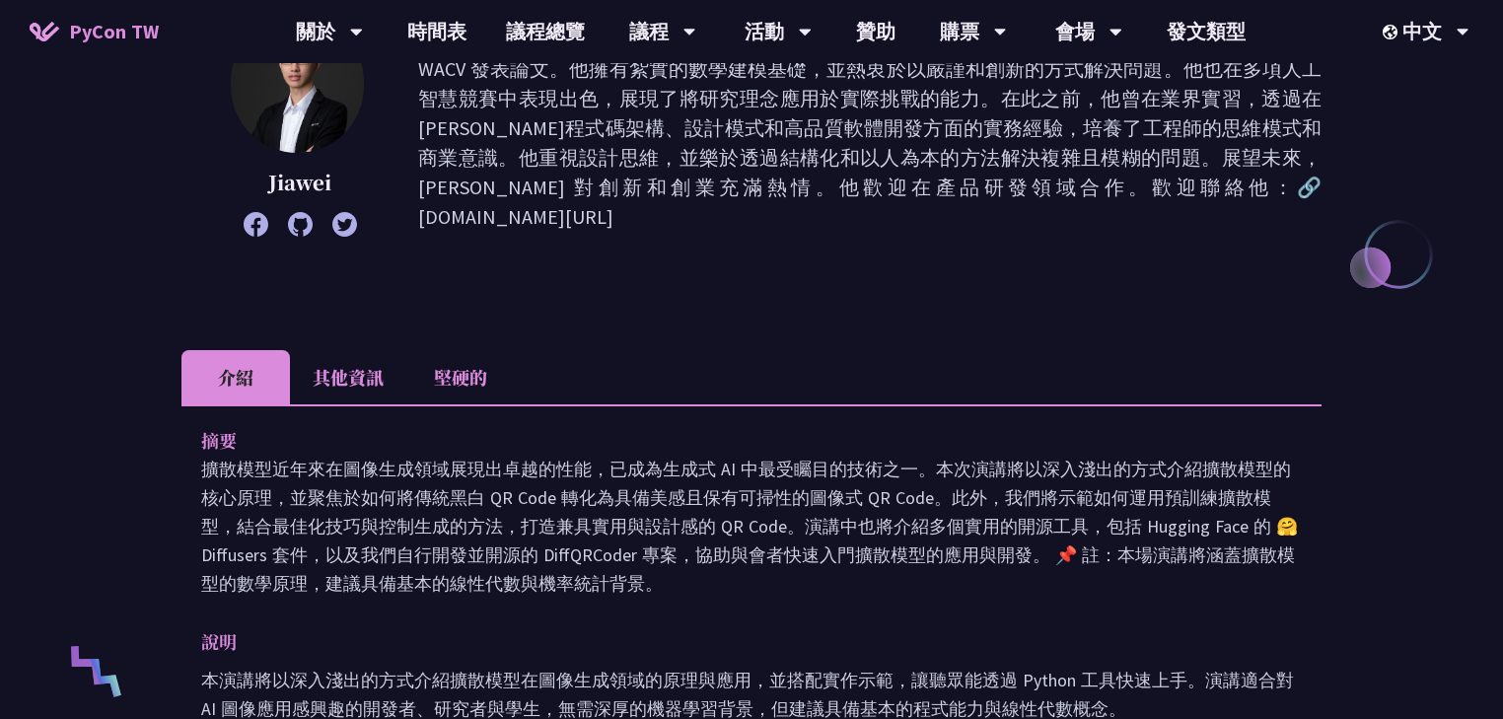
drag, startPoint x: 201, startPoint y: 434, endPoint x: 688, endPoint y: 584, distance: 509.6
click at [686, 584] on div "摘要 擴散模型近年來在圖像生成領域展現出卓越的性能，已成為生成式 AI 中最受矚目的技術之一。本次演講將以深入淺出的方式介紹擴散模型的核心原理，並聚焦於如何將…" at bounding box center [751, 512] width 1100 height 172
click at [691, 581] on p "擴散模型近年來在圖像生成領域展現出卓越的性能，已成為生成式 AI 中最受矚目的技術之一。本次演講將以深入淺出的方式介紹擴散模型的核心原理，並聚焦於如何將傳統黑…" at bounding box center [751, 526] width 1100 height 143
drag, startPoint x: 690, startPoint y: 580, endPoint x: 200, endPoint y: 444, distance: 508.5
click at [200, 444] on div "摘要 擴散模型近年來在圖像生成領域展現出卓越的性能，已成為生成式 AI 中最受矚目的技術之一。本次演講將以深入淺出的方式介紹擴散模型的核心原理，並聚焦於如何將…" at bounding box center [751, 683] width 1140 height 559
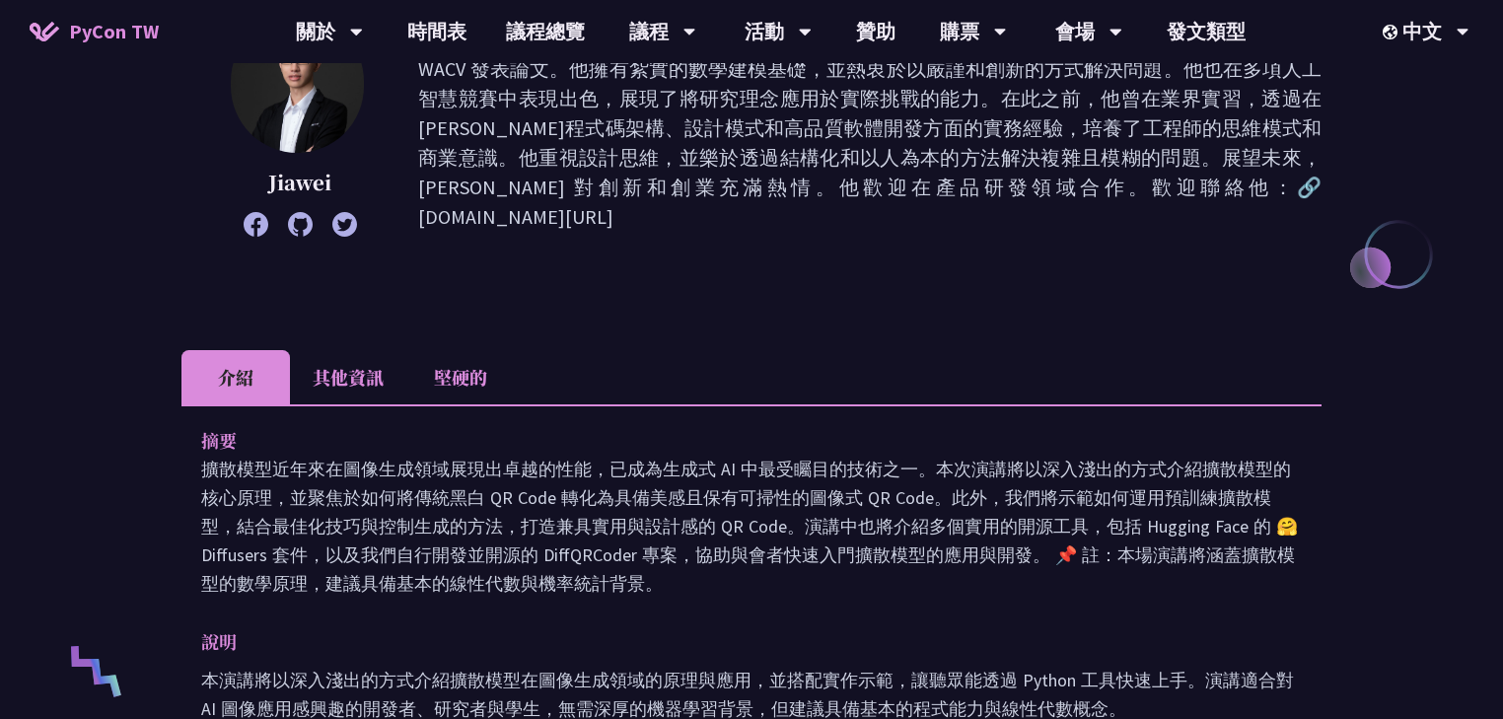
click at [630, 575] on p "擴散模型近年來在圖像生成領域展現出卓越的性能，已成為生成式 AI 中最受矚目的技術之一。本次演講將以深入淺出的方式介紹擴散模型的核心原理，並聚焦於如何將傳統黑…" at bounding box center [751, 526] width 1100 height 143
click at [726, 589] on p "擴散模型近年來在圖像生成領域展現出卓越的性能，已成為生成式 AI 中最受矚目的技術之一。本次演講將以深入淺出的方式介紹擴散模型的核心原理，並聚焦於如何將傳統黑…" at bounding box center [751, 526] width 1100 height 143
drag, startPoint x: 682, startPoint y: 576, endPoint x: 204, endPoint y: 447, distance: 495.3
click at [204, 447] on div "摘要 擴散模型近年來在圖像生成領域展現出卓越的性能，已成為生成式 AI 中最受矚目的技術之一。本次演講將以深入淺出的方式介紹擴散模型的核心原理，並聚焦於如何將…" at bounding box center [751, 512] width 1100 height 172
click at [682, 607] on div "摘要 擴散模型近年來在圖像生成領域展現出卓越的性能，已成為生成式 AI 中最受矚目的技術之一。本次演講將以深入淺出的方式介紹擴散模型的核心原理，並聚焦於如何將…" at bounding box center [751, 683] width 1140 height 559
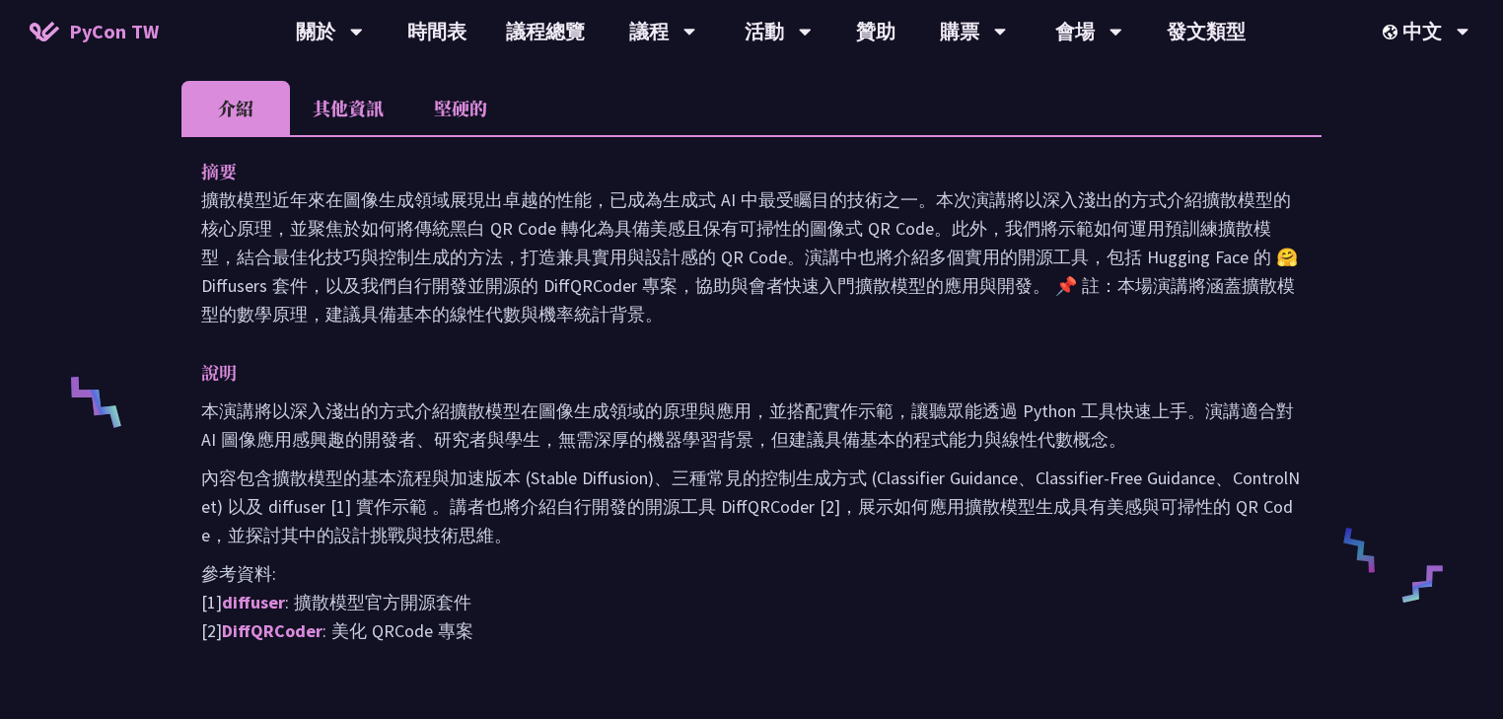
scroll to position [631, 0]
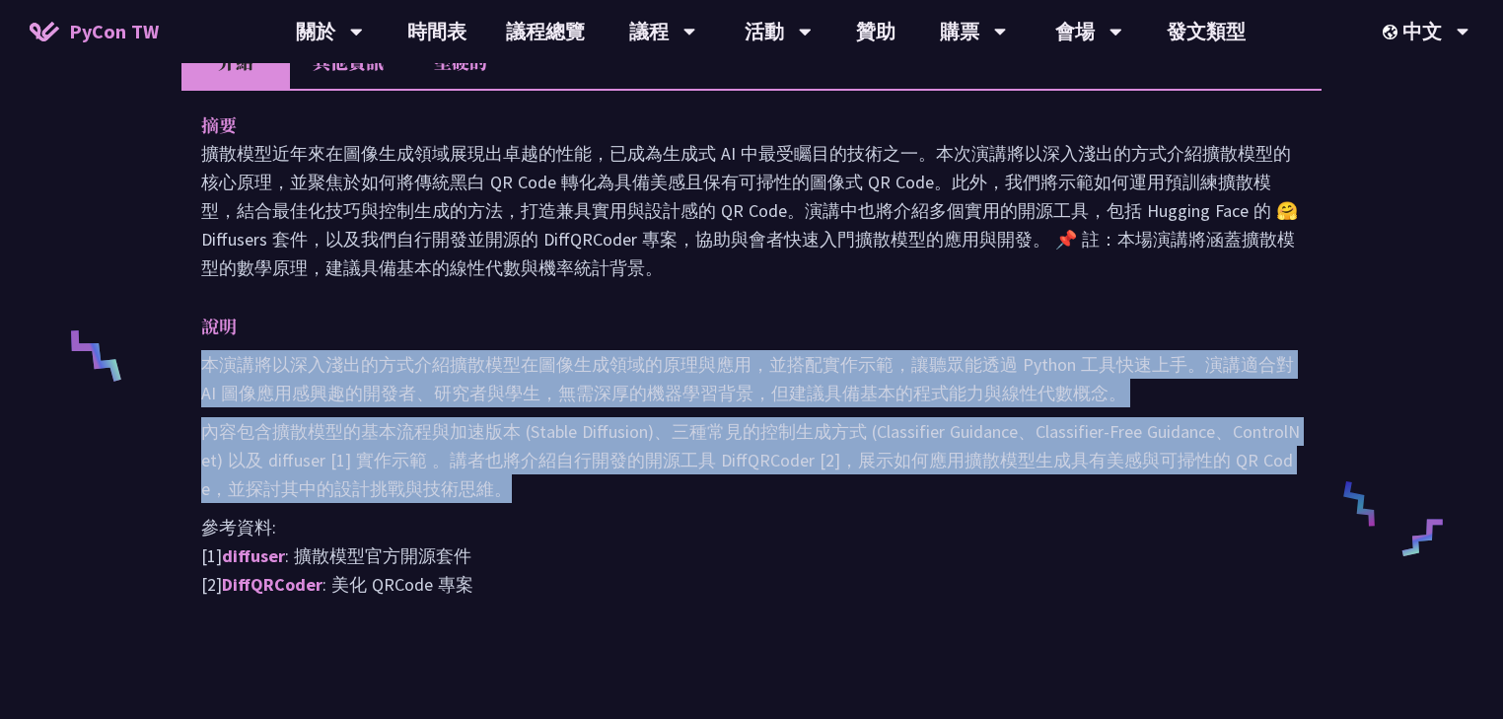
drag, startPoint x: 523, startPoint y: 477, endPoint x: 200, endPoint y: 357, distance: 344.1
click at [200, 357] on div "摘要 擴散模型近年來在圖像生成領域展現出卓越的性能，已成為生成式 AI 中最受矚目的技術之一。本次演講將以深入淺出的方式介紹擴散模型的核心原理，並聚焦於如何將…" at bounding box center [751, 368] width 1140 height 559
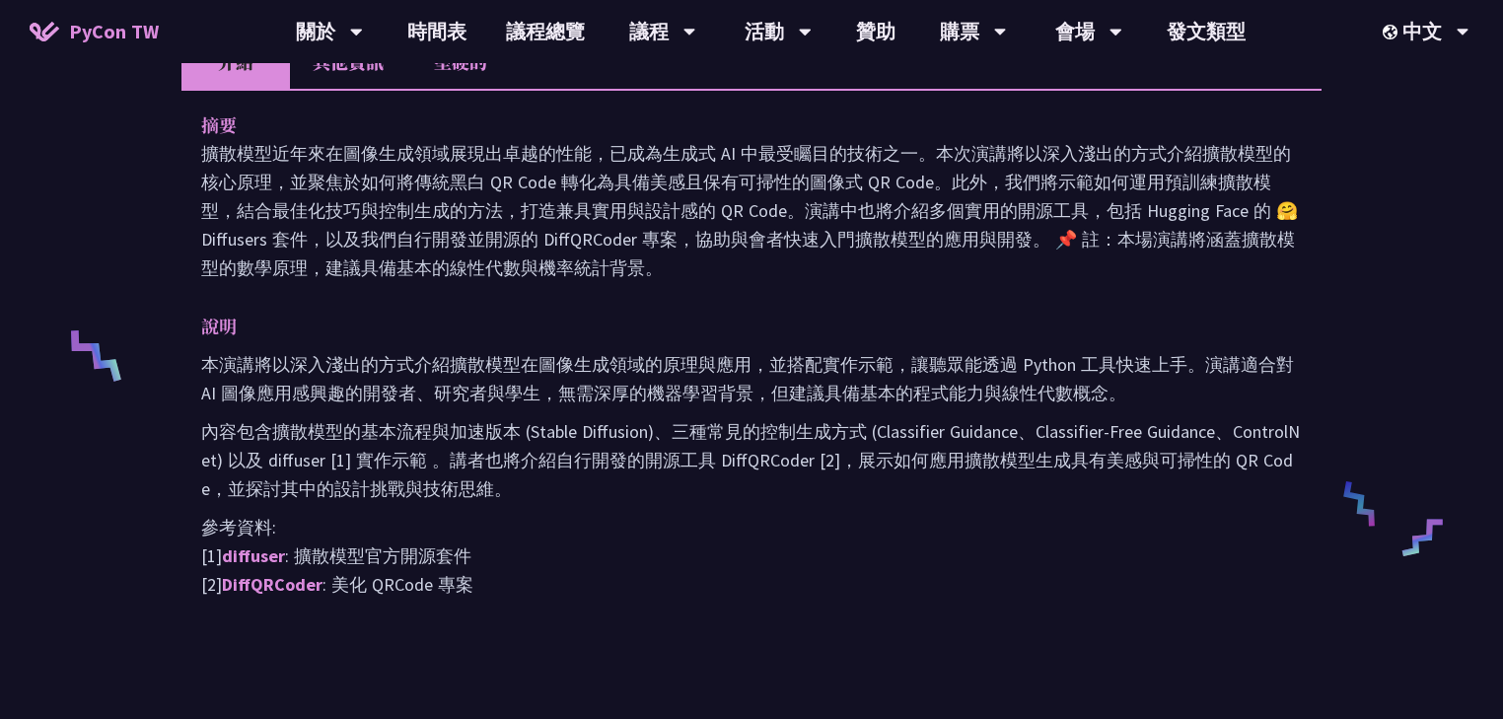
click at [590, 519] on p "參考資料: [1] diffuser : 擴散模型官方開源套件 [2] DiffQRCoder : 美化 QRCode 專案" at bounding box center [751, 556] width 1100 height 86
drag, startPoint x: 662, startPoint y: 263, endPoint x: 205, endPoint y: 146, distance: 471.3
click at [205, 146] on p "擴散模型近年來在圖像生成領域展現出卓越的性能，已成為生成式 AI 中最受矚目的技術之一。本次演講將以深入淺出的方式介紹擴散模型的核心原理，並聚焦於如何將傳統黑…" at bounding box center [751, 210] width 1100 height 143
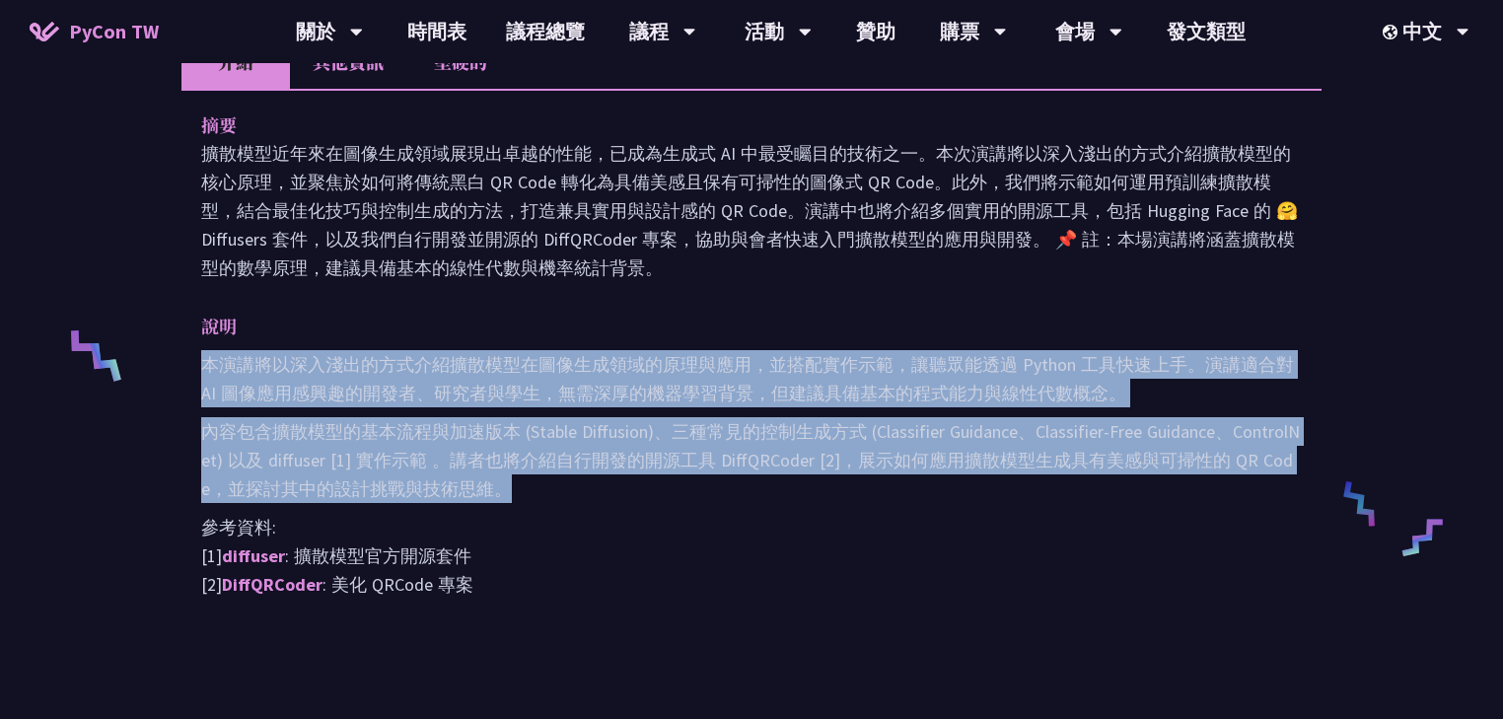
drag, startPoint x: 520, startPoint y: 482, endPoint x: 205, endPoint y: 363, distance: 336.4
click at [205, 363] on div "本演講將以深入淺出的方式介紹擴散模型在圖像生成領域的原理與應用，並搭配實作示範，讓聽眾能透過 Python 工具快速上手。演講適合對 AI 圖像應用感興趣的開…" at bounding box center [751, 474] width 1100 height 248
click at [527, 484] on p "內容包含擴散模型的基本流程與加速版本 (Stable Diffusion)、三種常見的控制生成方式 (Classifier Guidance、Classifi…" at bounding box center [751, 460] width 1100 height 86
drag, startPoint x: 517, startPoint y: 481, endPoint x: 194, endPoint y: 118, distance: 485.4
click at [194, 118] on div "摘要 擴散模型近年來在圖像生成領域展現出卓越的性能，已成為生成式 AI 中最受矚目的技術之一。本次演講將以深入淺出的方式介紹擴散模型的核心原理，並聚焦於如何將…" at bounding box center [751, 368] width 1140 height 559
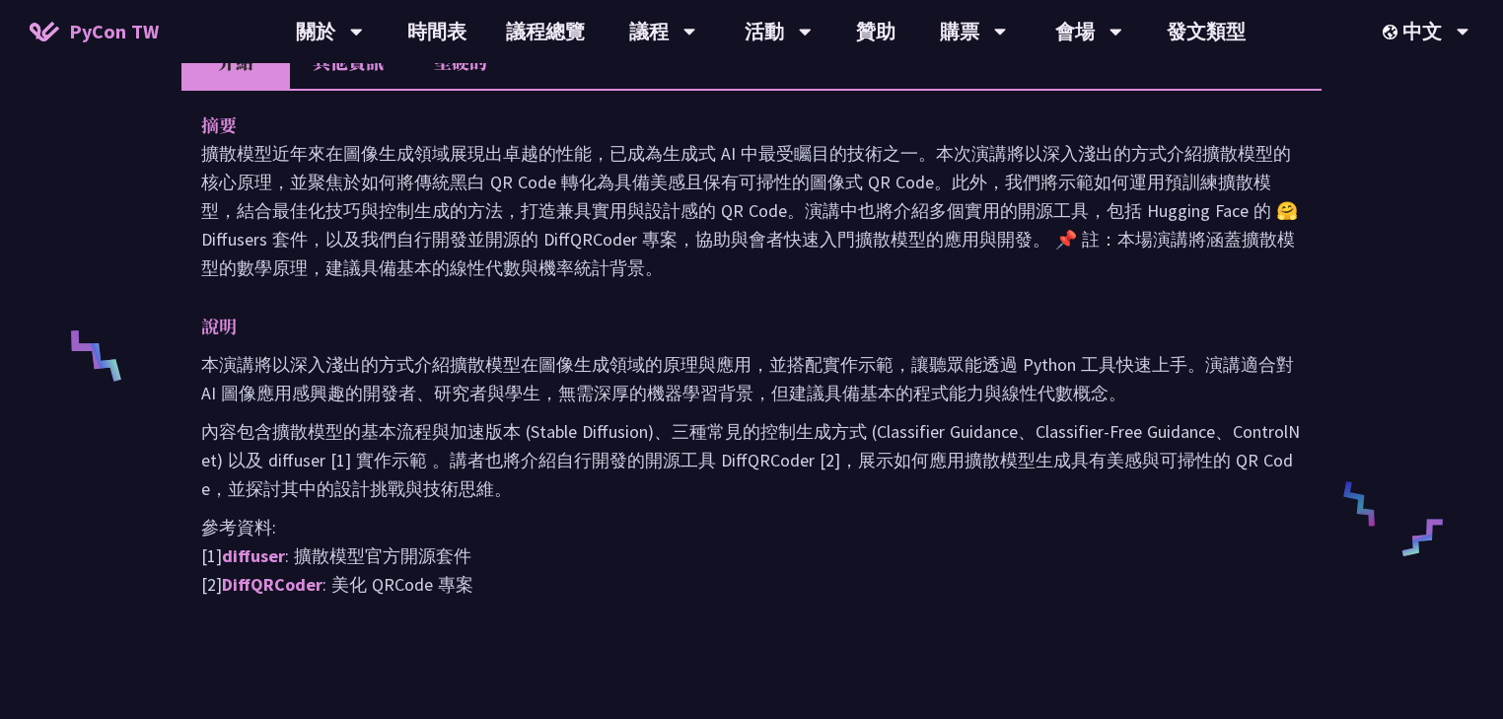
click at [590, 544] on p "參考資料: [1] diffuser : 擴散模型官方開源套件 [2] DiffQRCoder : 美化 QRCode 專案" at bounding box center [751, 556] width 1100 height 86
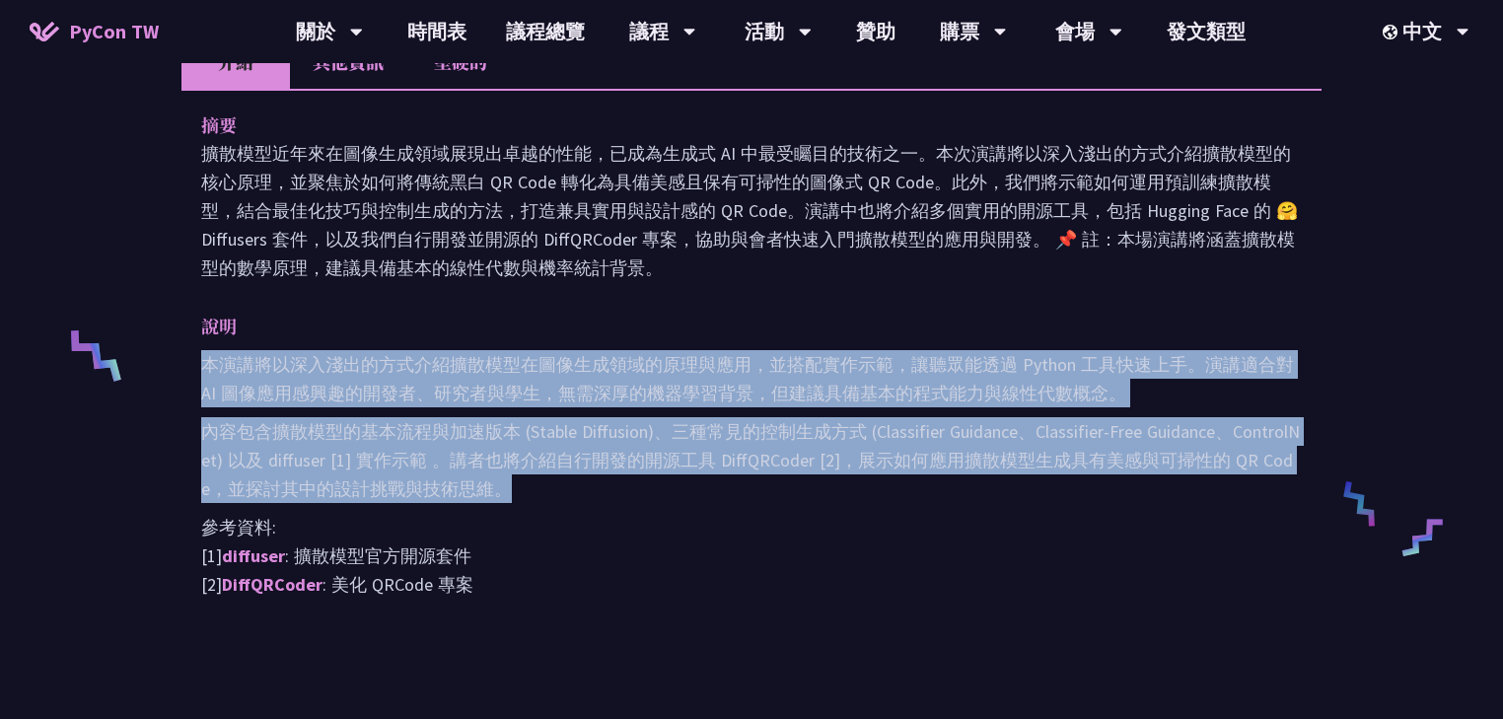
drag, startPoint x: 525, startPoint y: 482, endPoint x: 184, endPoint y: 359, distance: 361.8
click at [184, 359] on div "摘要 擴散模型近年來在圖像生成領域展現出卓越的性能，已成為生成式 AI 中最受矚目的技術之一。本次演講將以深入淺出的方式介紹擴散模型的核心原理，並聚焦於如何將…" at bounding box center [751, 368] width 1140 height 559
drag, startPoint x: 612, startPoint y: 256, endPoint x: 183, endPoint y: 132, distance: 446.5
click at [183, 132] on div "摘要 擴散模型近年來在圖像生成領域展現出卓越的性能，已成為生成式 AI 中最受矚目的技術之一。本次演講將以深入淺出的方式介紹擴散模型的核心原理，並聚焦於如何將…" at bounding box center [751, 368] width 1140 height 559
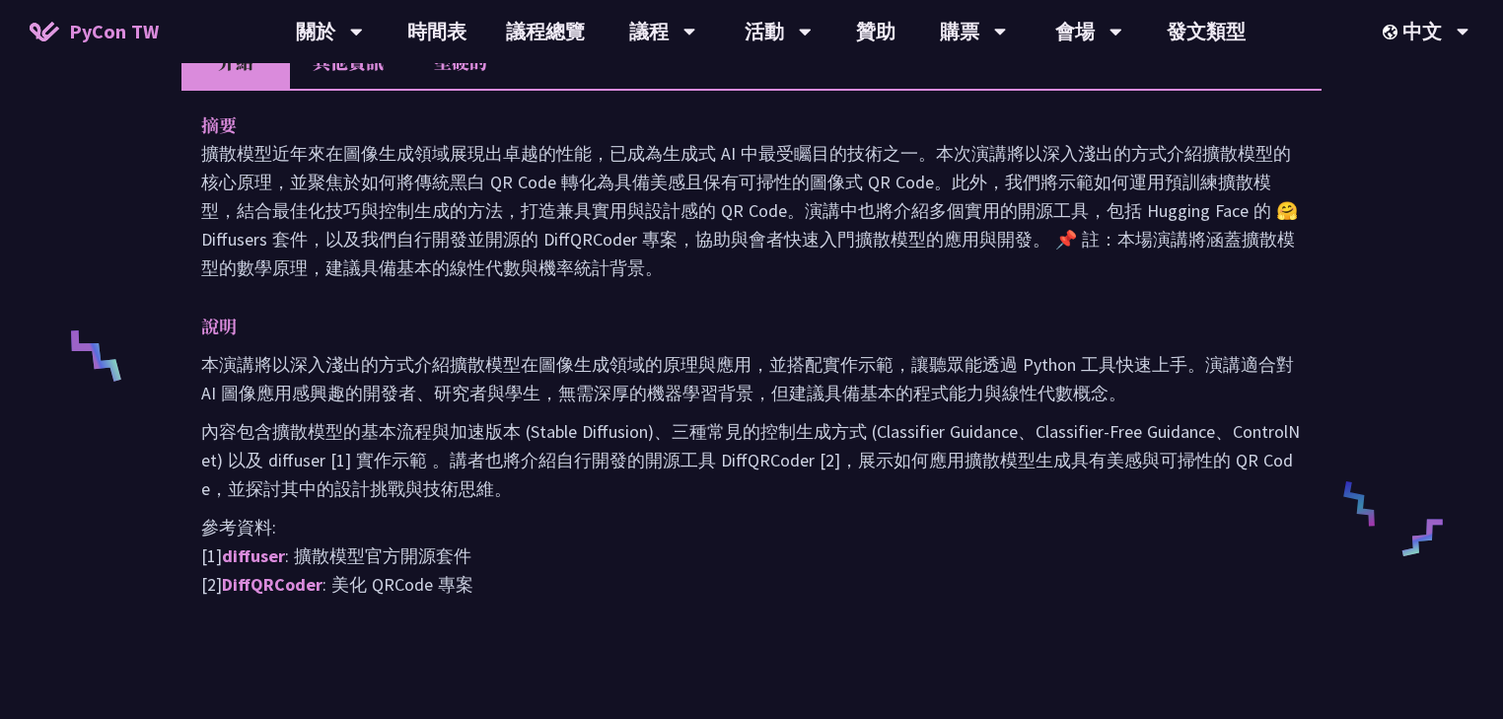
click at [647, 357] on p "本演講將以深入淺出的方式介紹擴散模型在圖像生成領域的原理與應用，並搭配實作示範，讓聽眾能透過 Python 工具快速上手。演講適合對 AI 圖像應用感興趣的開…" at bounding box center [751, 378] width 1100 height 57
drag, startPoint x: 674, startPoint y: 256, endPoint x: 205, endPoint y: 147, distance: 481.9
click at [205, 147] on p "擴散模型近年來在圖像生成領域展現出卓越的性能，已成為生成式 AI 中最受矚目的技術之一。本次演講將以深入淺出的方式介紹擴散模型的核心原理，並聚焦於如何將傳統黑…" at bounding box center [751, 210] width 1100 height 143
click at [606, 323] on p "說明" at bounding box center [731, 326] width 1061 height 29
click at [624, 326] on p "說明" at bounding box center [731, 326] width 1061 height 29
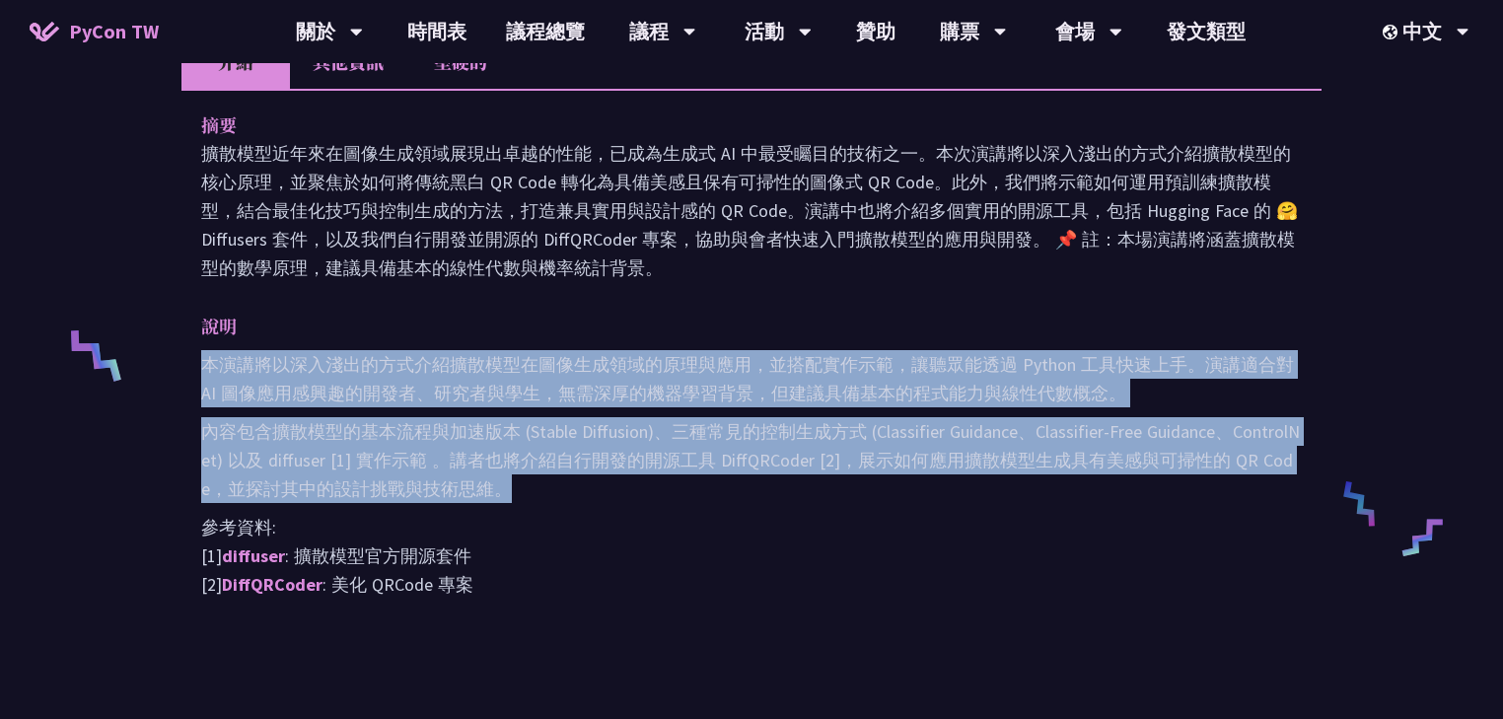
drag, startPoint x: 518, startPoint y: 486, endPoint x: 200, endPoint y: 363, distance: 340.6
click at [200, 363] on div "摘要 擴散模型近年來在圖像生成領域展現出卓越的性能，已成為生成式 AI 中最受矚目的技術之一。本次演講將以深入淺出的方式介紹擴散模型的核心原理，並聚焦於如何將…" at bounding box center [751, 368] width 1140 height 559
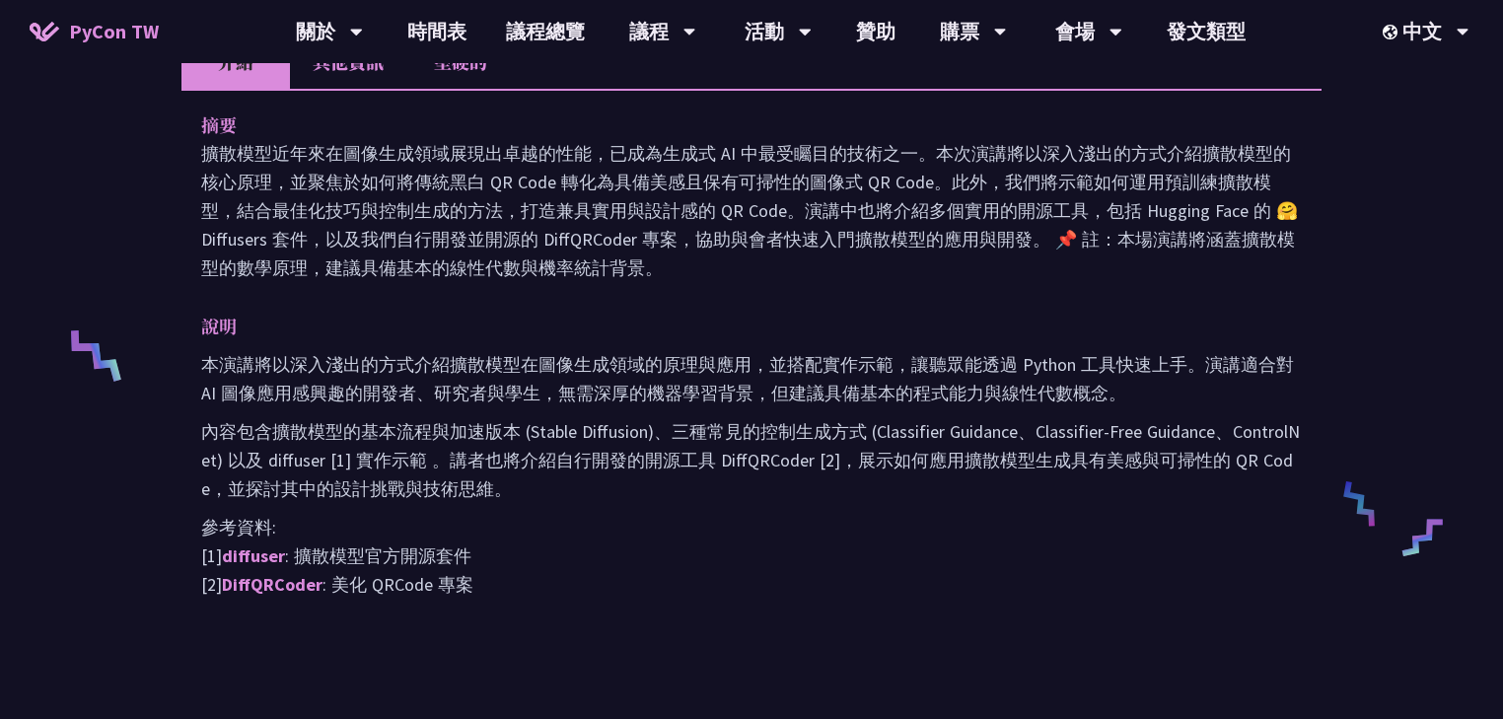
drag, startPoint x: 702, startPoint y: 245, endPoint x: 687, endPoint y: 250, distance: 15.6
click at [698, 248] on p "擴散模型近年來在圖像生成領域展現出卓越的性能，已成為生成式 AI 中最受矚目的技術之一。本次演講將以深入淺出的方式介紹擴散模型的核心原理，並聚焦於如何將傳統黑…" at bounding box center [751, 210] width 1100 height 143
click at [701, 268] on p "擴散模型近年來在圖像生成領域展現出卓越的性能，已成為生成式 AI 中最受矚目的技術之一。本次演講將以深入淺出的方式介紹擴散模型的核心原理，並聚焦於如何將傳統黑…" at bounding box center [751, 210] width 1100 height 143
drag, startPoint x: 667, startPoint y: 263, endPoint x: 198, endPoint y: 126, distance: 488.9
click at [198, 126] on div "摘要 擴散模型近年來在圖像生成領域展現出卓越的性能，已成為生成式 AI 中最受矚目的技術之一。本次演講將以深入淺出的方式介紹擴散模型的核心原理，並聚焦於如何將…" at bounding box center [751, 368] width 1140 height 559
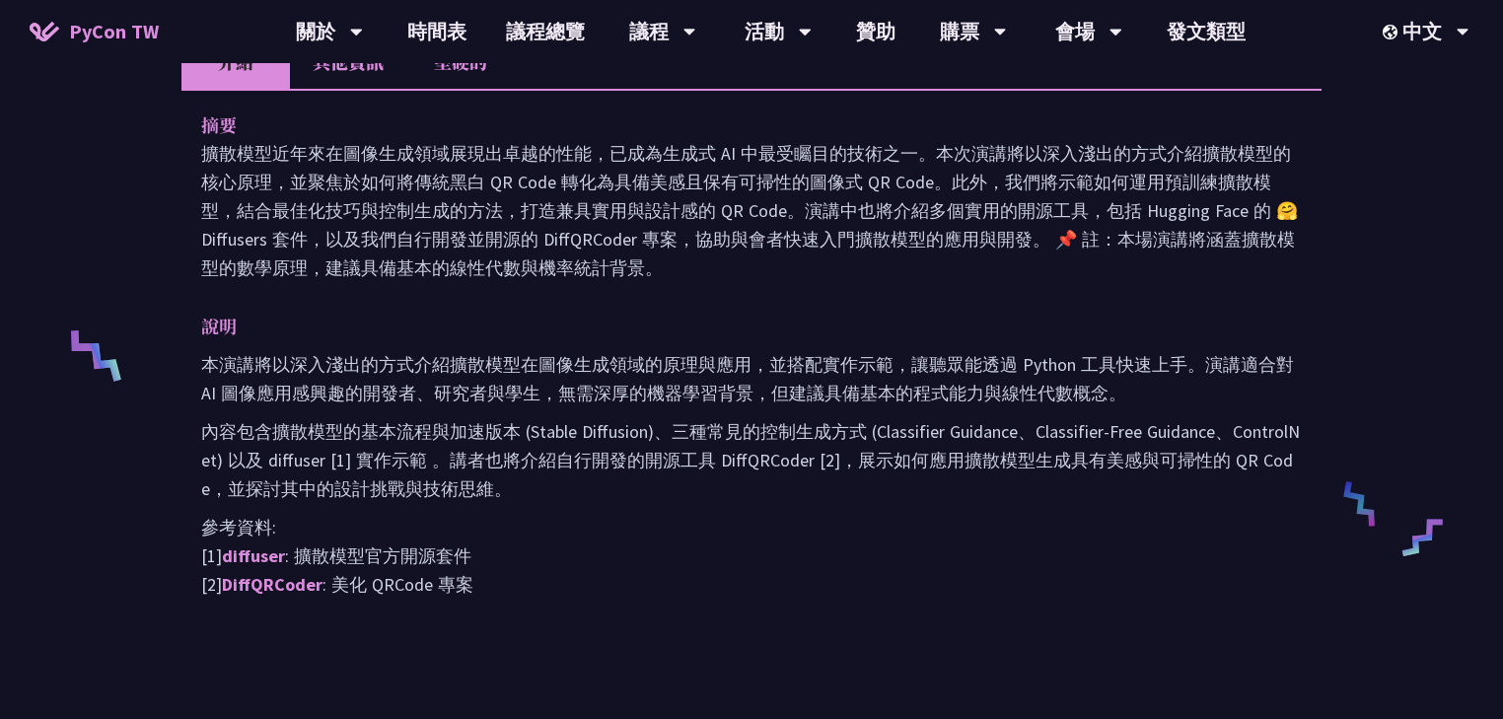
click at [585, 293] on div "摘要 擴散模型近年來在圖像生成領域展現出卓越的性能，已成為生成式 AI 中最受矚目的技術之一。本次演講將以深入淺出的方式介紹擴散模型的核心原理，並聚焦於如何將…" at bounding box center [751, 368] width 1140 height 559
click at [694, 265] on p "擴散模型近年來在圖像生成領域展現出卓越的性能，已成為生成式 AI 中最受矚目的技術之一。本次演講將以深入淺出的方式介紹擴散模型的核心原理，並聚焦於如何將傳統黑…" at bounding box center [751, 210] width 1100 height 143
drag, startPoint x: 681, startPoint y: 264, endPoint x: 197, endPoint y: 121, distance: 504.8
click at [197, 121] on div "摘要 擴散模型近年來在圖像生成領域展現出卓越的性能，已成為生成式 AI 中最受矚目的技術之一。本次演講將以深入淺出的方式介紹擴散模型的核心原理，並聚焦於如何將…" at bounding box center [751, 368] width 1140 height 559
drag, startPoint x: 515, startPoint y: 481, endPoint x: 187, endPoint y: 327, distance: 361.7
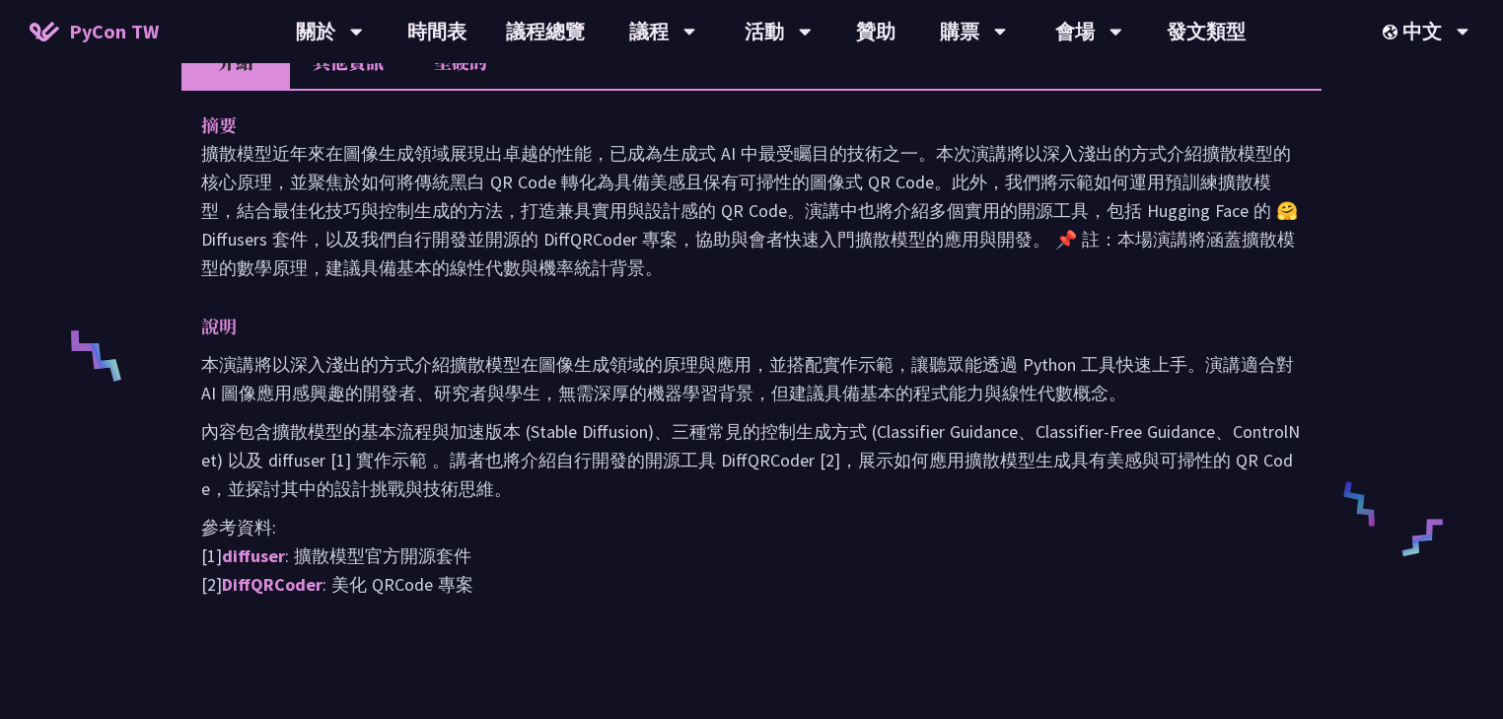
click at [187, 327] on div "摘要 擴散模型近年來在圖像生成領域展現出卓越的性能，已成為生成式 AI 中最受矚目的技術之一。本次演講將以深入淺出的方式介紹擴散模型的核心原理，並聚焦於如何將…" at bounding box center [751, 368] width 1140 height 559
click at [546, 494] on p "內容包含擴散模型的基本流程與加速版本 (Stable Diffusion)、三種常見的控制生成方式 (Classifier Guidance、Classifi…" at bounding box center [751, 460] width 1100 height 86
drag, startPoint x: 521, startPoint y: 479, endPoint x: 190, endPoint y: 323, distance: 365.2
click at [190, 323] on div "摘要 擴散模型近年來在圖像生成領域展現出卓越的性能，已成為生成式 AI 中最受矚目的技術之一。本次演講將以深入淺出的方式介紹擴散模型的核心原理，並聚焦於如何將…" at bounding box center [751, 368] width 1140 height 559
click at [719, 485] on p "內容包含擴散模型的基本流程與加速版本 (Stable Diffusion)、三種常見的控制生成方式 (Classifier Guidance、Classifi…" at bounding box center [751, 460] width 1100 height 86
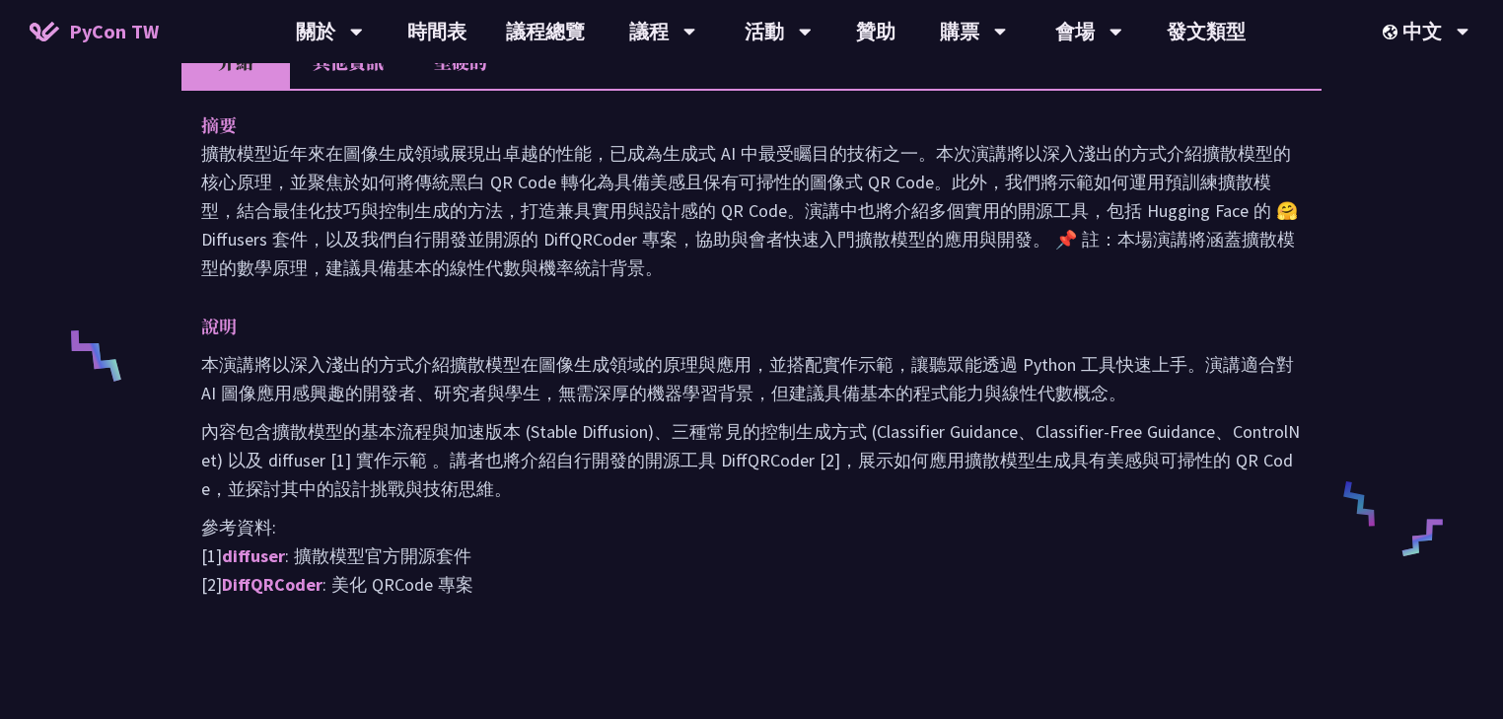
drag, startPoint x: 521, startPoint y: 480, endPoint x: 202, endPoint y: 327, distance: 353.2
click at [202, 327] on div "說明 本演講將以深入淺出的方式介紹擴散模型在圖像生成領域的原理與應用，並搭配實作示範，讓聽眾能透過 Python 工具快速上手。演講適合對 AI 圖像應用感興…" at bounding box center [751, 455] width 1100 height 287
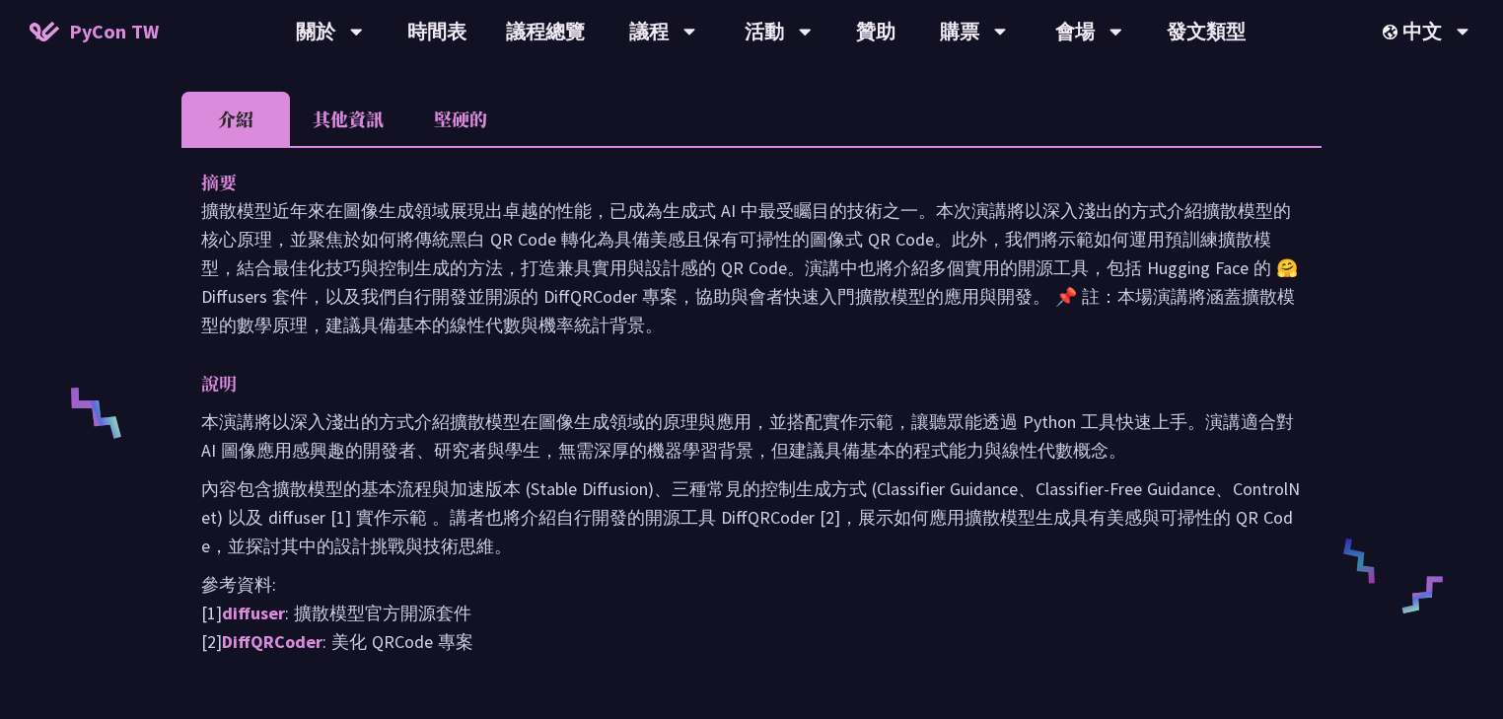
scroll to position [394, 0]
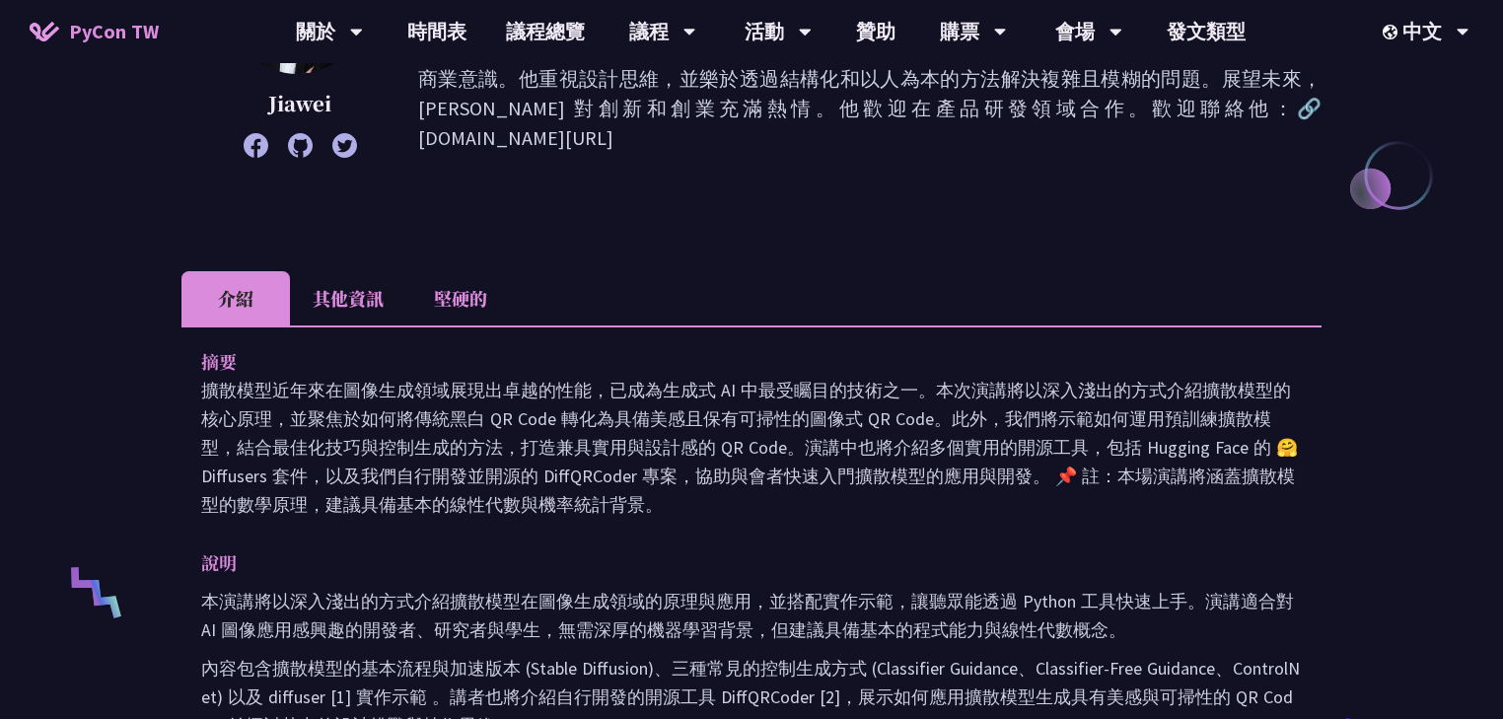
click at [351, 293] on font "其他資訊" at bounding box center [348, 298] width 71 height 26
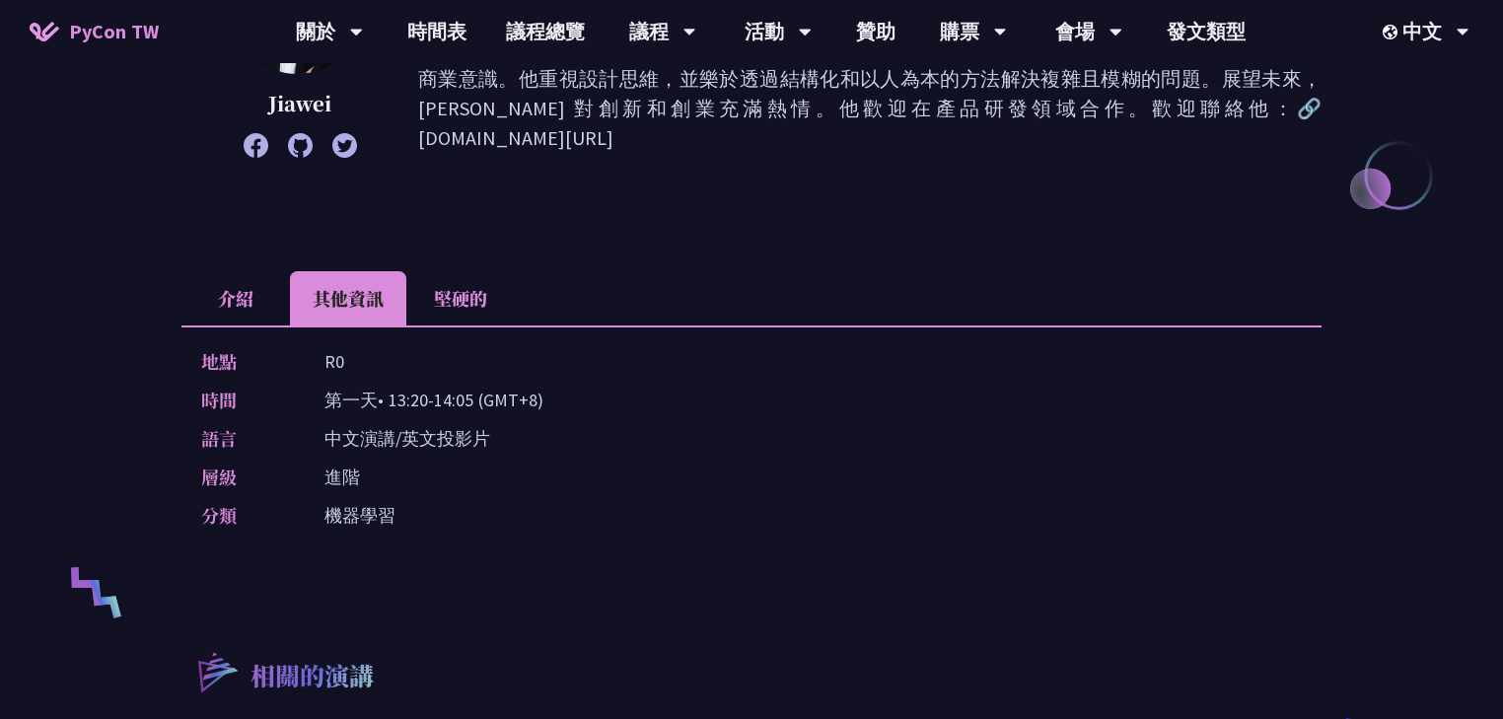
click at [235, 296] on font "介紹" at bounding box center [235, 298] width 35 height 26
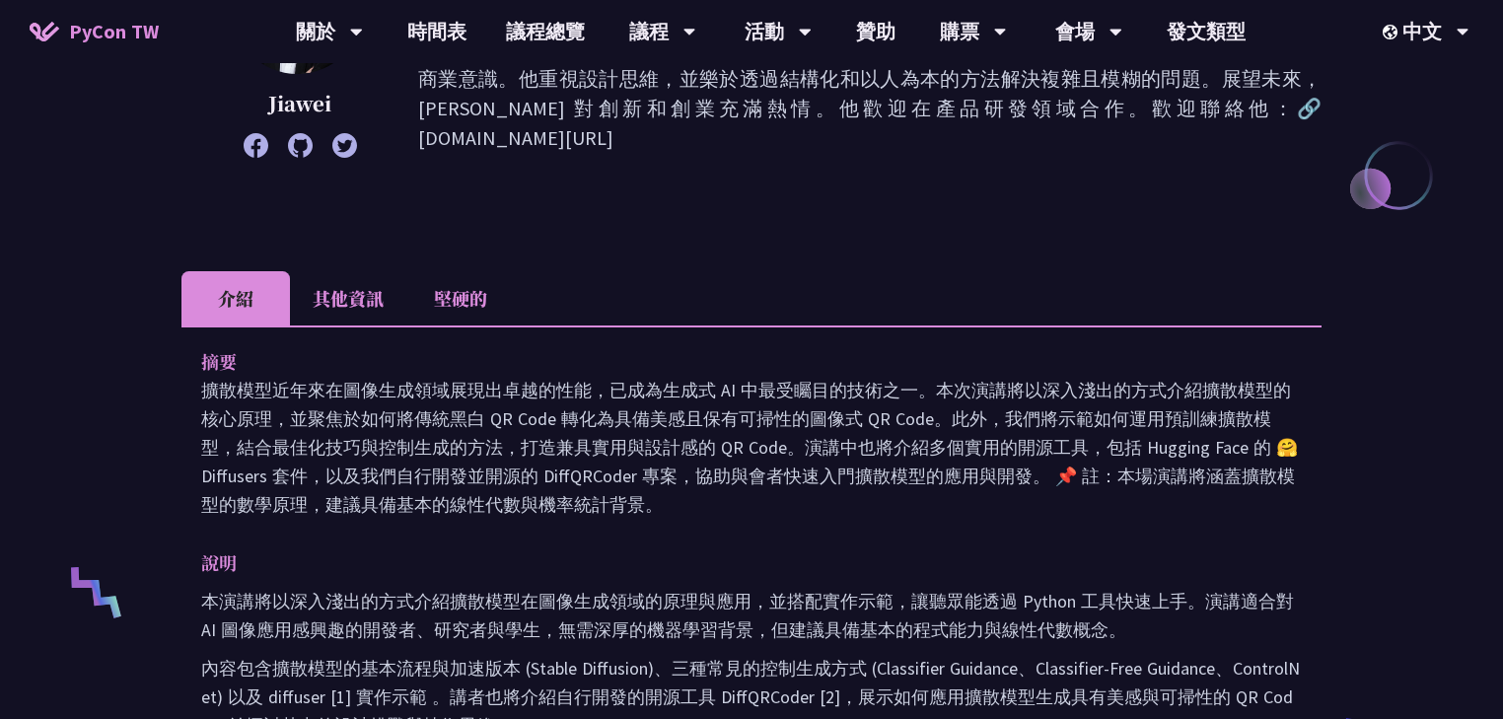
click at [447, 302] on font "堅硬的" at bounding box center [460, 298] width 53 height 26
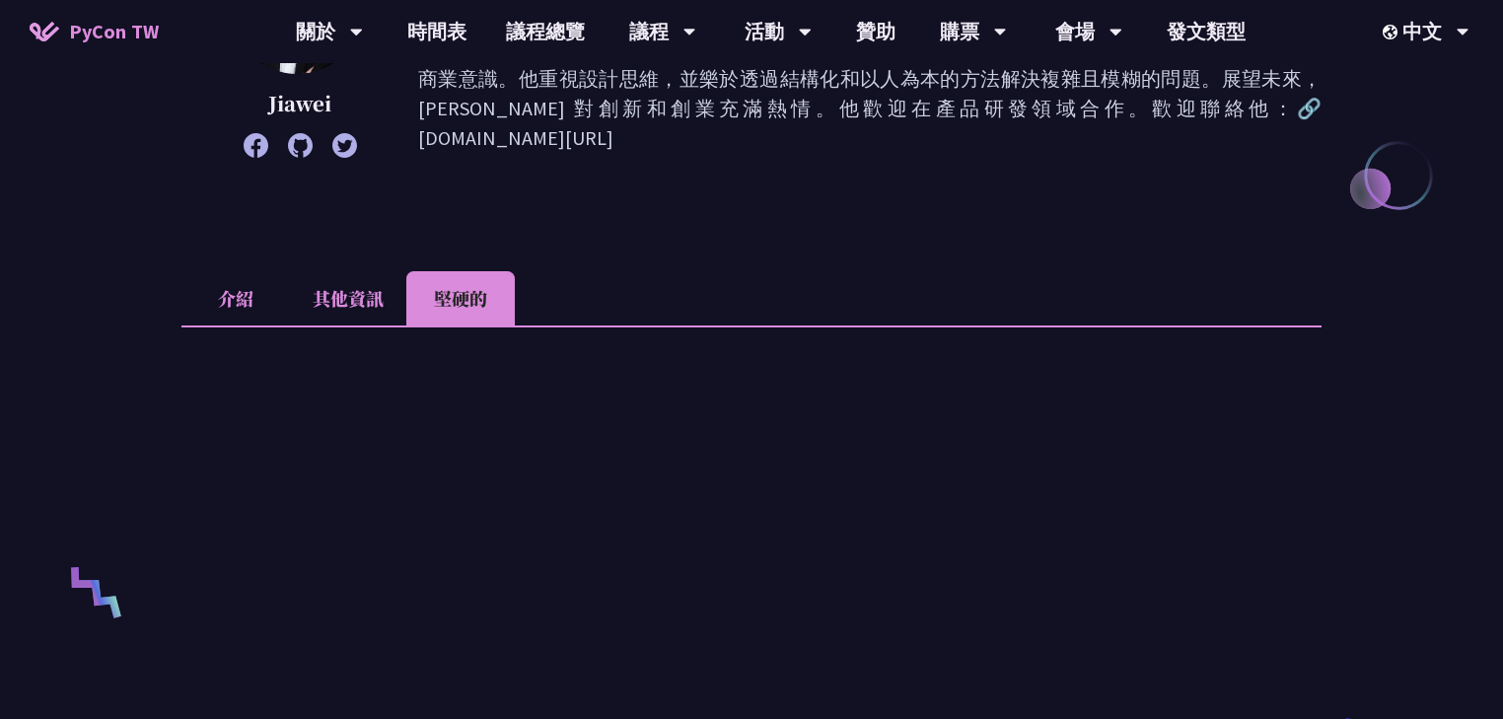
click at [359, 298] on font "其他資訊" at bounding box center [348, 298] width 71 height 26
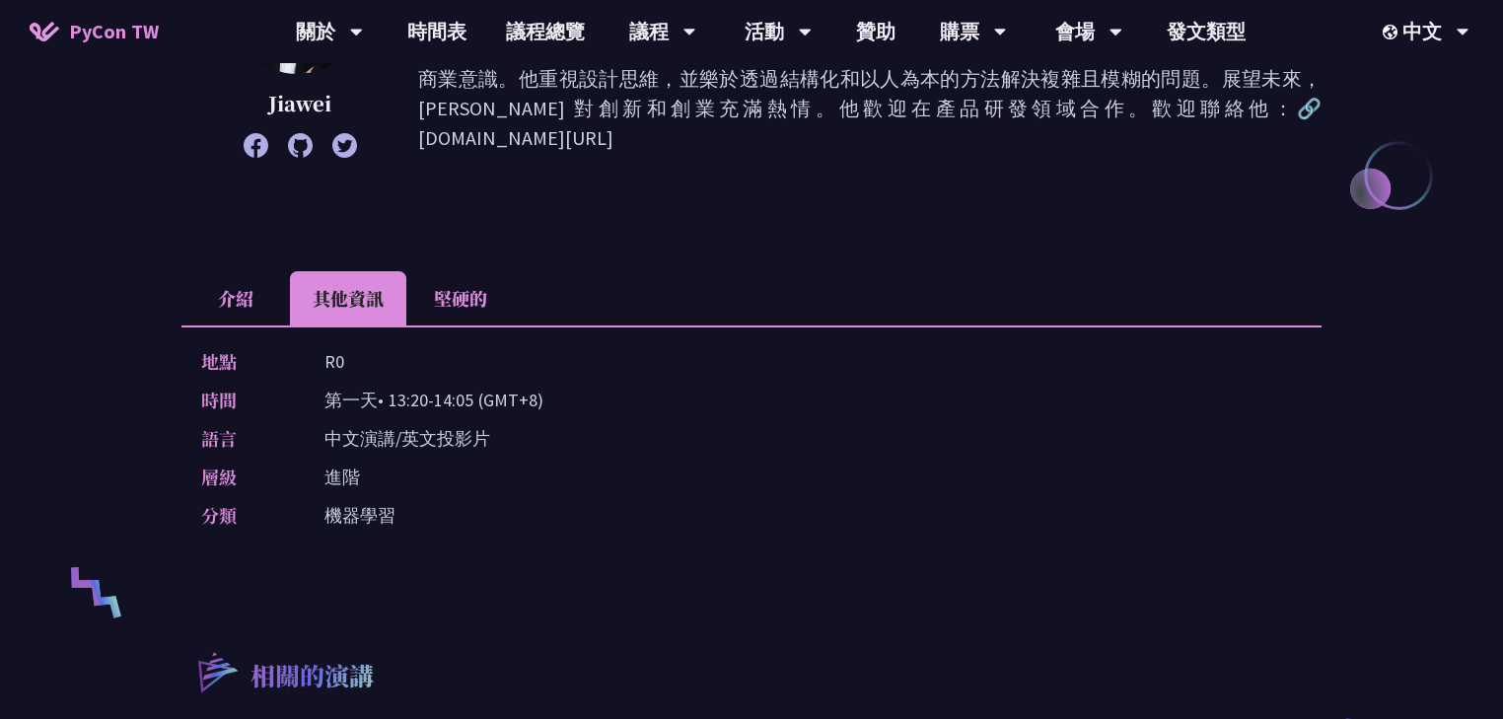
drag, startPoint x: 233, startPoint y: 288, endPoint x: 250, endPoint y: 289, distance: 17.8
click at [237, 288] on font "介紹" at bounding box center [235, 298] width 35 height 26
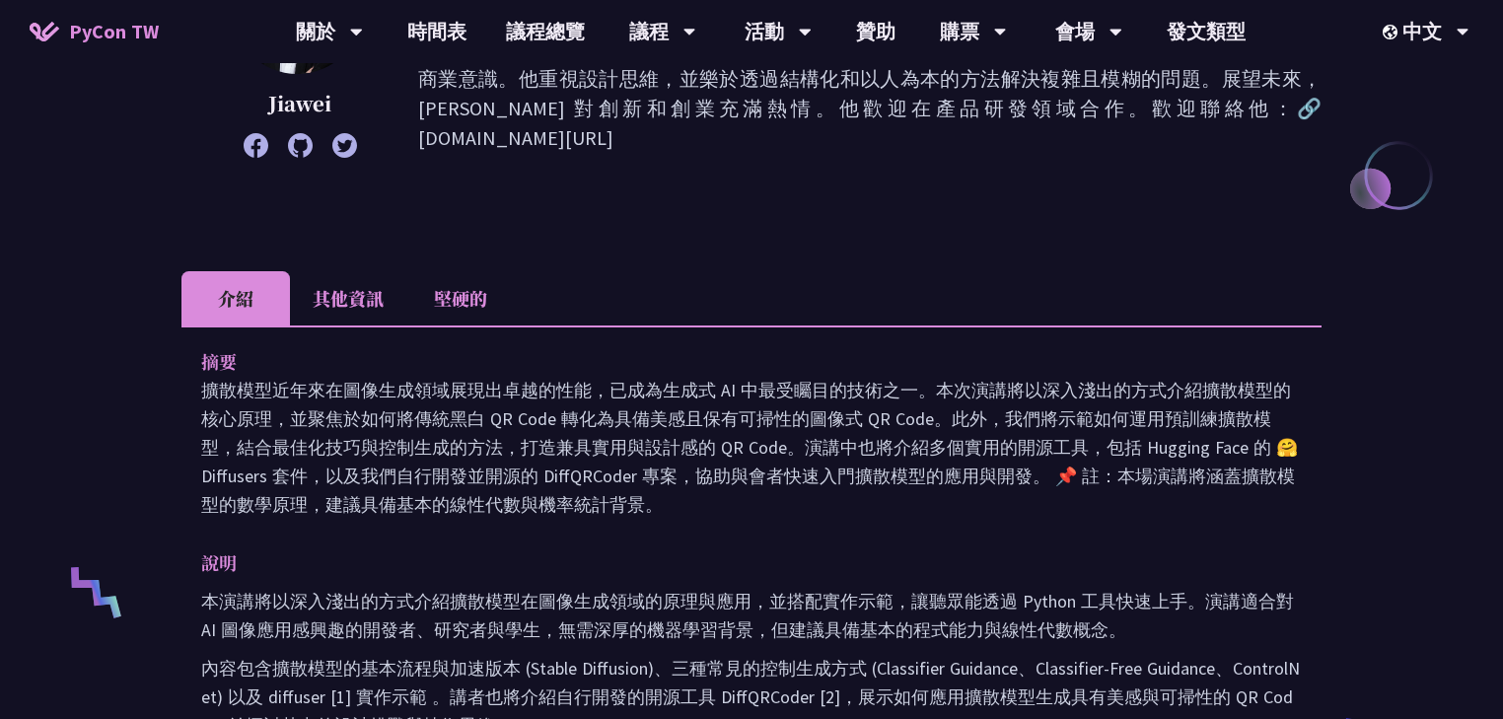
click at [465, 289] on font "堅硬的" at bounding box center [460, 298] width 53 height 26
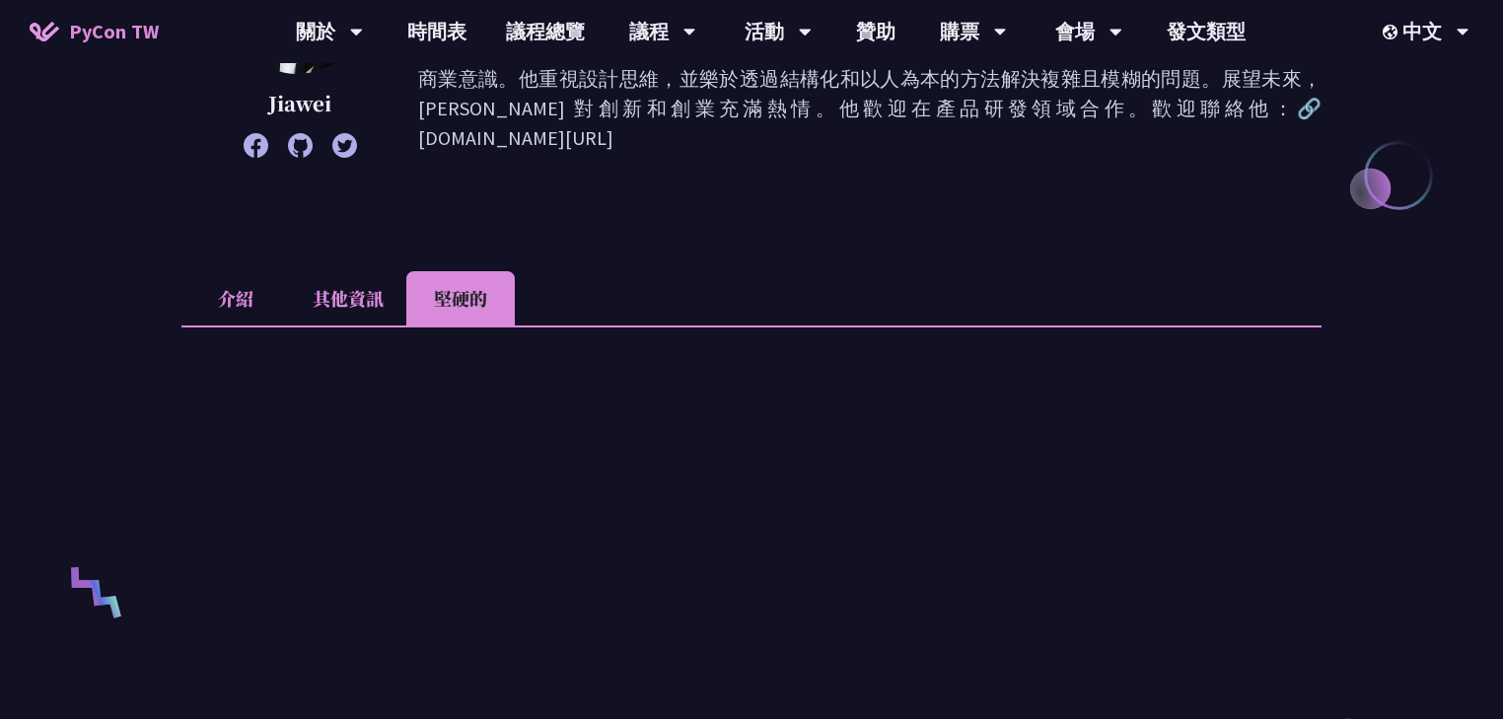
click at [371, 287] on font "其他資訊" at bounding box center [348, 298] width 71 height 26
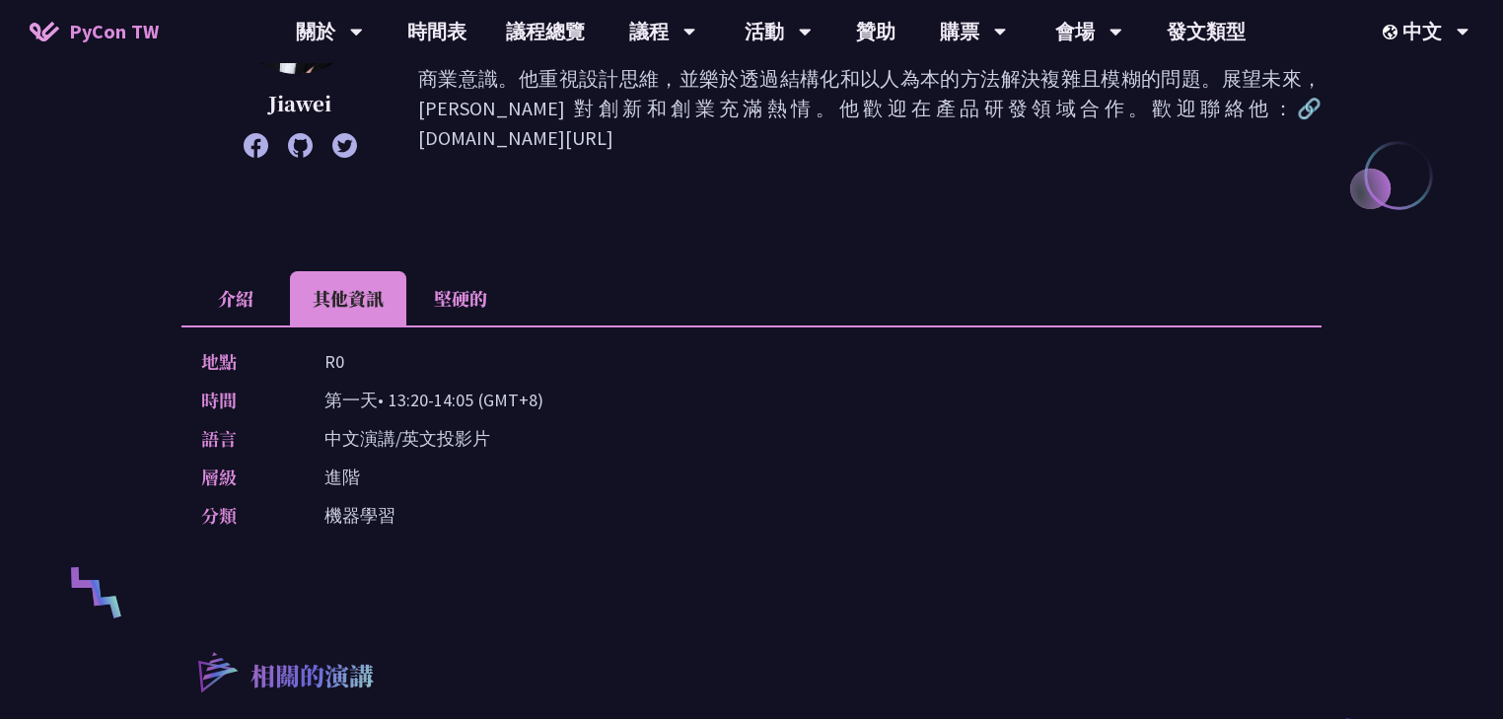
click at [255, 290] on li "介紹" at bounding box center [235, 298] width 108 height 54
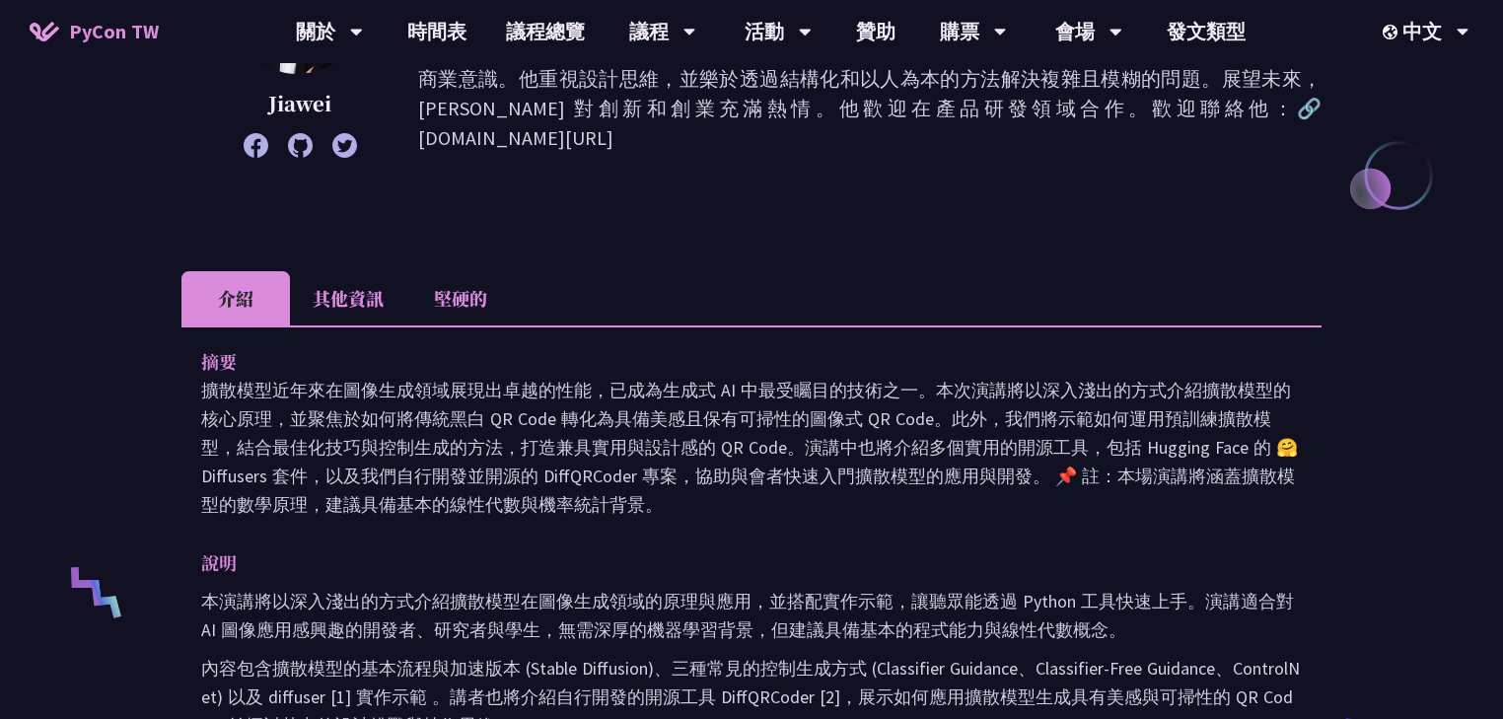
click at [335, 292] on font "其他資訊" at bounding box center [348, 298] width 71 height 26
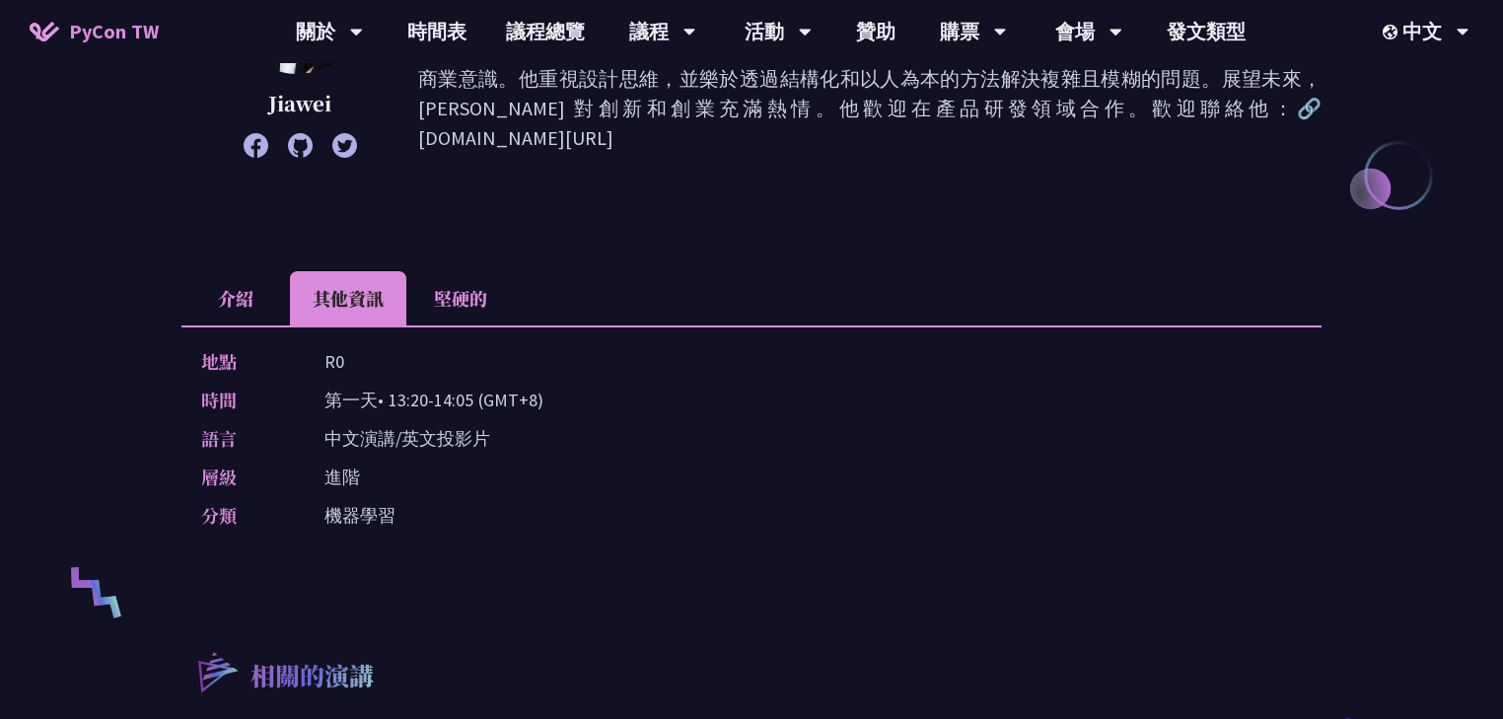
click at [476, 293] on font "堅硬的" at bounding box center [460, 298] width 53 height 26
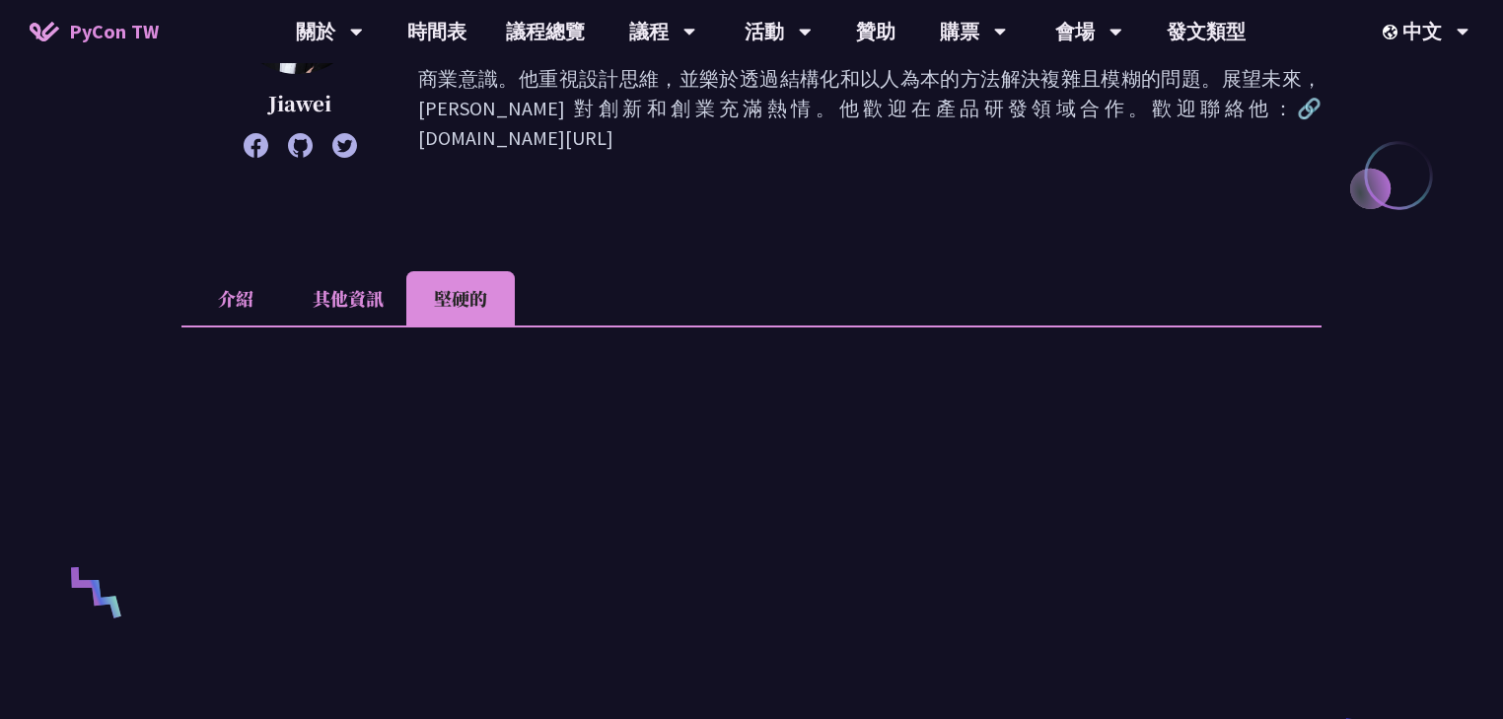
click at [342, 295] on font "其他資訊" at bounding box center [348, 298] width 71 height 26
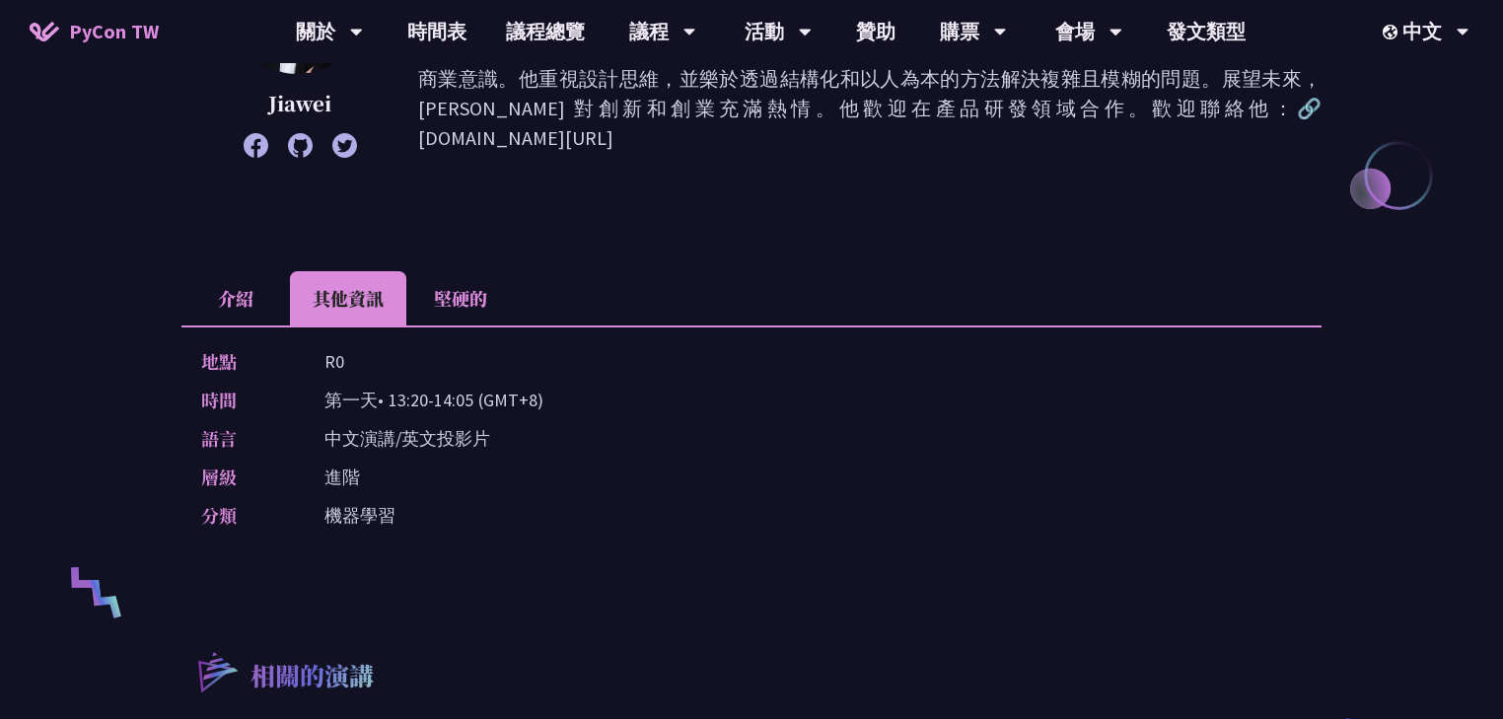
click at [242, 293] on font "介紹" at bounding box center [235, 298] width 35 height 26
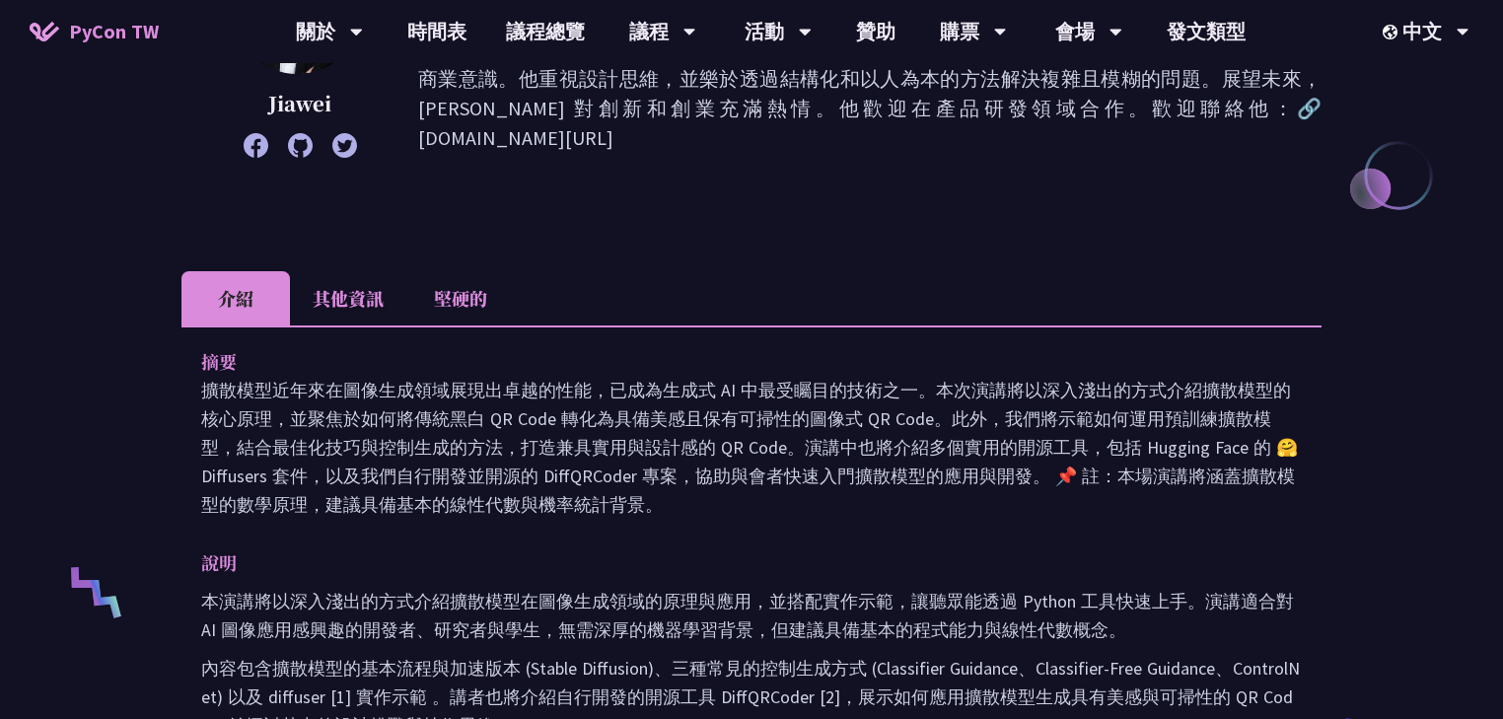
drag, startPoint x: 627, startPoint y: 497, endPoint x: 143, endPoint y: 393, distance: 495.0
click at [142, 393] on div "玩轉擴散模型，打造專屬美感 QR Code Jiawei Jiawei 是南洋理工大學電腦科學博士生。他的研究方向為深度生成模型，並在 AAAI 和 WACV…" at bounding box center [751, 595] width 1503 height 1979
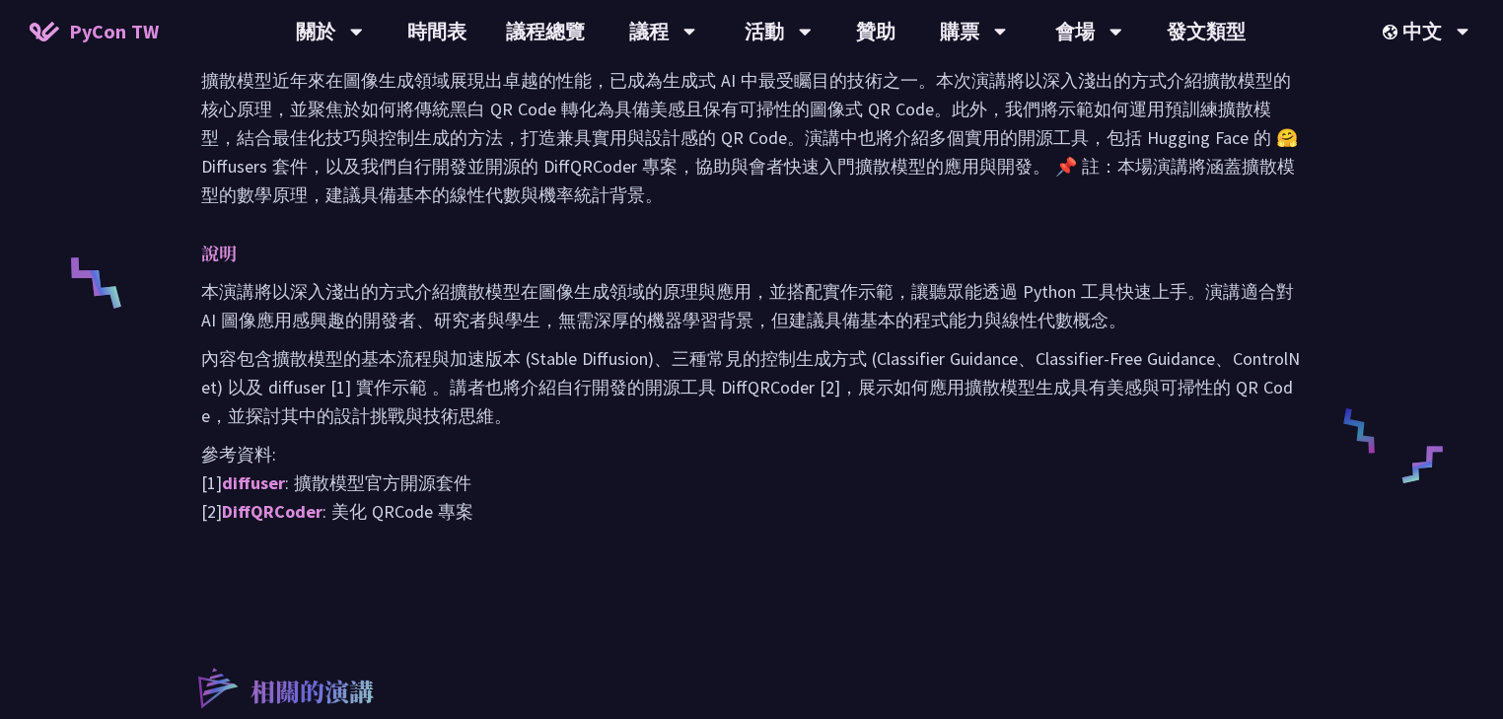
scroll to position [710, 0]
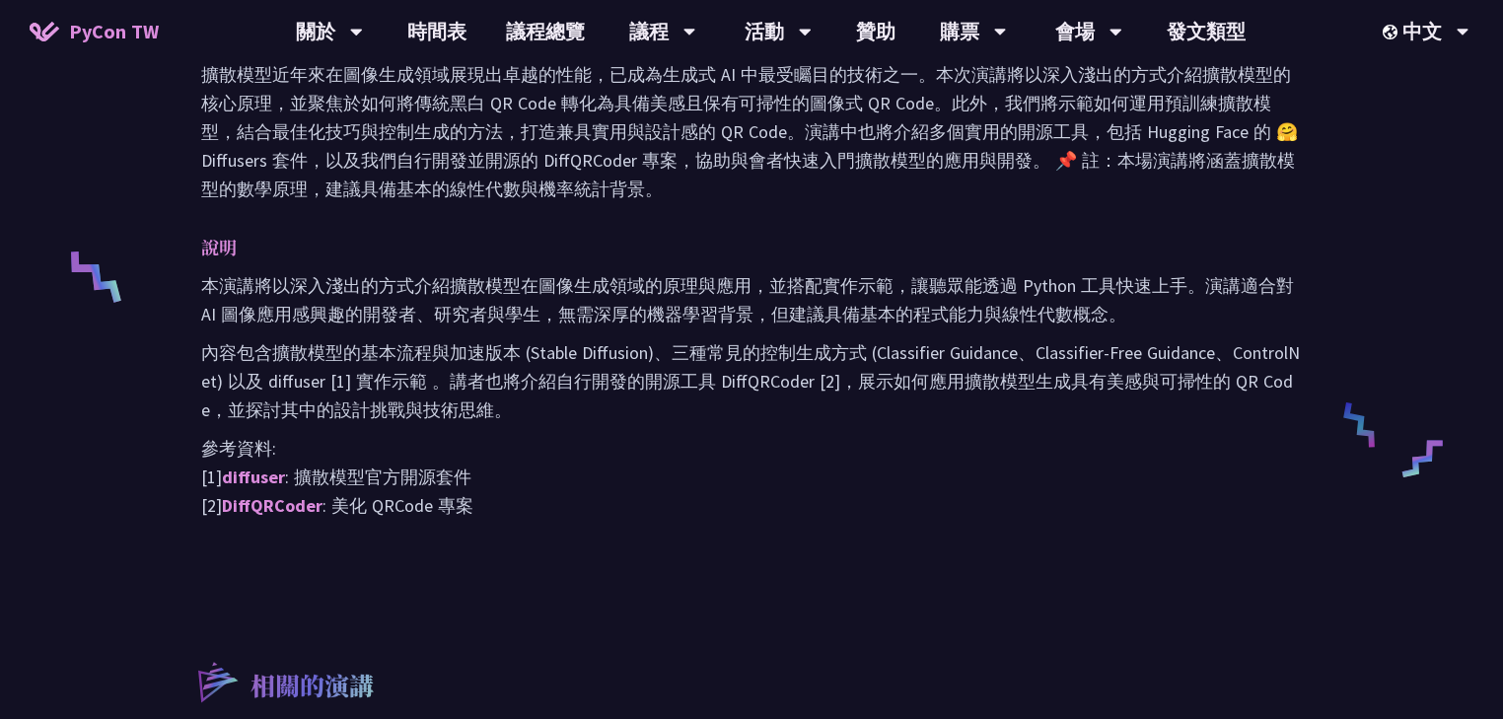
drag, startPoint x: 481, startPoint y: 506, endPoint x: 180, endPoint y: 250, distance: 394.5
click at [180, 250] on div "玩轉擴散模型，打造專屬美感 QR Code Jiawei Jiawei 是南洋理工大學電腦科學博士生。他的研究方向為深度生成模型，並在 AAAI 和 WACV…" at bounding box center [751, 279] width 1503 height 1979
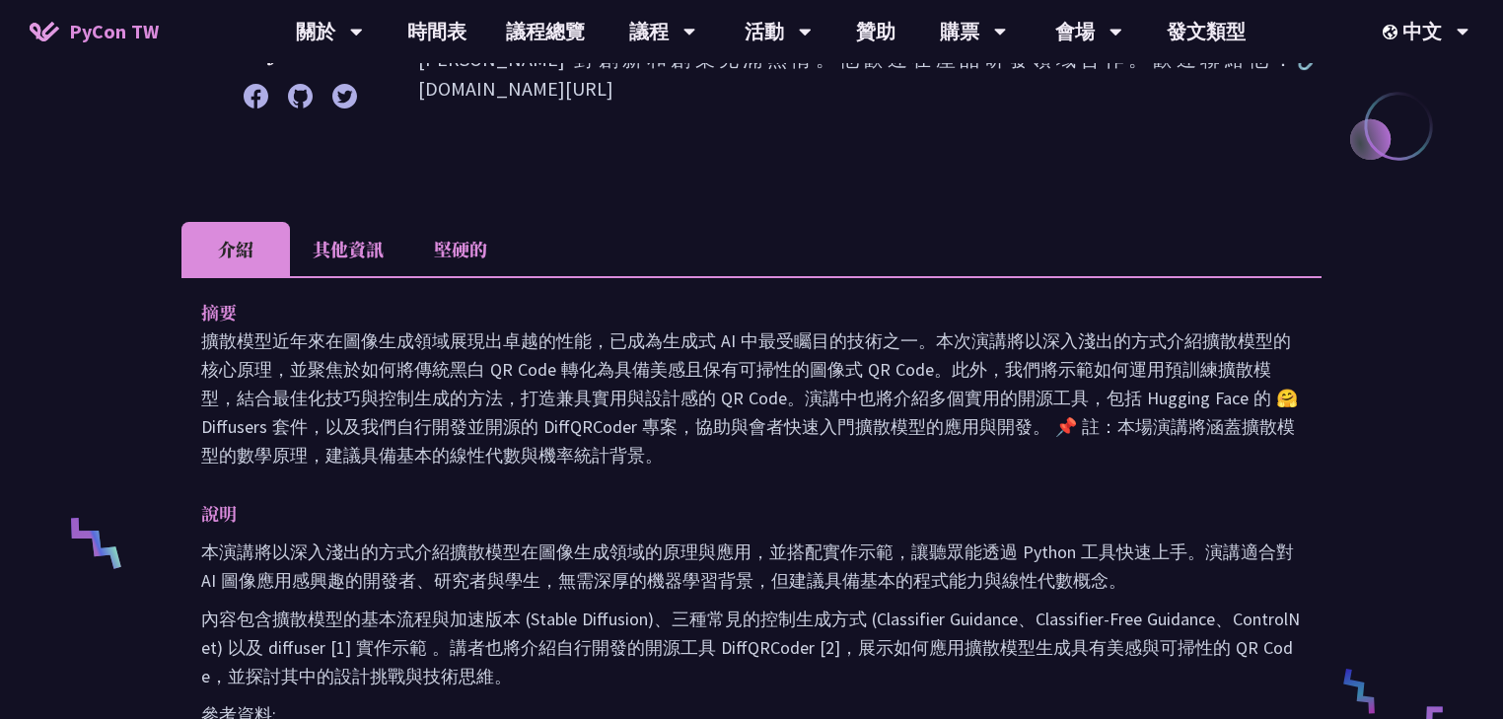
scroll to position [315, 0]
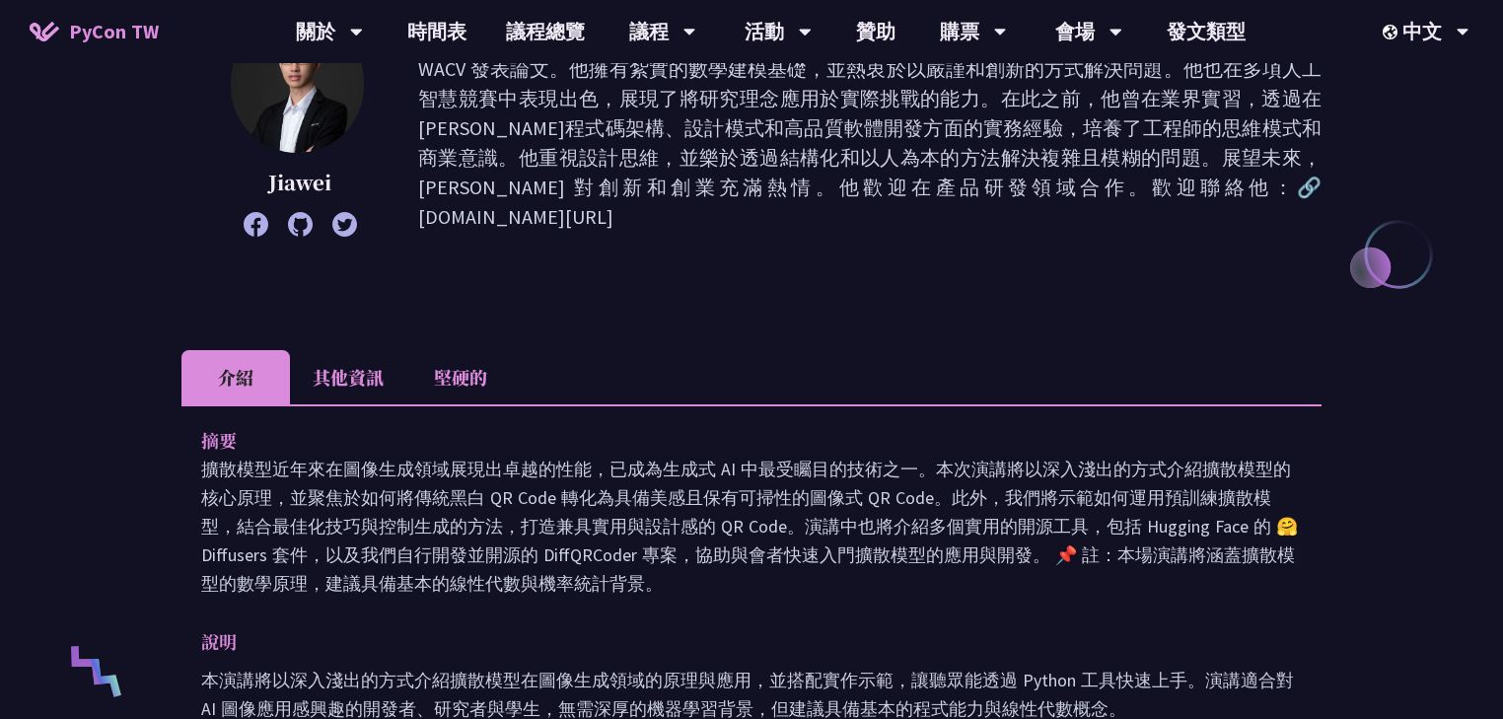
click at [710, 595] on div "摘要 擴散模型近年來在圖像生成領域展現出卓越的性能，已成為生成式 AI 中最受矚目的技術之一。本次演講將以深入淺出的方式介紹擴散模型的核心原理，並聚焦於如何將…" at bounding box center [751, 683] width 1140 height 559
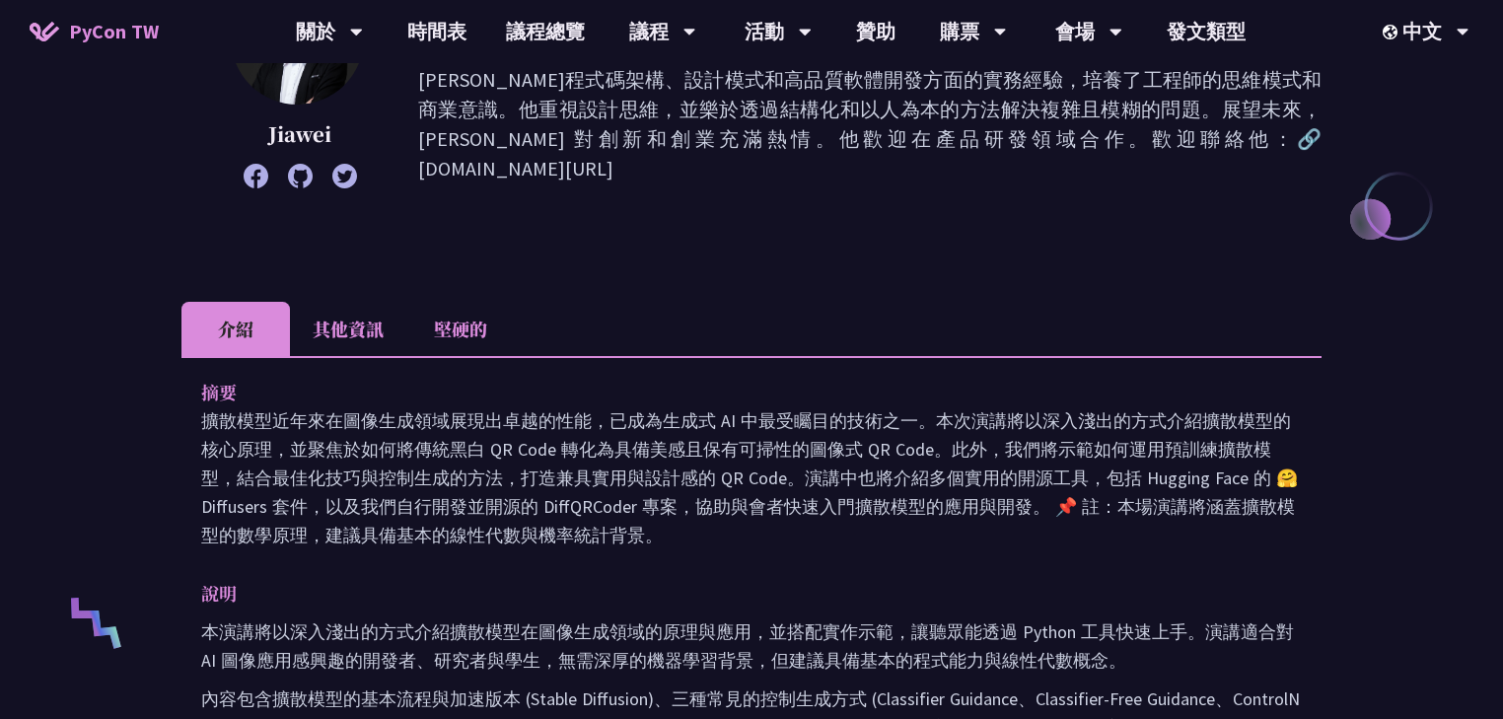
scroll to position [631, 0]
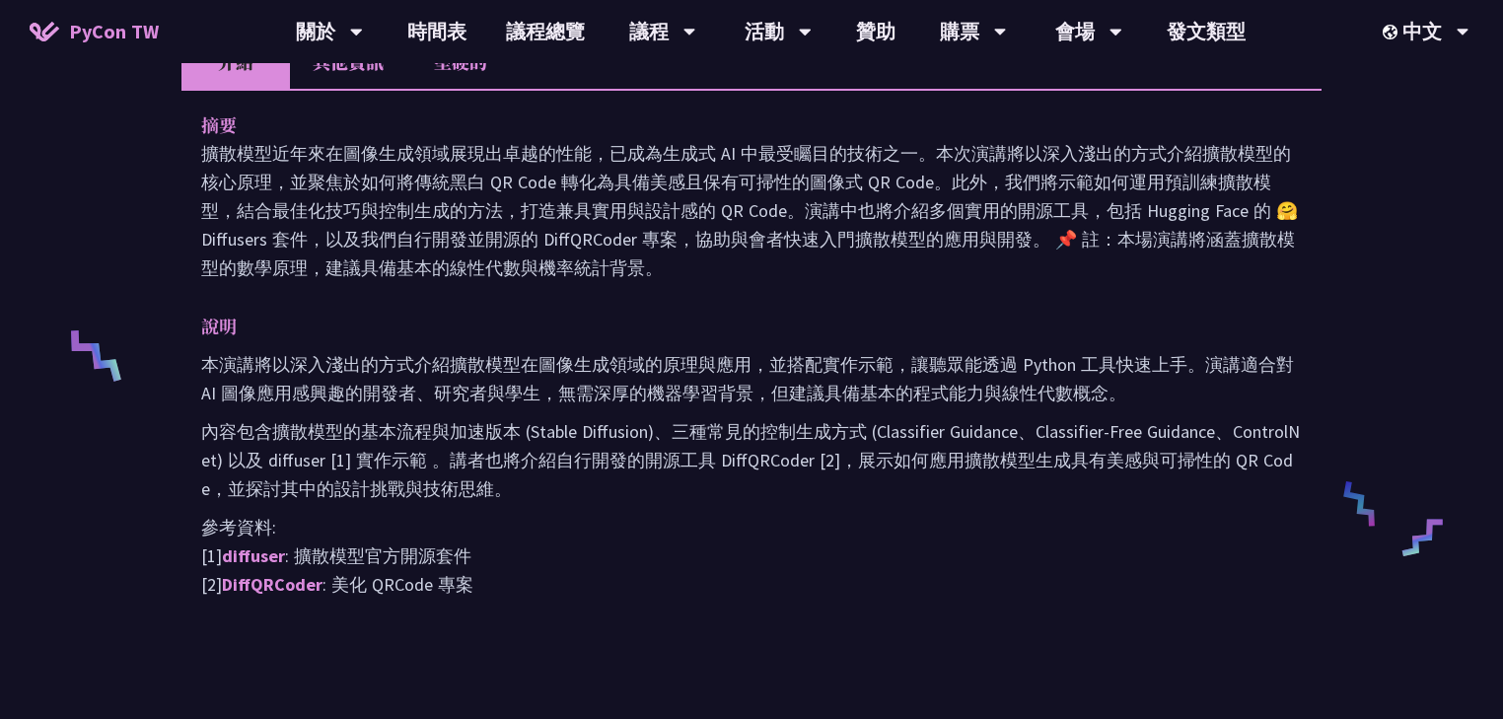
click at [584, 577] on p "參考資料: [1] diffuser : 擴散模型官方開源套件 [2] DiffQRCoder : 美化 QRCode 專案" at bounding box center [751, 556] width 1100 height 86
click at [482, 571] on p "參考資料: [1] diffuser : 擴散模型官方開源套件 [2] DiffQRCoder : 美化 QRCode 專案" at bounding box center [751, 556] width 1100 height 86
click at [431, 464] on p "內容包含擴散模型的基本流程與加速版本 (Stable Diffusion)、三種常見的控制生成方式 (Classifier Guidance、Classifi…" at bounding box center [751, 460] width 1100 height 86
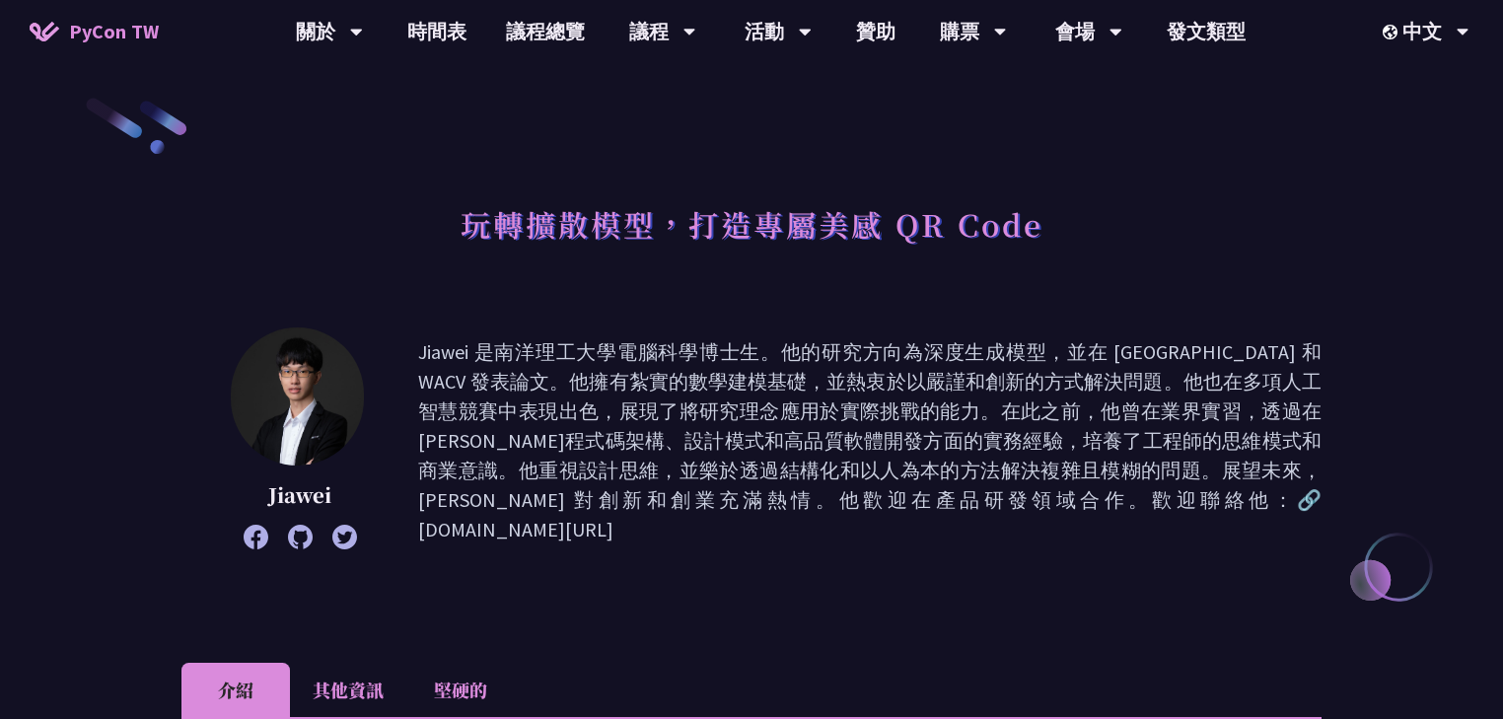
scroll to position [0, 0]
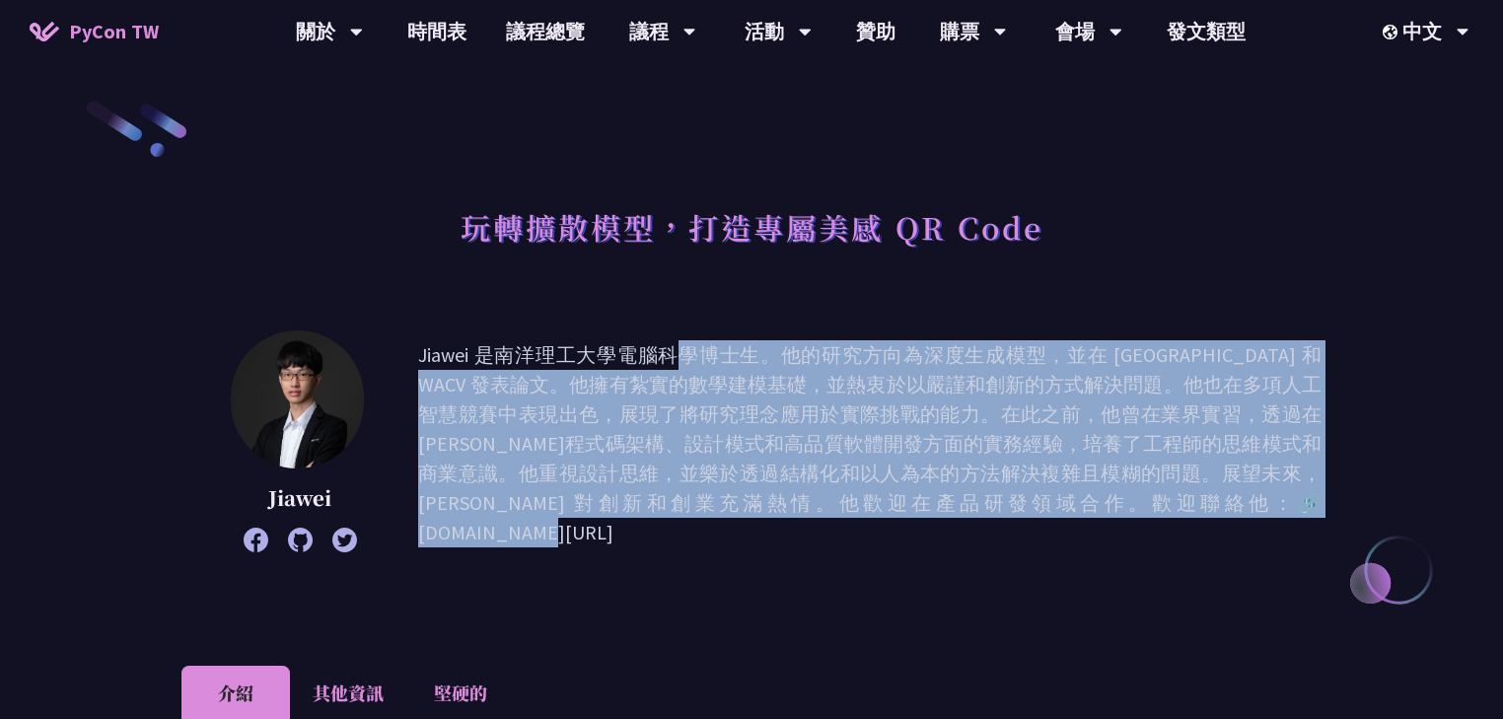
drag, startPoint x: 1148, startPoint y: 507, endPoint x: 415, endPoint y: 334, distance: 752.6
click at [415, 334] on div "Jiawei Jiawei 是南洋理工大學電腦科學博士生。他的研究方向為深度生成模型，並在 AAAI 和 WACV 發表論文。他擁有紮實的數學建模基礎，並熱衷…" at bounding box center [751, 443] width 1140 height 227
drag, startPoint x: 1021, startPoint y: 311, endPoint x: 1084, endPoint y: 281, distance: 68.8
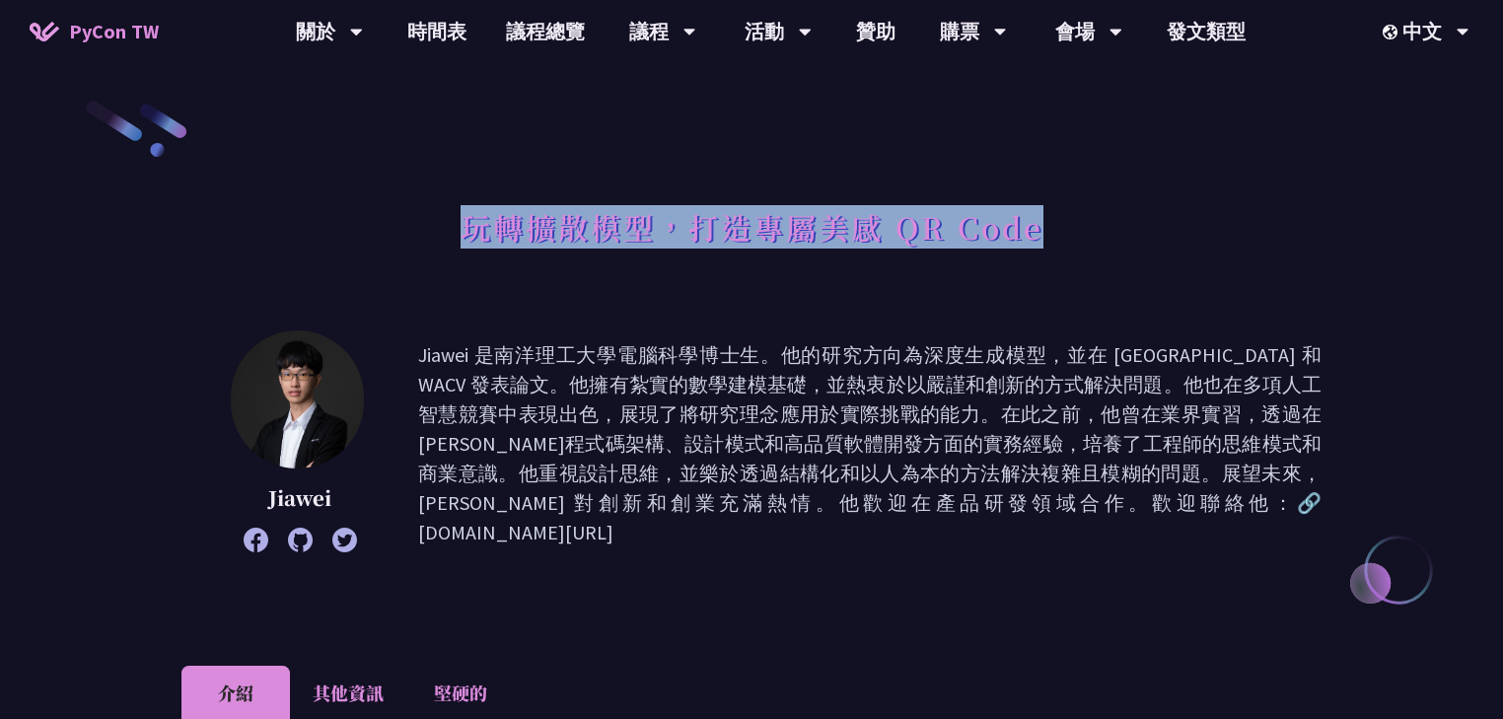
drag, startPoint x: 1089, startPoint y: 214, endPoint x: 456, endPoint y: 224, distance: 633.0
click at [456, 223] on div "玩轉擴散模型，打造專屬美感 QR Code" at bounding box center [751, 249] width 1140 height 104
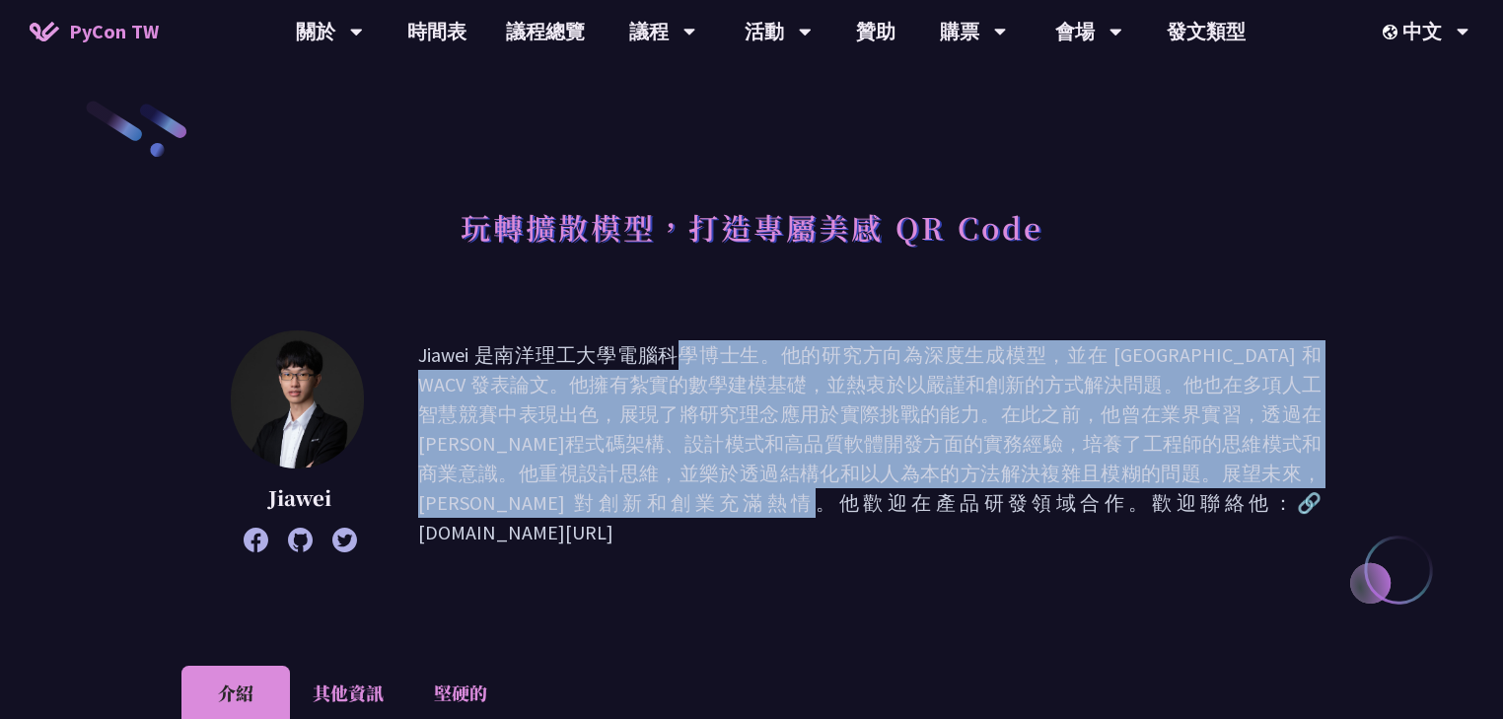
drag, startPoint x: 419, startPoint y: 353, endPoint x: 726, endPoint y: 505, distance: 342.2
click at [726, 505] on font "Jiawei 是南洋理工大學電腦科學博士生。他的研究方向為深度生成模型，並在 AAAI 和 WACV 發表論文。他擁有紮實的數學建模基礎，並熱衷於以嚴謹和創新…" at bounding box center [869, 443] width 903 height 202
click at [691, 553] on div "Jiawei Jiawei 是南洋理工大學電腦科學博士生。他的研究方向為深度生成模型，並在 AAAI 和 WACV 發表論文。他擁有紮實的數學建模基礎，並熱衷…" at bounding box center [751, 473] width 1140 height 286
drag, startPoint x: 420, startPoint y: 352, endPoint x: 728, endPoint y: 509, distance: 345.3
click at [728, 509] on font "Jiawei 是南洋理工大學電腦科學博士生。他的研究方向為深度生成模型，並在 AAAI 和 WACV 發表論文。他擁有紮實的數學建模基礎，並熱衷於以嚴謹和創新…" at bounding box center [869, 443] width 903 height 202
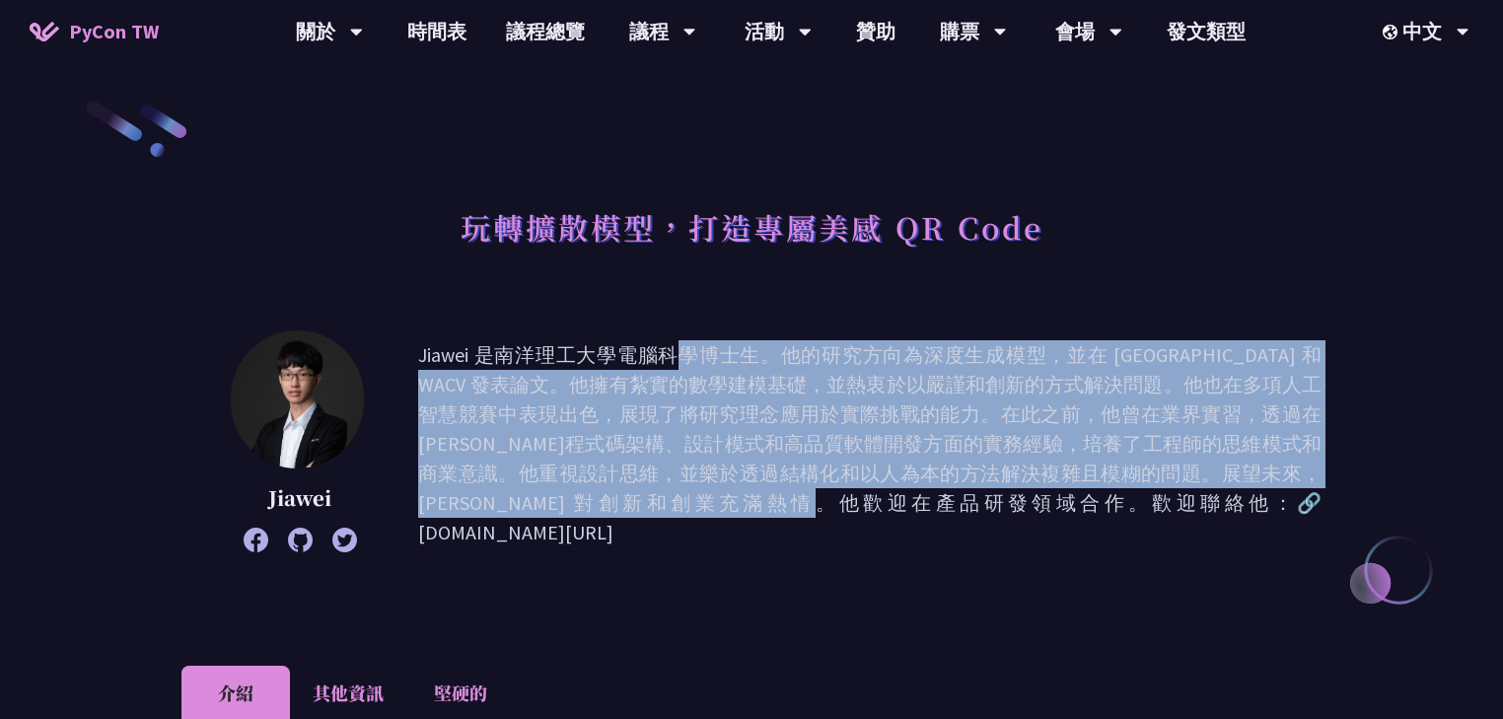
click at [627, 545] on div "Jiawei Jiawei 是南洋理工大學電腦科學博士生。他的研究方向為深度生成模型，並在 AAAI 和 WACV 發表論文。他擁有紮實的數學建模基礎，並熱衷…" at bounding box center [751, 443] width 1140 height 227
drag, startPoint x: 417, startPoint y: 352, endPoint x: 726, endPoint y: 524, distance: 353.1
click at [726, 511] on div "Jiawei Jiawei 是南洋理工大學電腦科學博士生。他的研究方向為深度生成模型，並在 AAAI 和 WACV 發表論文。他擁有紮實的數學建模基礎，並熱衷…" at bounding box center [751, 443] width 1140 height 227
click at [705, 561] on div "Jiawei Jiawei 是南洋理工大學電腦科學博士生。他的研究方向為深度生成模型，並在 AAAI 和 WACV 發表論文。他擁有紮實的數學建模基礎，並熱衷…" at bounding box center [751, 473] width 1140 height 286
drag, startPoint x: 418, startPoint y: 357, endPoint x: 469, endPoint y: 510, distance: 161.2
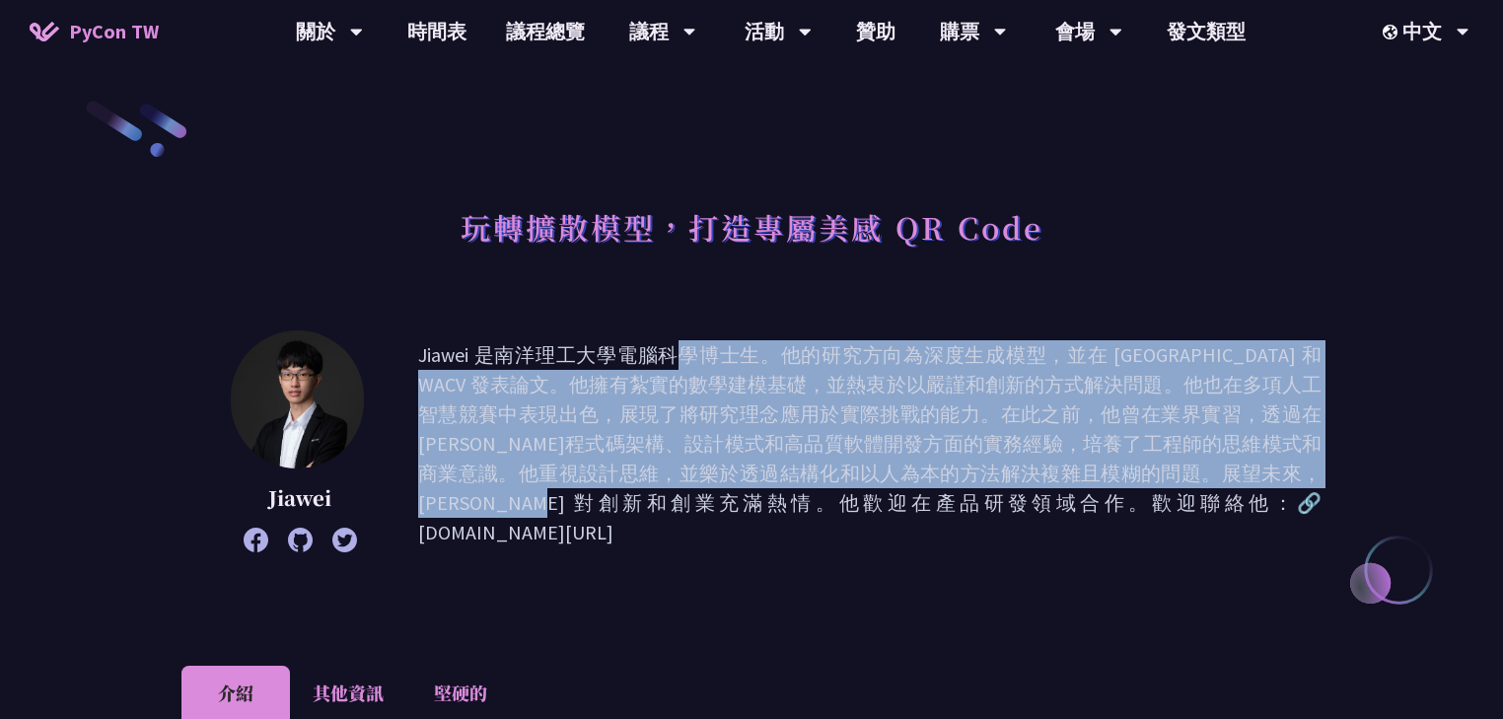
click at [469, 510] on font "Jiawei 是南洋理工大學電腦科學博士生。他的研究方向為深度生成模型，並在 AAAI 和 WACV 發表論文。他擁有紮實的數學建模基礎，並熱衷於以嚴謹和創新…" at bounding box center [869, 443] width 903 height 202
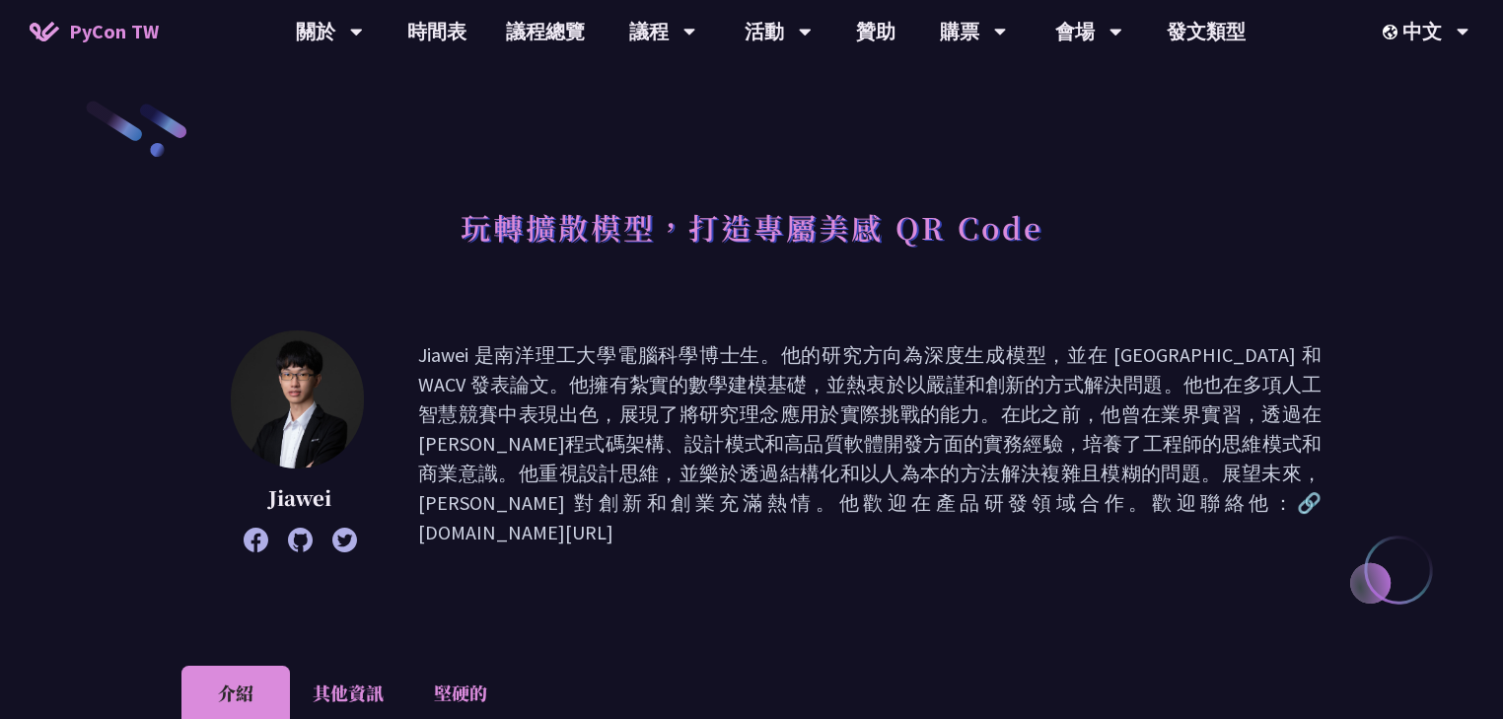
click at [516, 542] on div "Jiawei Jiawei 是南洋理工大學電腦科學博士生。他的研究方向為深度生成模型，並在 AAAI 和 WACV 發表論文。他擁有紮實的數學建模基礎，並熱衷…" at bounding box center [751, 443] width 1140 height 227
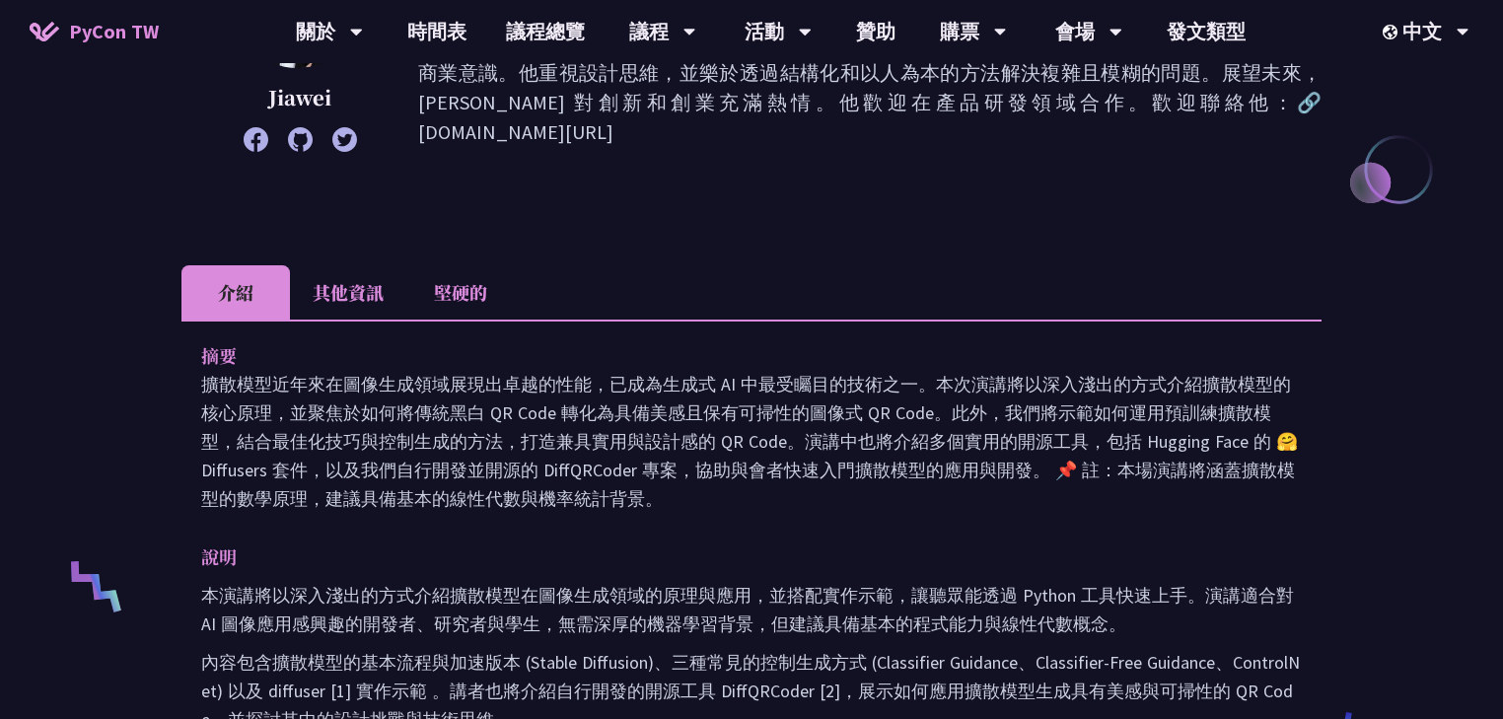
scroll to position [394, 0]
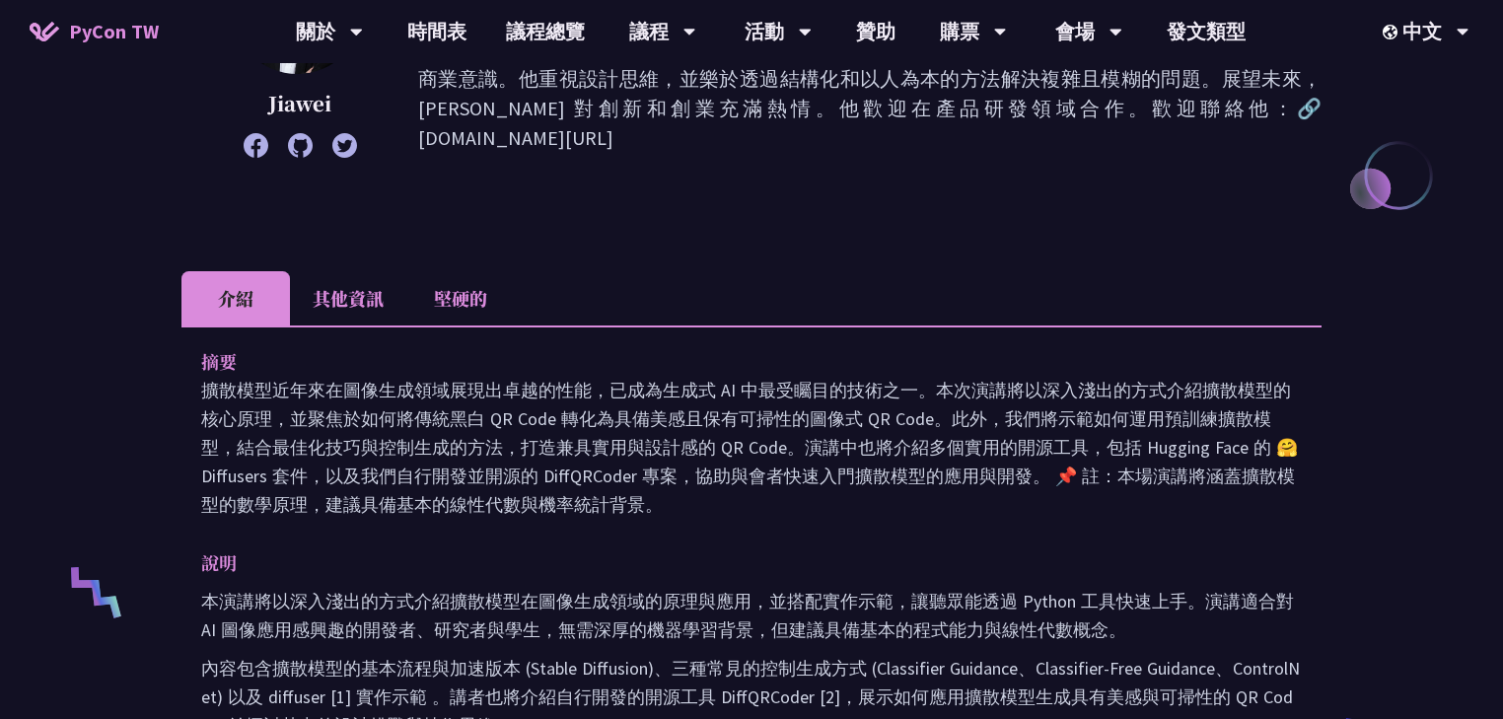
drag, startPoint x: 202, startPoint y: 359, endPoint x: 705, endPoint y: 502, distance: 522.8
click at [705, 502] on div "摘要 擴散模型近年來在圖像生成領域展現出卓越的性能，已成為生成式 AI 中最受矚目的技術之一。本次演講將以深入淺出的方式介紹擴散模型的核心原理，並聚焦於如何將…" at bounding box center [751, 433] width 1100 height 172
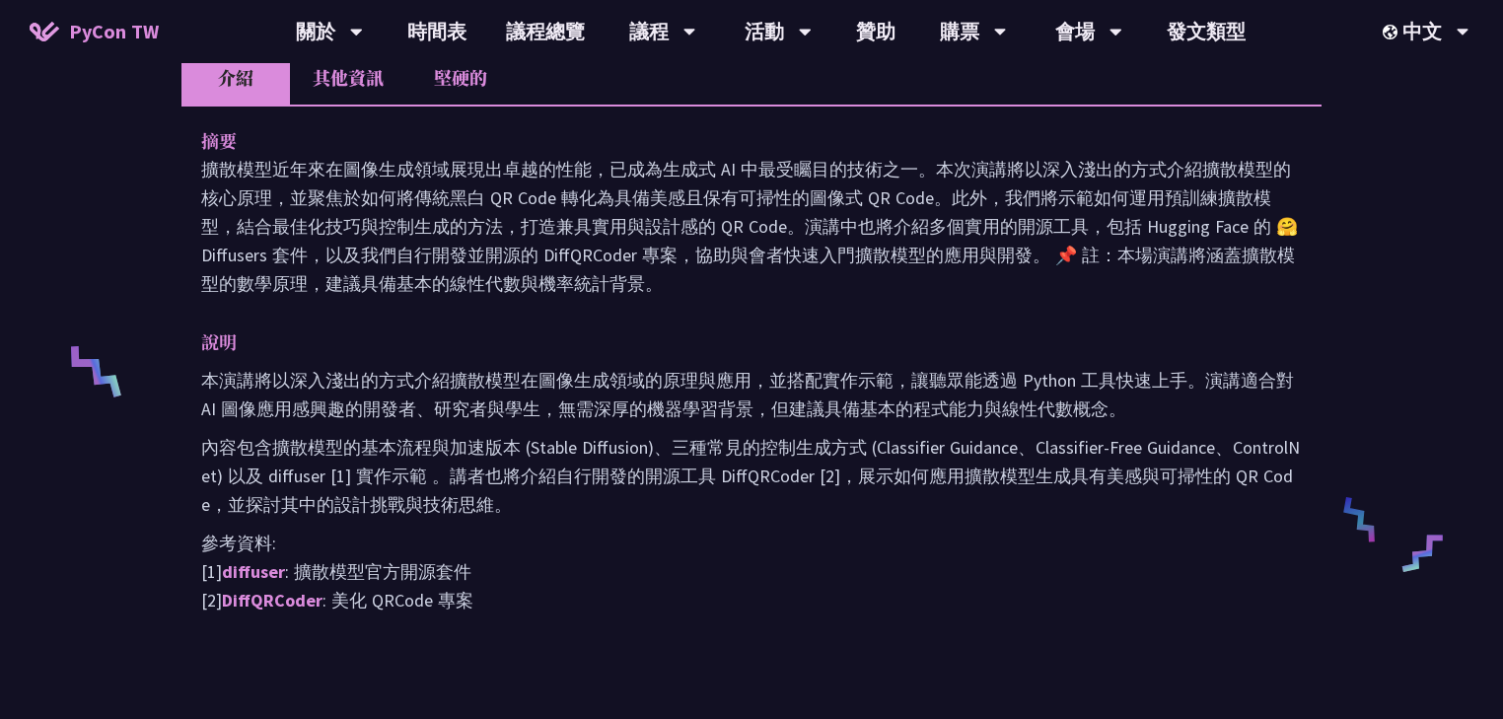
scroll to position [631, 0]
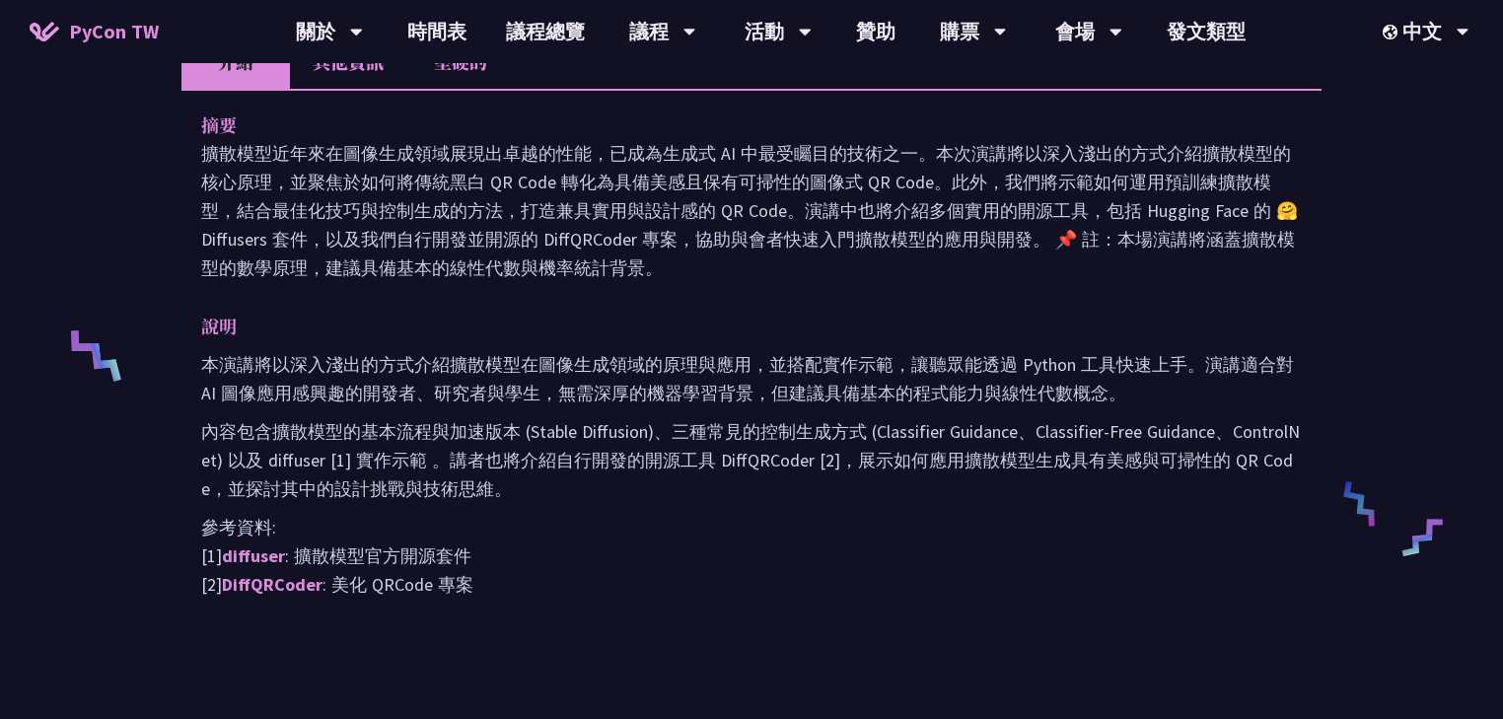
drag, startPoint x: 202, startPoint y: 317, endPoint x: 569, endPoint y: 473, distance: 398.5
click at [569, 473] on div "說明 本演講將以深入淺出的方式介紹擴散模型在圖像生成領域的原理與應用，並搭配實作示範，讓聽眾能透過 Python 工具快速上手。演講適合對 AI 圖像應用感興…" at bounding box center [751, 455] width 1100 height 287
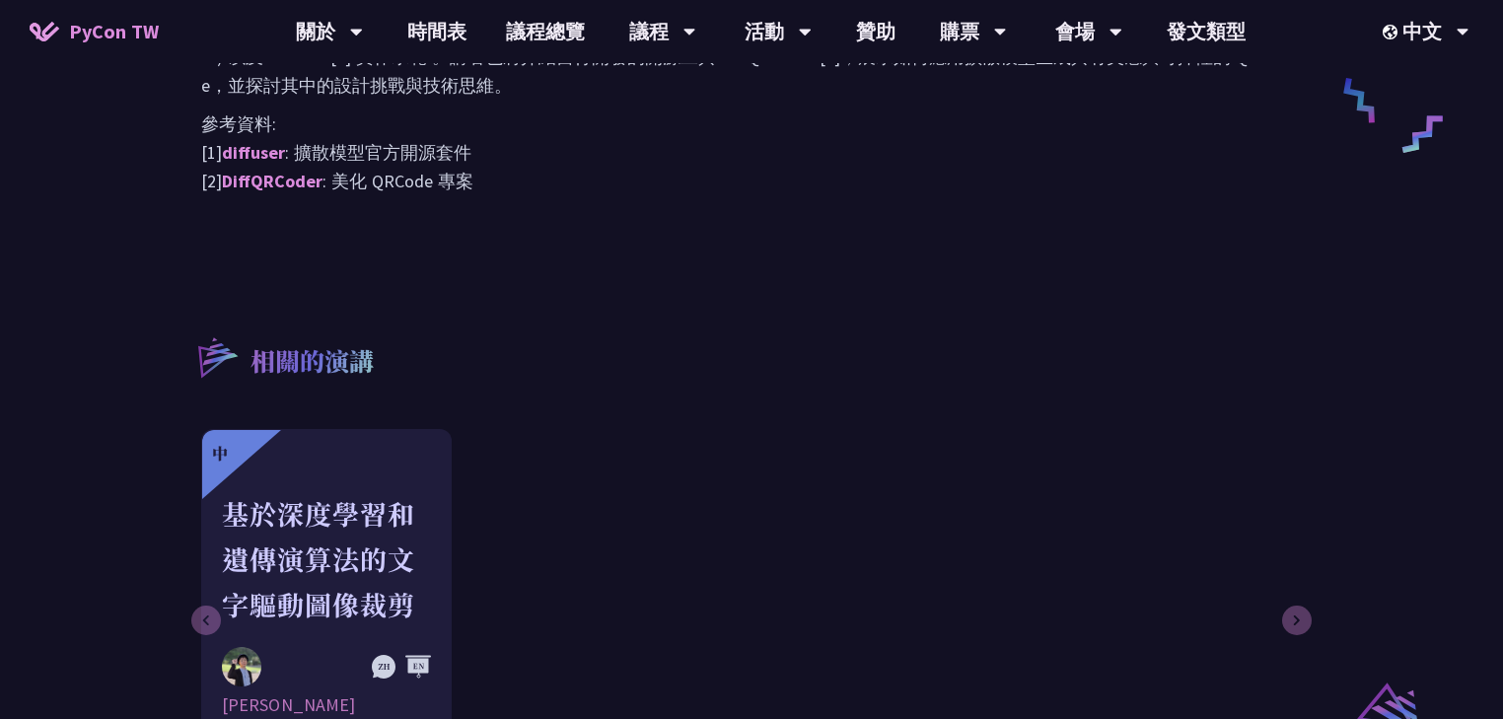
scroll to position [1025, 0]
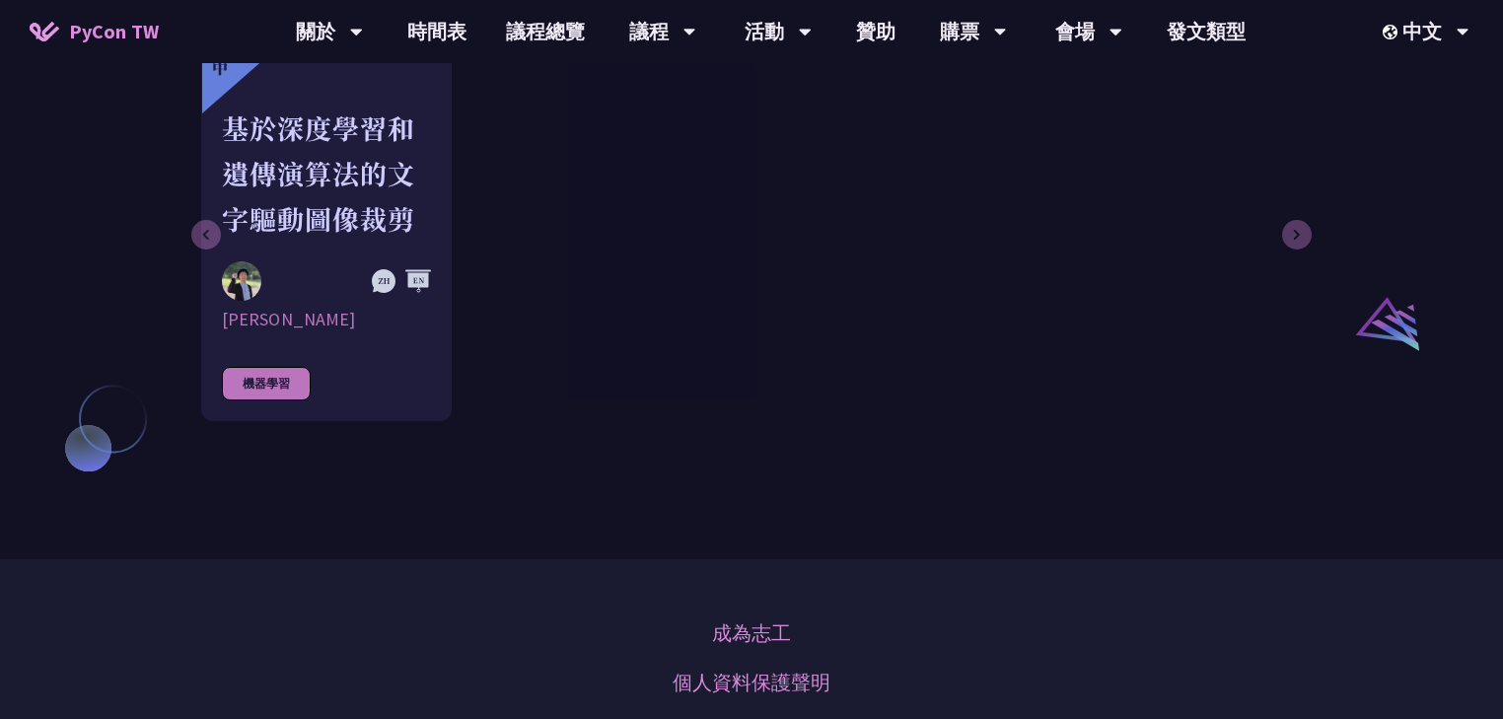
scroll to position [1936, 0]
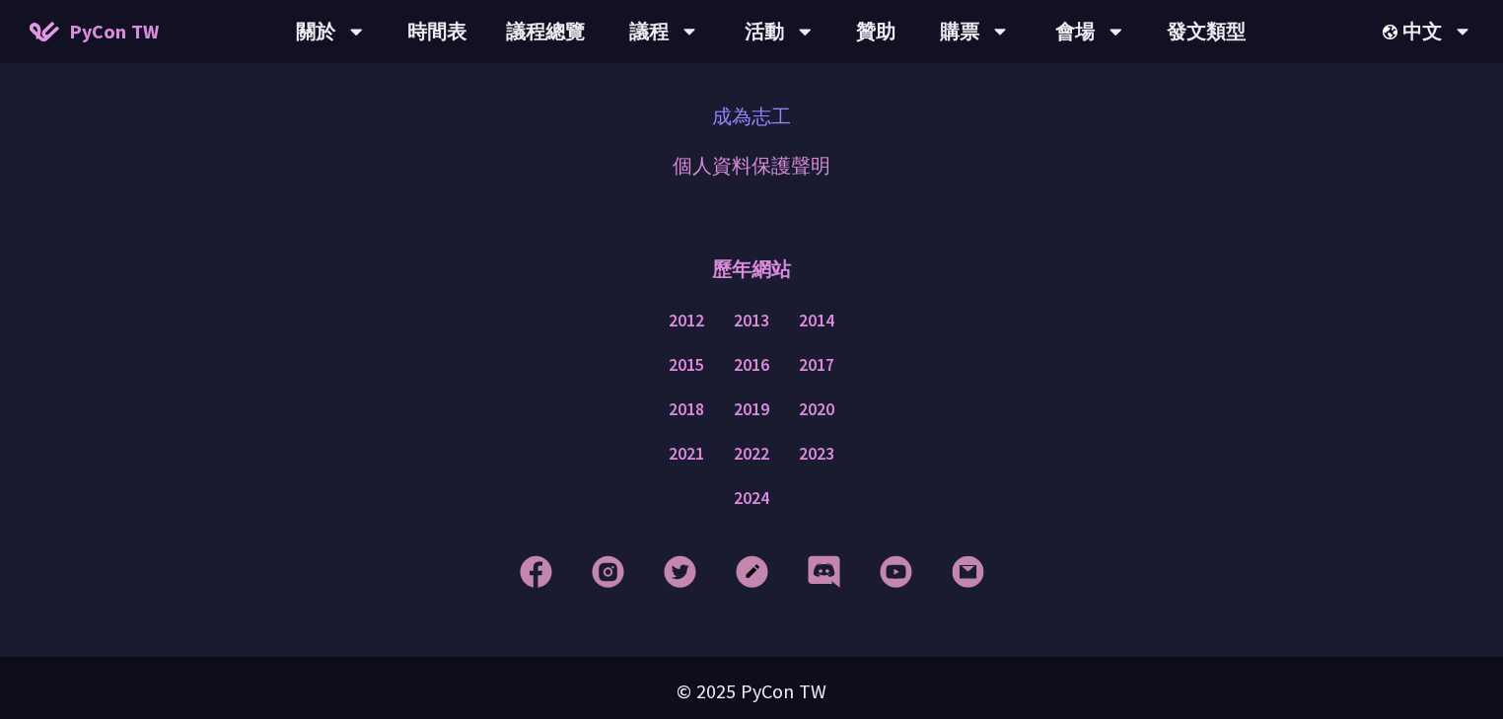
click at [751, 107] on font "成為志工" at bounding box center [751, 116] width 79 height 25
